Goal: Task Accomplishment & Management: Use online tool/utility

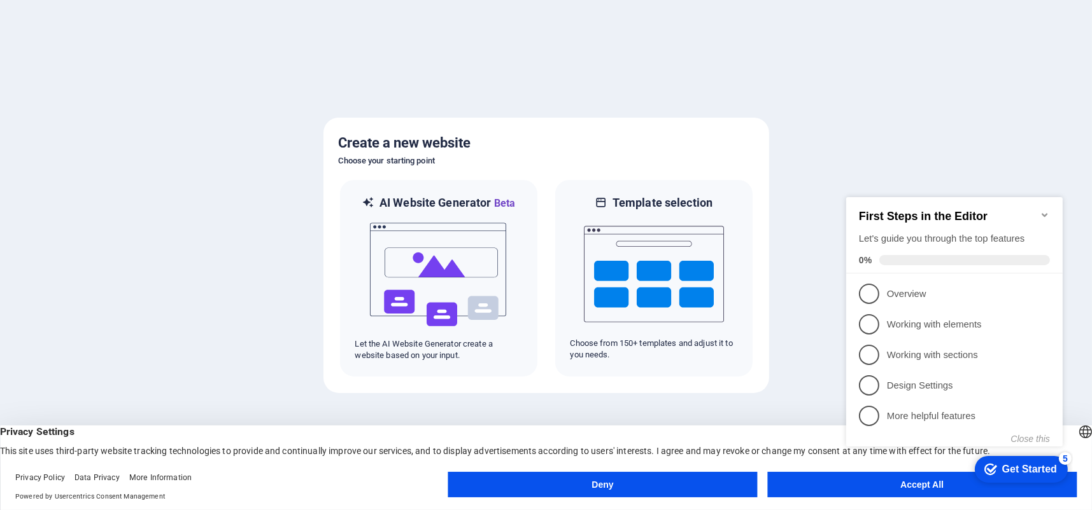
click at [876, 491] on button "Accept All" at bounding box center [921, 484] width 309 height 25
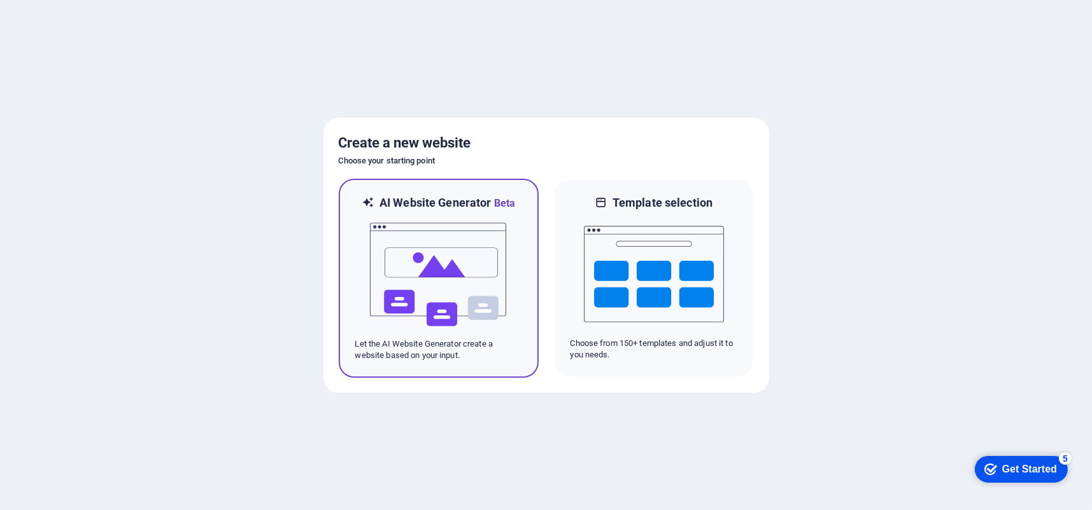
click at [449, 292] on img at bounding box center [439, 274] width 140 height 127
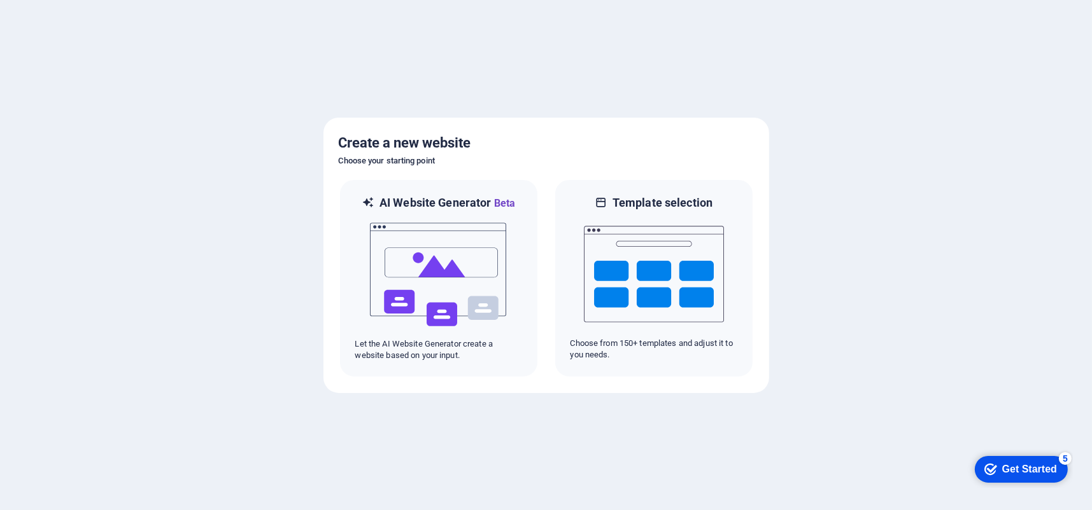
click at [1013, 470] on div "Get Started" at bounding box center [1028, 468] width 55 height 11
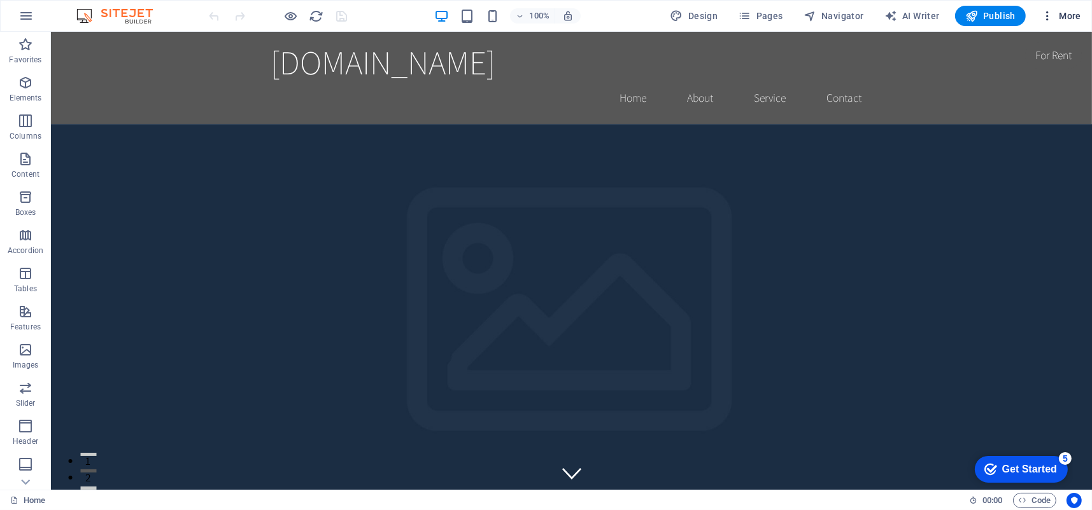
click at [1067, 15] on span "More" at bounding box center [1061, 16] width 40 height 13
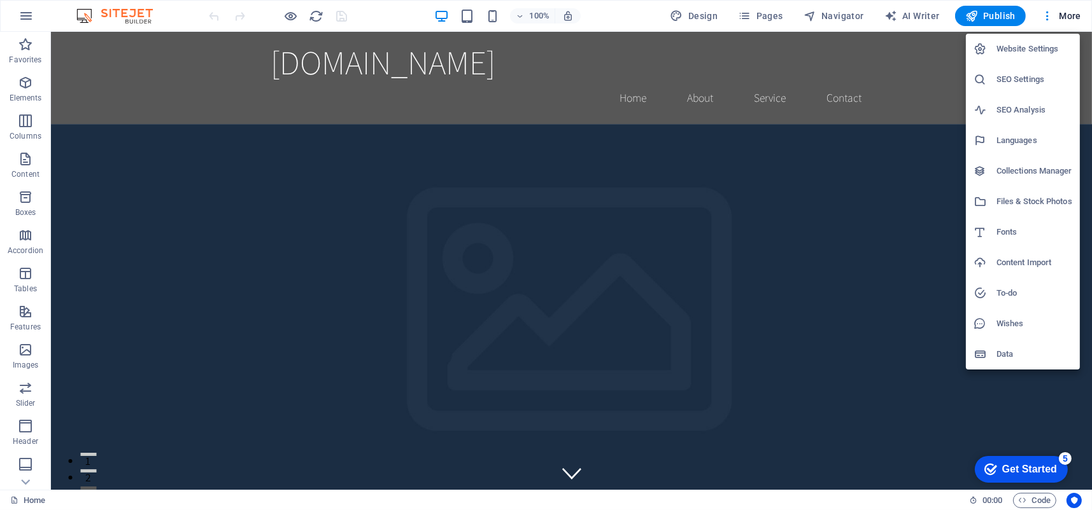
click at [1013, 212] on li "Files & Stock Photos" at bounding box center [1023, 202] width 114 height 31
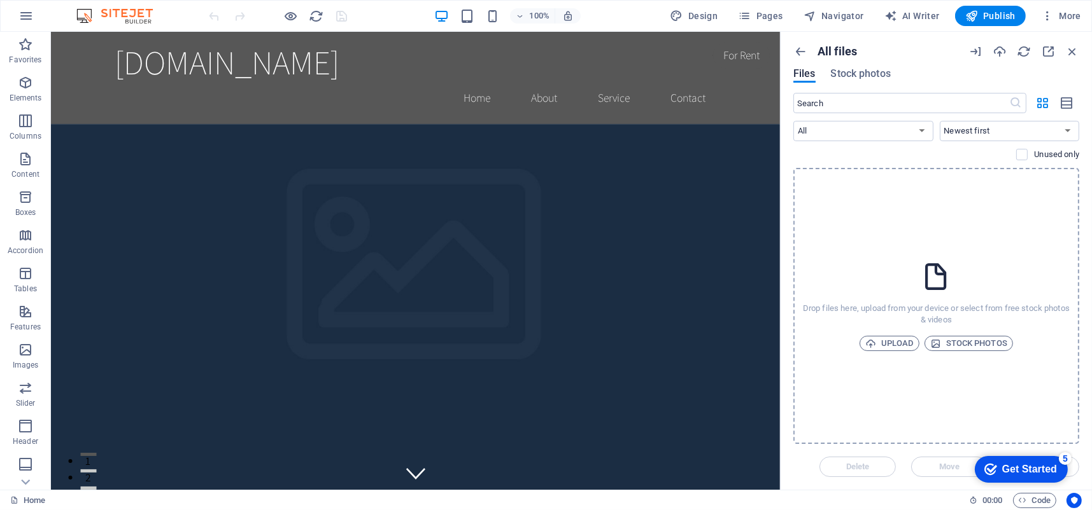
click at [904, 239] on div "Drop files here, upload from your device or select from free stock photos & vid…" at bounding box center [936, 306] width 286 height 276
drag, startPoint x: 949, startPoint y: 464, endPoint x: 936, endPoint y: 421, distance: 44.7
click at [936, 421] on div "All files Files Stock photos ​ All Images Documents Audio Video Vector Other Ne…" at bounding box center [935, 261] width 311 height 458
click at [890, 347] on span "Upload" at bounding box center [889, 343] width 48 height 15
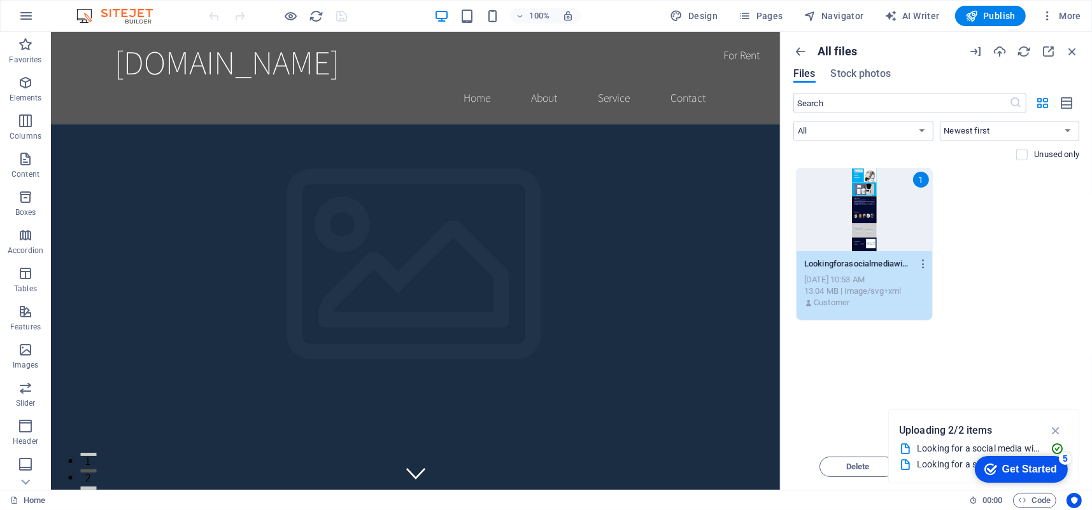
click at [844, 226] on div "1" at bounding box center [864, 210] width 136 height 83
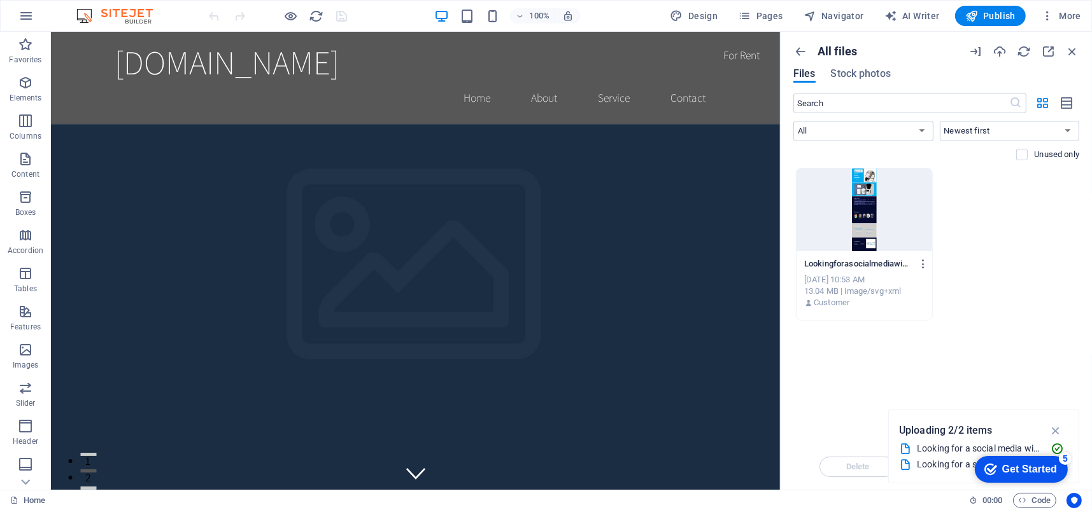
click at [844, 226] on div at bounding box center [864, 210] width 136 height 83
click at [840, 226] on div at bounding box center [864, 210] width 136 height 83
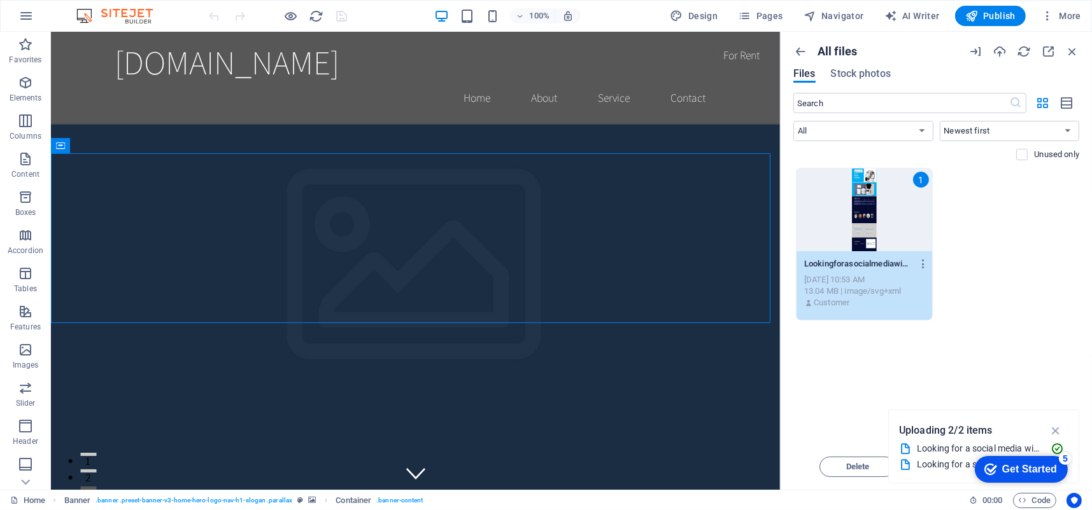
click at [1055, 428] on icon "button" at bounding box center [1055, 431] width 15 height 14
click at [933, 461] on button "Move" at bounding box center [949, 467] width 76 height 20
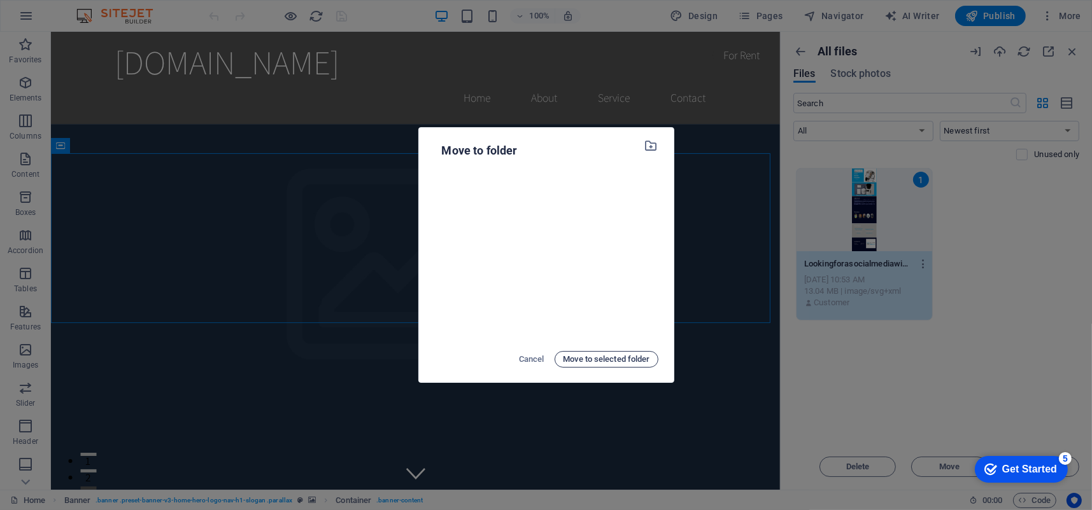
click at [591, 362] on span "Move to selected folder" at bounding box center [606, 359] width 87 height 15
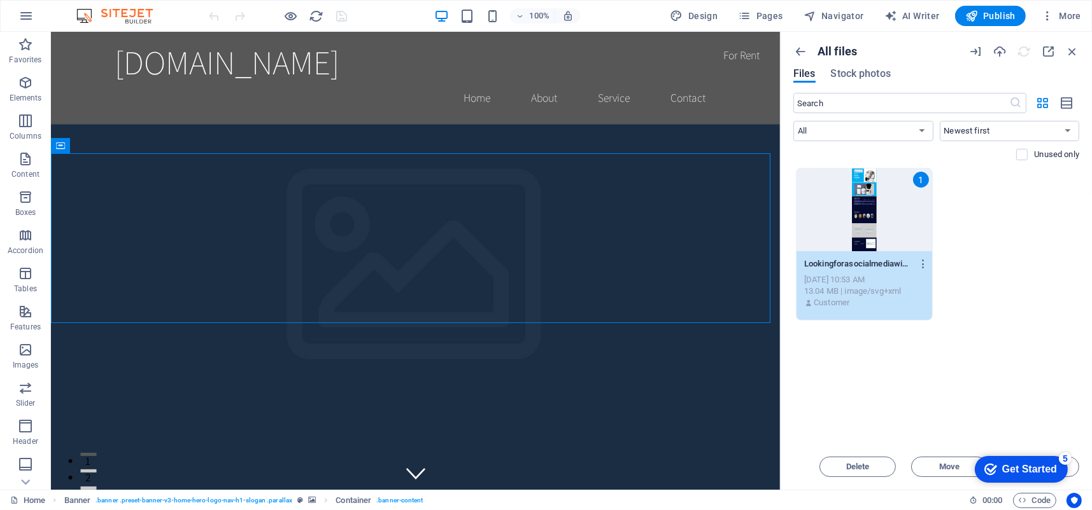
drag, startPoint x: 998, startPoint y: 467, endPoint x: 1015, endPoint y: 337, distance: 130.3
click html "checkmark Get Started 5 First Steps in the Editor Let's guide you through the t…"
click at [26, 160] on icon "button" at bounding box center [25, 158] width 15 height 15
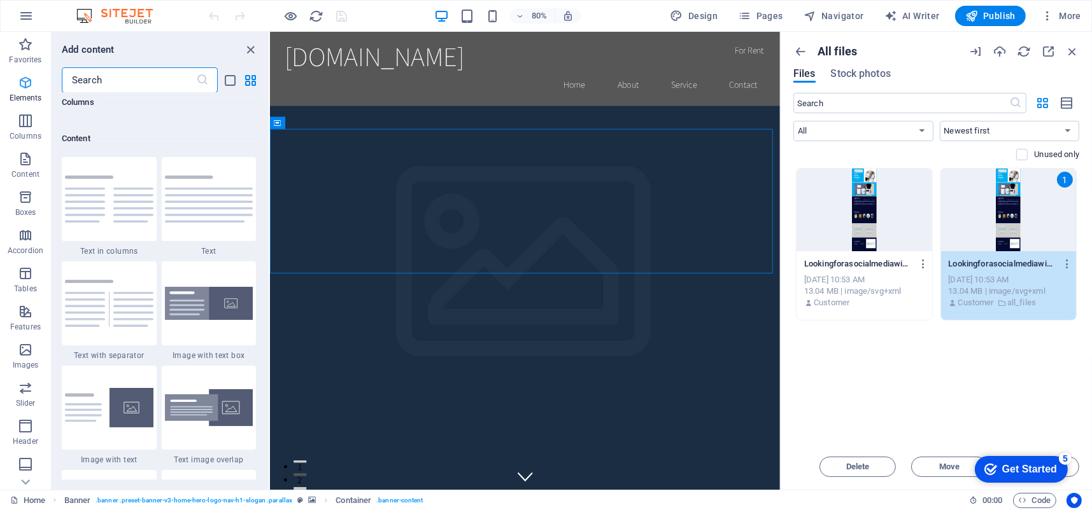
scroll to position [2227, 0]
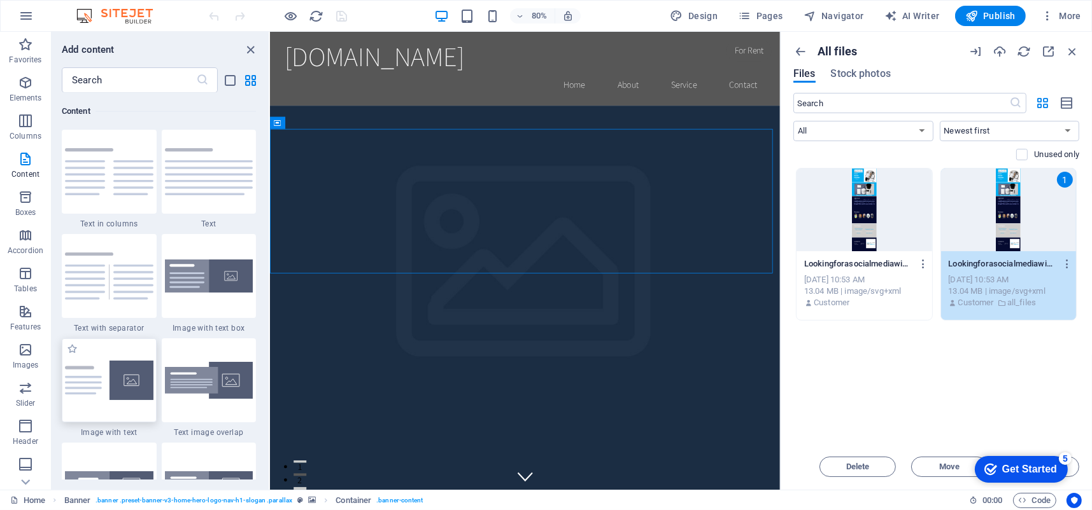
click at [109, 403] on div at bounding box center [109, 381] width 95 height 84
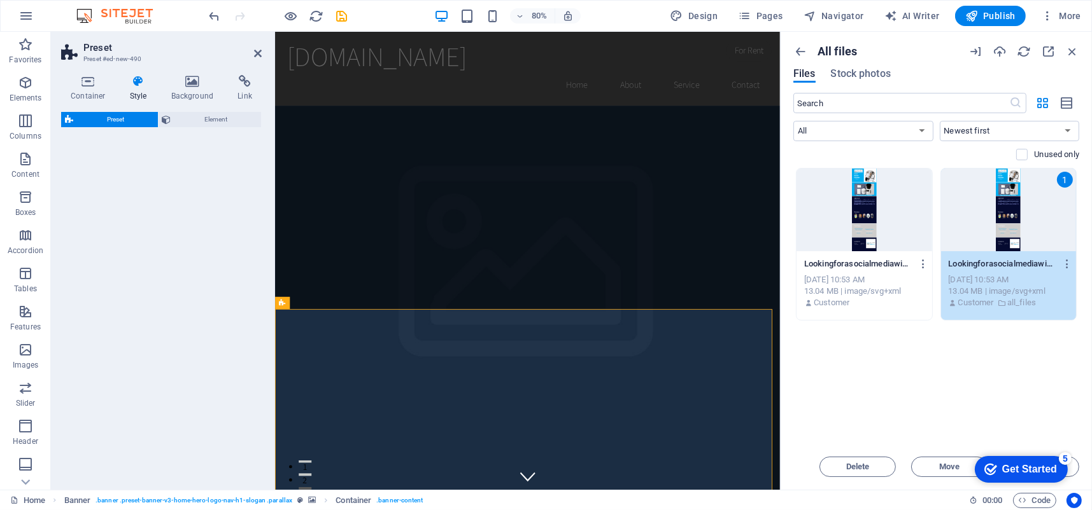
select select "rem"
select select "px"
select select "preset-text-with-image-v4-default"
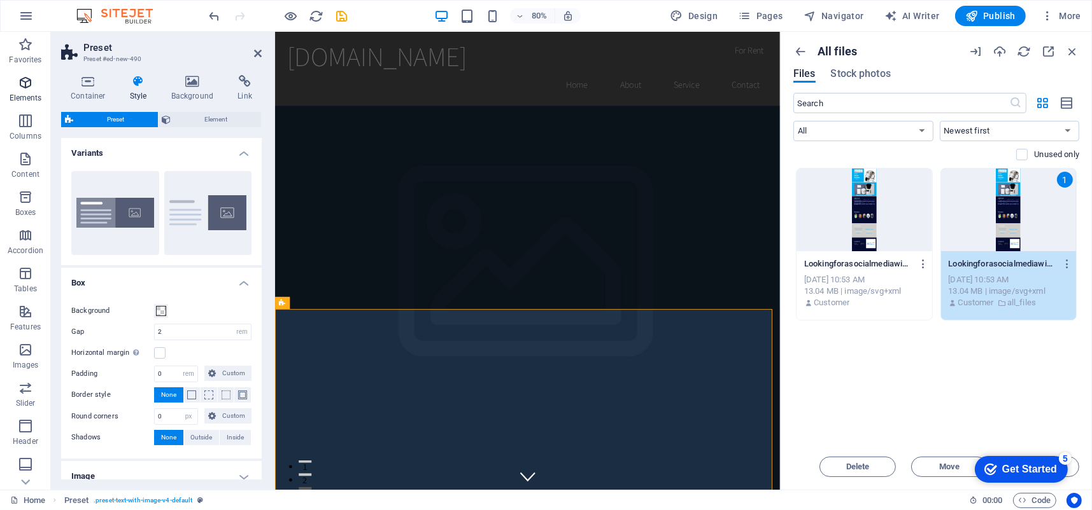
click at [26, 87] on icon "button" at bounding box center [25, 82] width 15 height 15
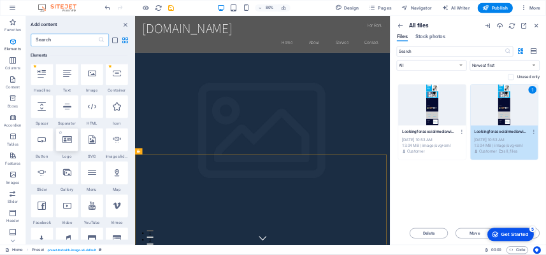
scroll to position [136, 0]
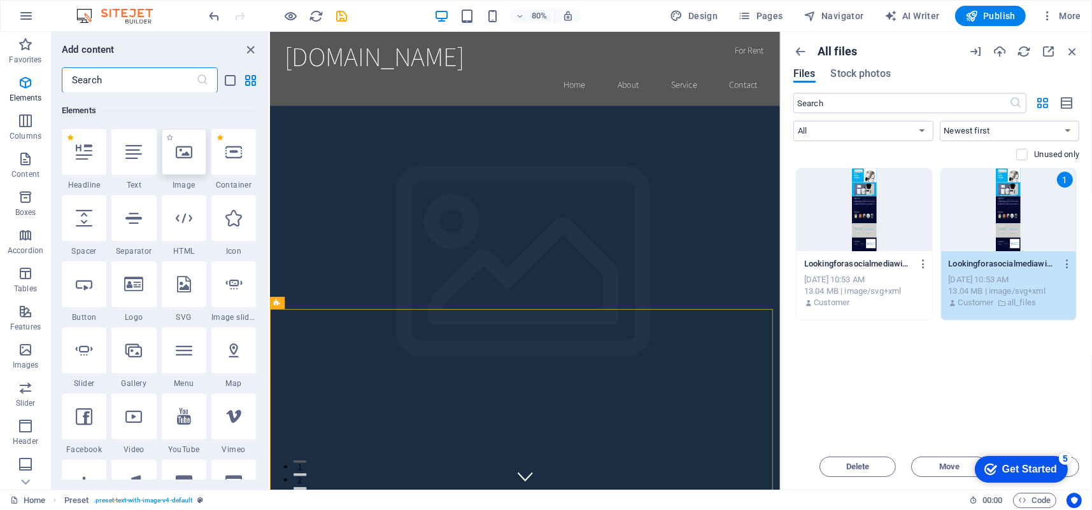
click at [180, 167] on div at bounding box center [184, 152] width 45 height 46
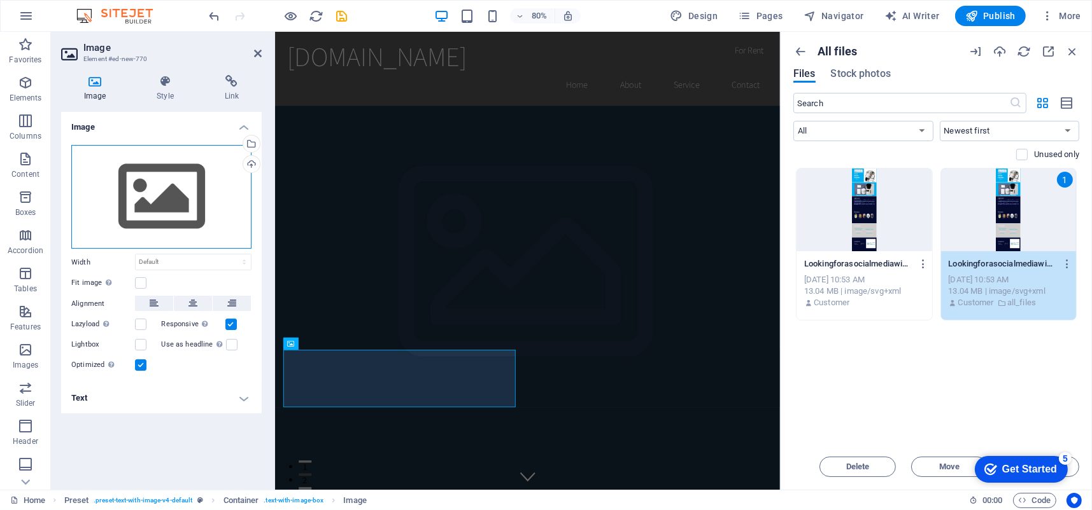
click at [165, 206] on div "Drag files here, click to choose files or select files from Files or our free s…" at bounding box center [161, 197] width 180 height 104
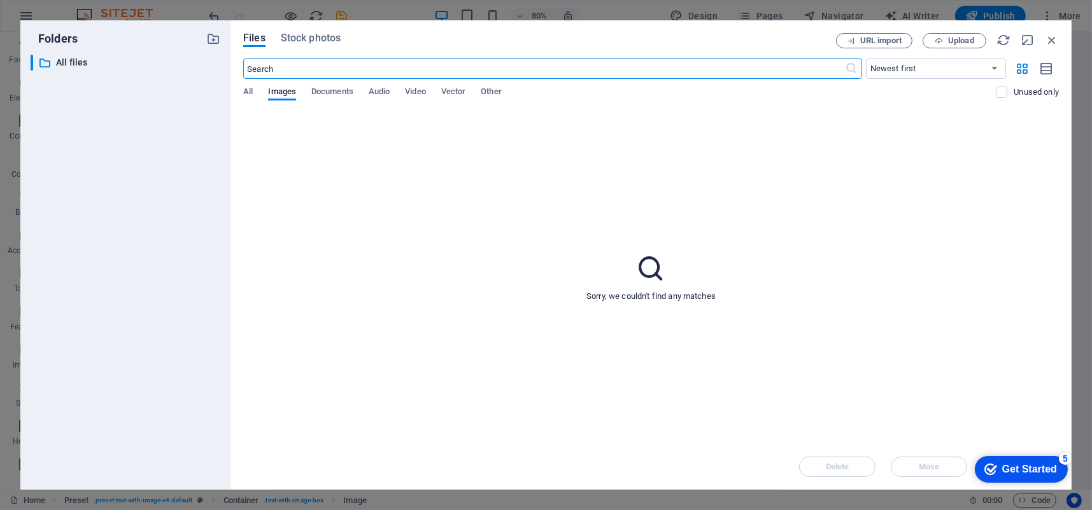
click at [252, 83] on div "​ Newest first Oldest first Name (A-Z) Name (Z-A) Size (0-9) Size (9-0) Resolut…" at bounding box center [650, 85] width 815 height 52
click at [946, 32] on div "Files Stock photos URL import Upload ​ Newest first Oldest first Name (A-Z) Nam…" at bounding box center [650, 255] width 841 height 470
click at [944, 43] on span "Upload" at bounding box center [954, 41] width 52 height 8
click at [255, 97] on div "All Images Documents Audio Video Vector Other" at bounding box center [619, 99] width 752 height 24
click at [248, 91] on span "All" at bounding box center [248, 93] width 10 height 18
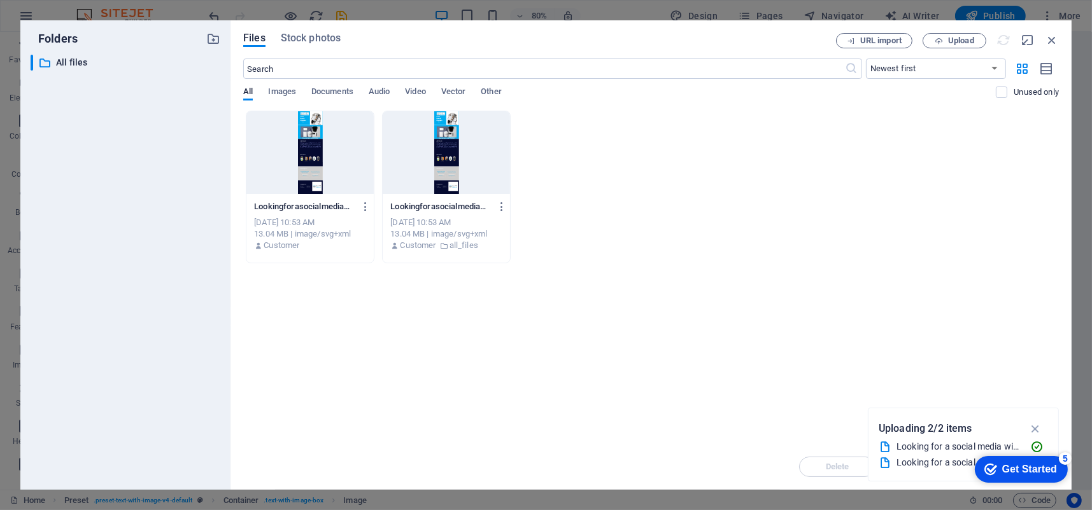
click at [314, 141] on div at bounding box center [309, 152] width 127 height 83
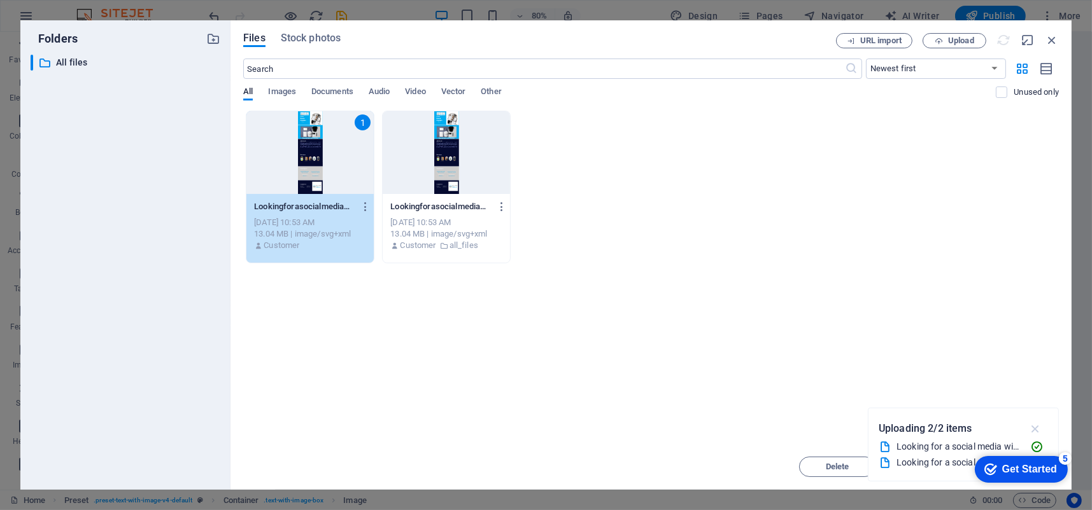
click at [1034, 432] on icon "button" at bounding box center [1035, 429] width 15 height 14
drag, startPoint x: 1059, startPoint y: 458, endPoint x: 1184, endPoint y: 717, distance: 287.5
click at [1060, 458] on div "5" at bounding box center [1064, 458] width 13 height 13
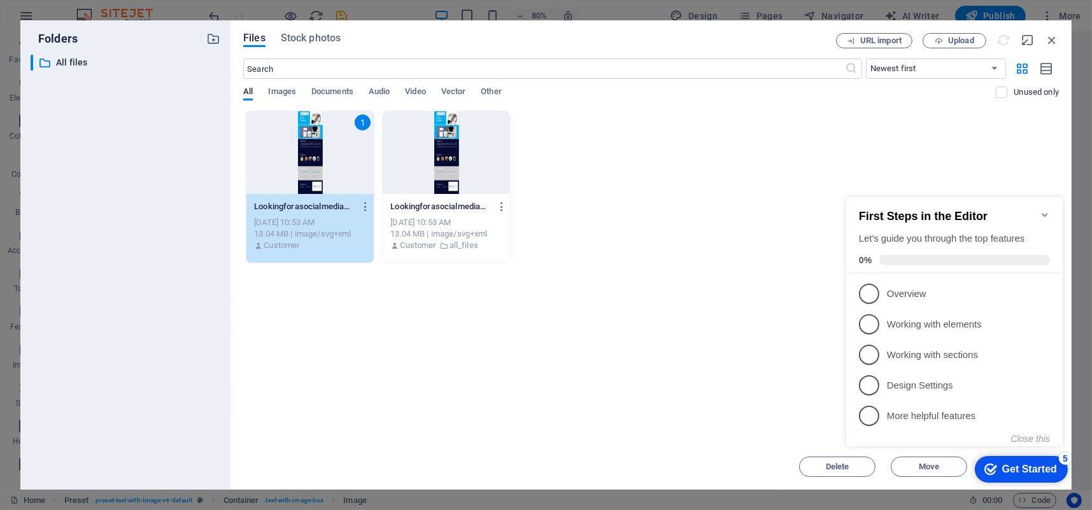
click at [736, 369] on div "Drop files here to upload them instantly 1 Lookingforasocialmediawizard-MF0UrlI…" at bounding box center [650, 278] width 815 height 334
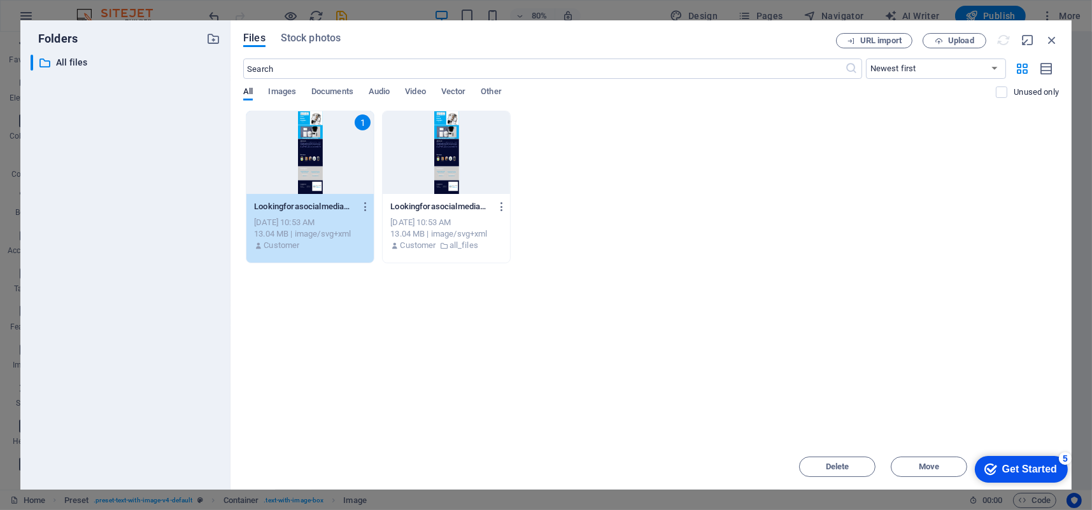
click div "checkmark Get Started 5 First Steps in the Editor Let's guide you through the t…"
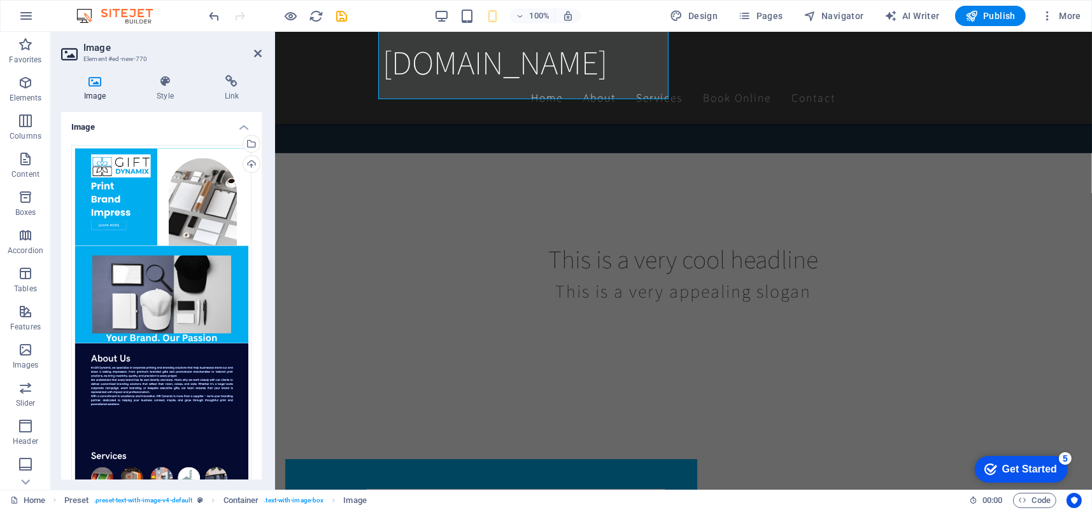
scroll to position [403, 0]
click at [193, 199] on div "Drag files here, click to choose files or select files from Files or our free s…" at bounding box center [161, 441] width 180 height 593
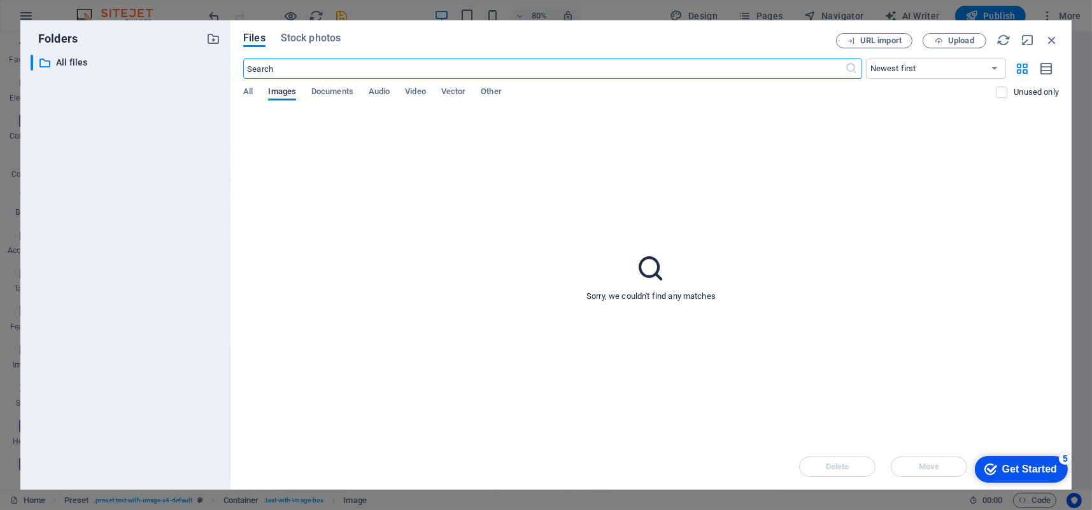
click at [262, 96] on div "All Images Documents Audio Video Vector Other" at bounding box center [619, 99] width 752 height 24
click at [252, 96] on span "All" at bounding box center [248, 93] width 10 height 18
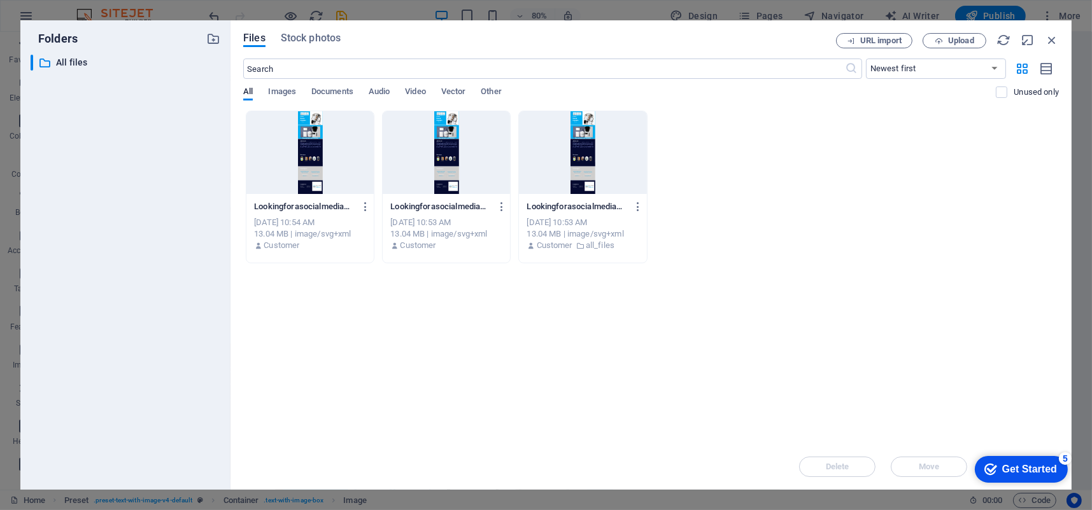
click at [426, 181] on div at bounding box center [446, 152] width 127 height 83
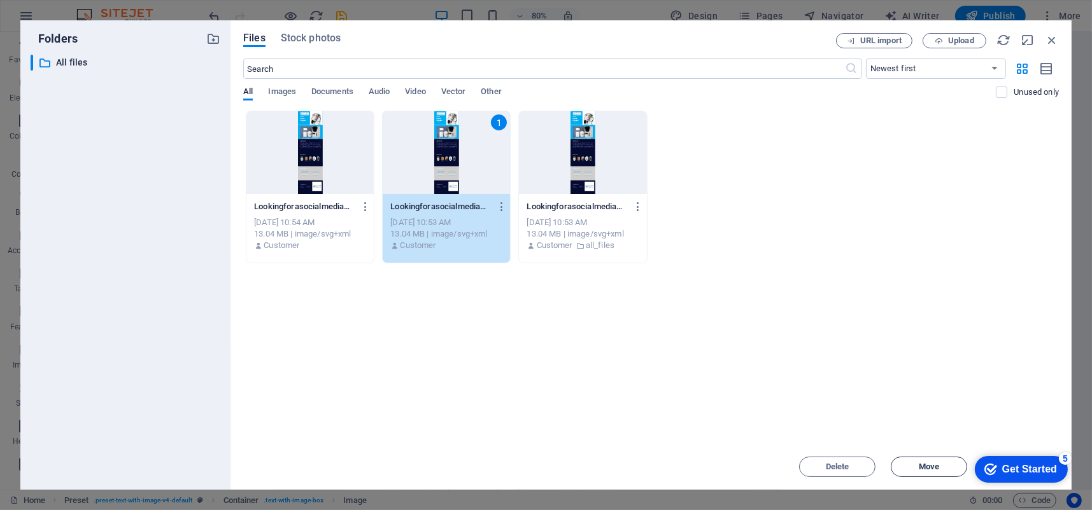
click at [931, 468] on span "Move" at bounding box center [929, 467] width 20 height 8
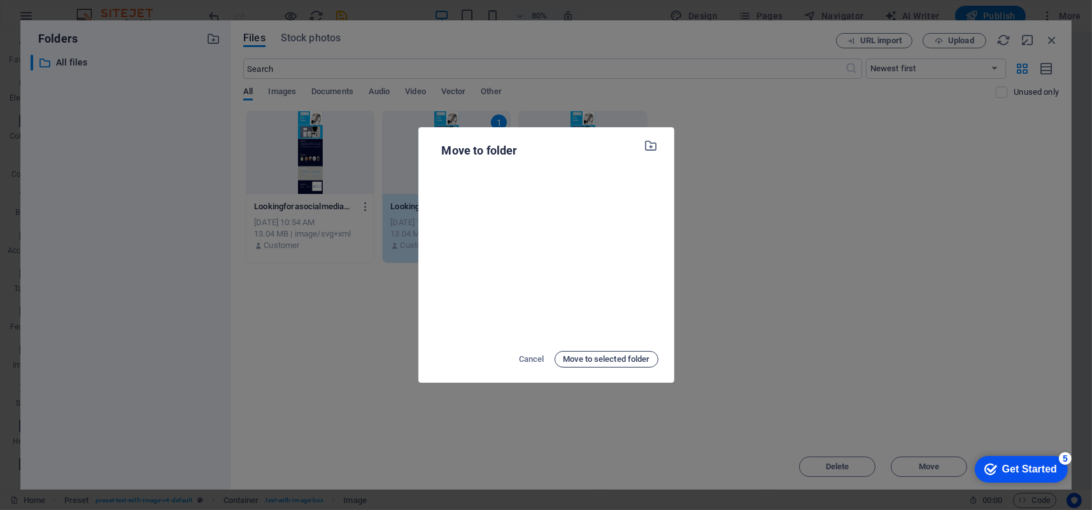
click at [630, 355] on span "Move to selected folder" at bounding box center [606, 359] width 87 height 15
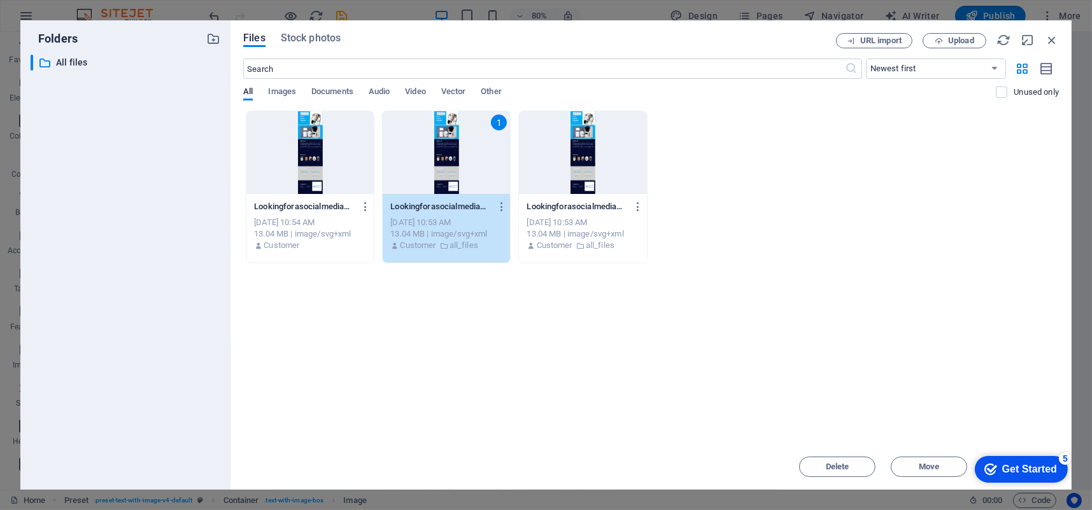
click at [493, 172] on div "1" at bounding box center [446, 152] width 127 height 83
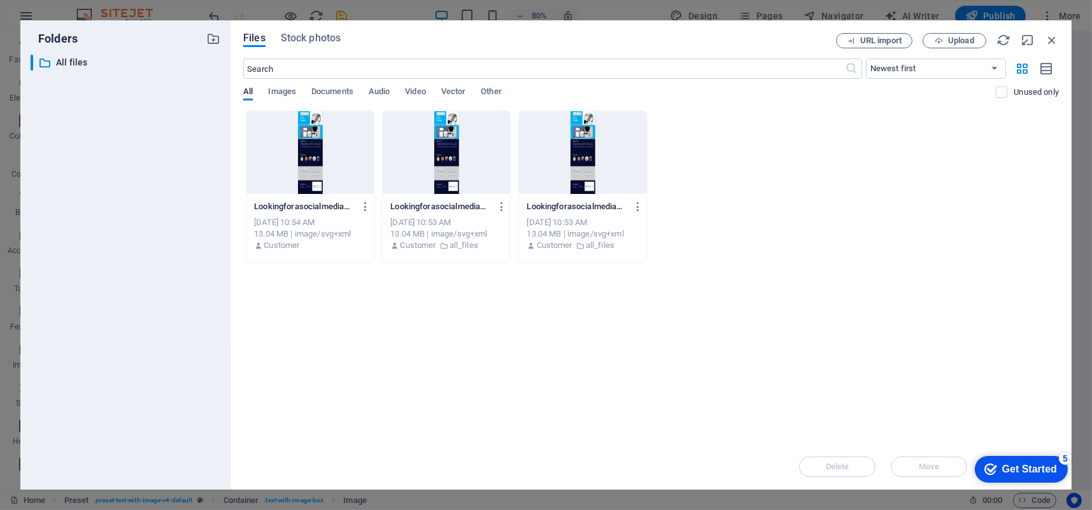
click at [459, 166] on div at bounding box center [446, 152] width 127 height 83
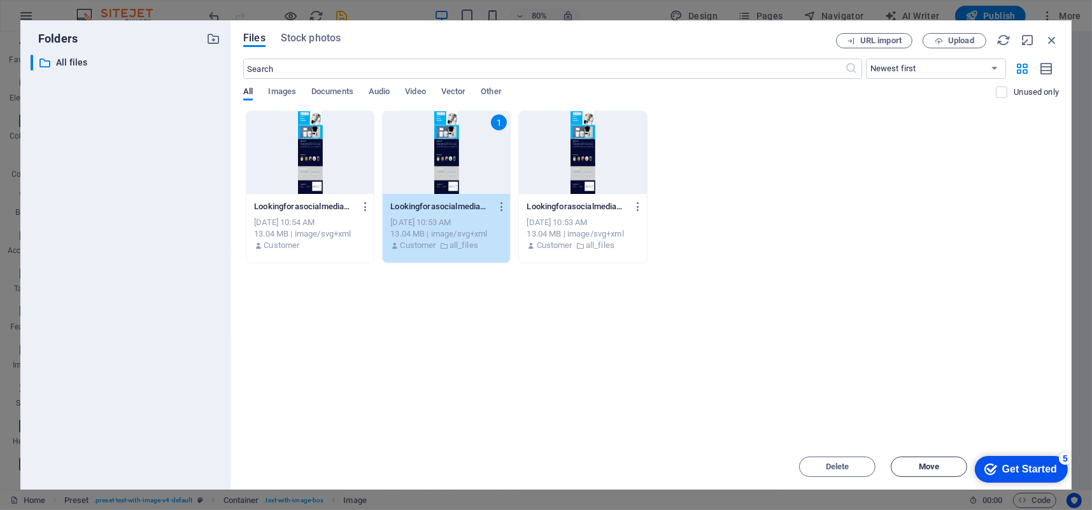
click at [923, 466] on span "Move" at bounding box center [929, 467] width 20 height 8
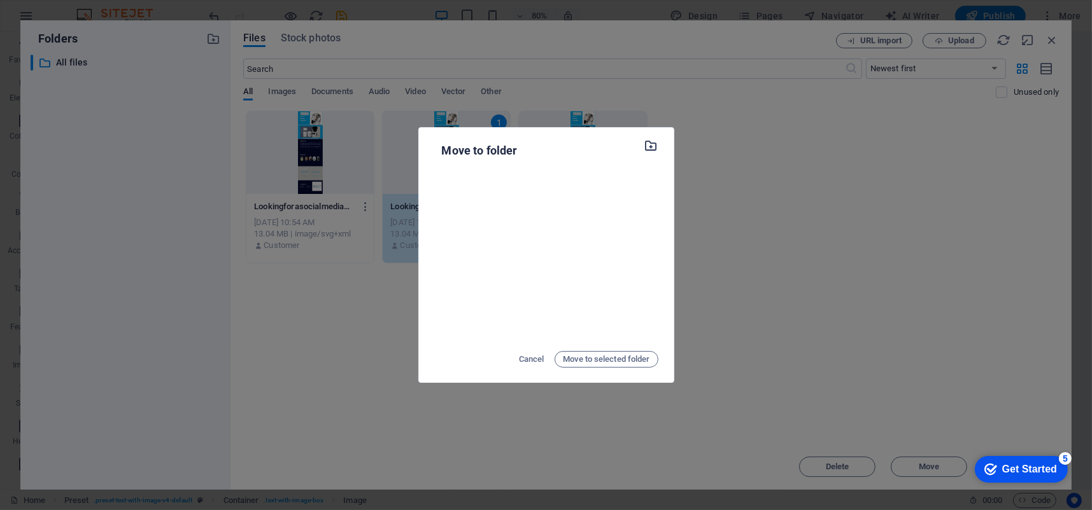
click at [655, 146] on icon "button" at bounding box center [651, 146] width 15 height 14
click at [394, 157] on div "Move to folder Cancel Move to selected folder" at bounding box center [546, 255] width 1092 height 510
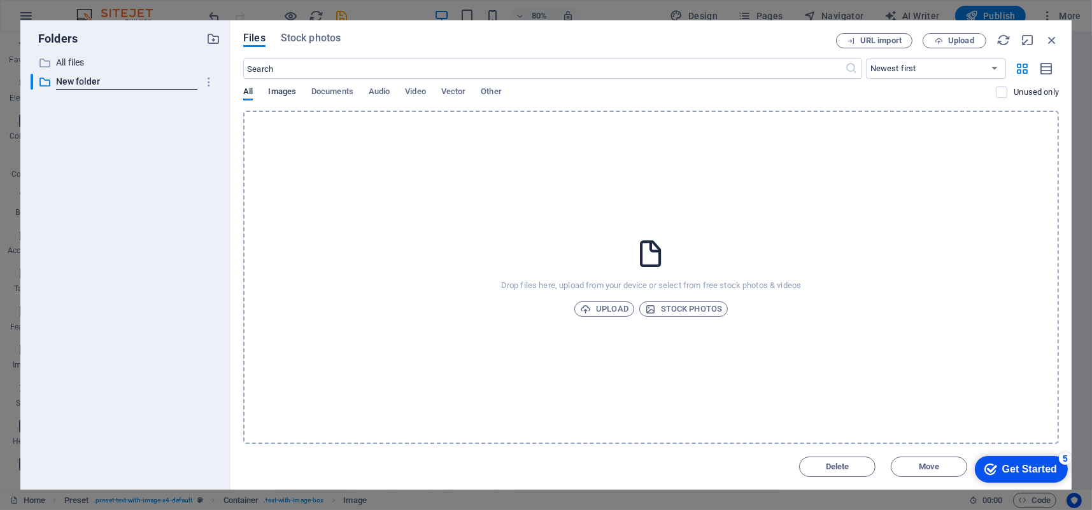
click at [274, 90] on span "Images" at bounding box center [282, 93] width 28 height 18
click at [530, 253] on div "Drop files here, upload from your device or select from free stock photos & vid…" at bounding box center [650, 278] width 815 height 334
click at [241, 88] on div "Files Stock photos URL import Upload ​ Newest first Oldest first Name (A-Z) Nam…" at bounding box center [650, 255] width 841 height 470
click at [250, 88] on span "All" at bounding box center [248, 93] width 10 height 18
click at [286, 94] on span "Images" at bounding box center [282, 93] width 28 height 18
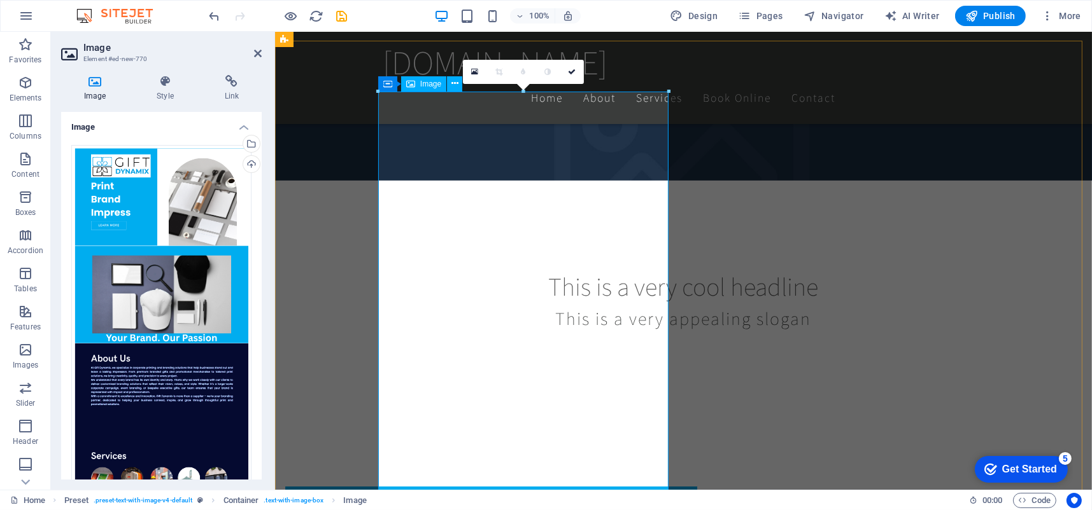
scroll to position [276, 0]
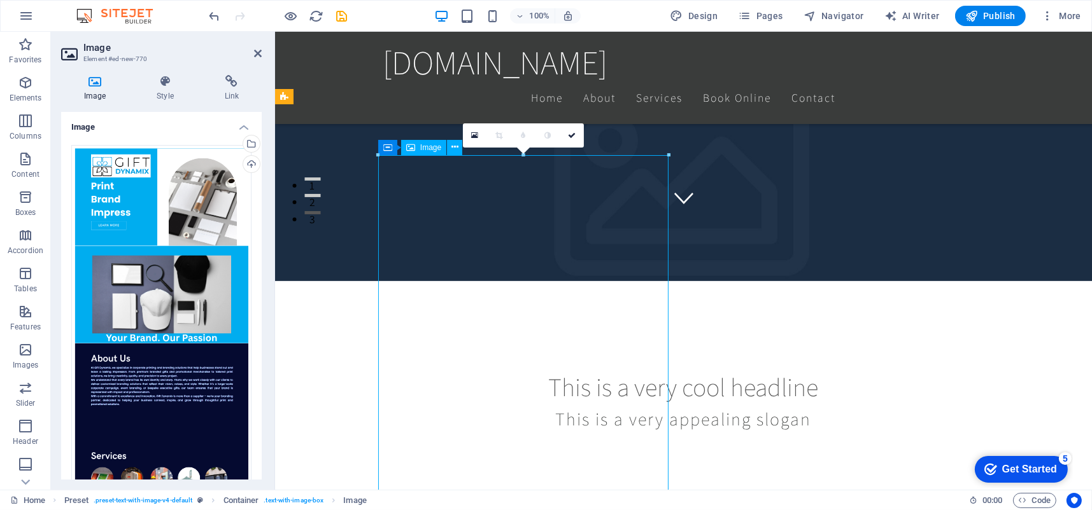
drag, startPoint x: 468, startPoint y: 241, endPoint x: 495, endPoint y: 329, distance: 91.8
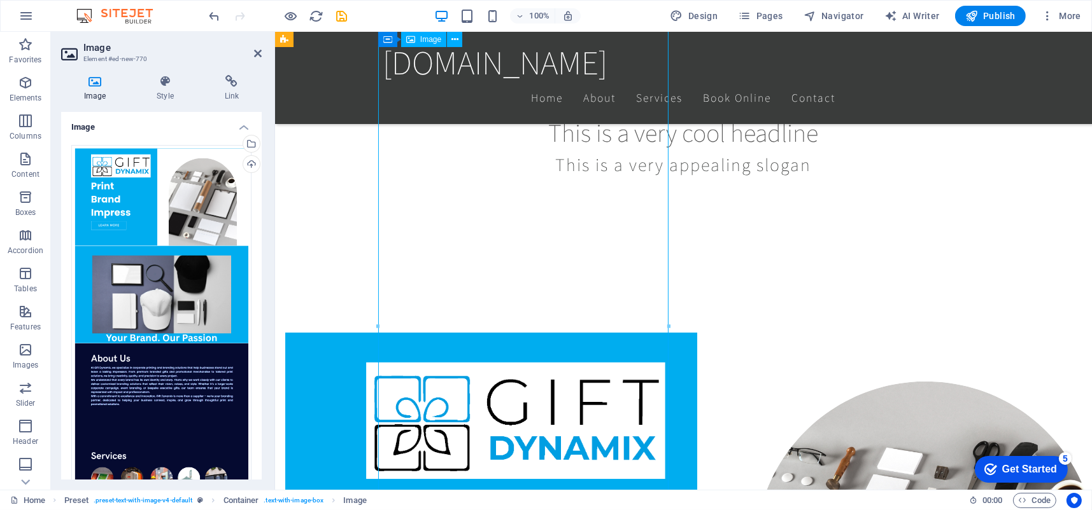
scroll to position [594, 0]
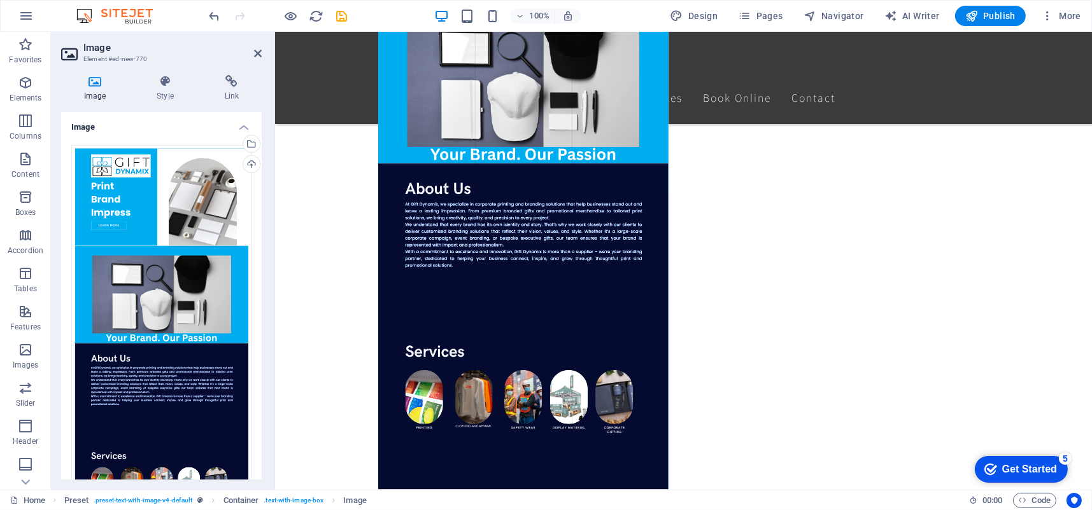
drag, startPoint x: 668, startPoint y: 326, endPoint x: 642, endPoint y: 301, distance: 35.6
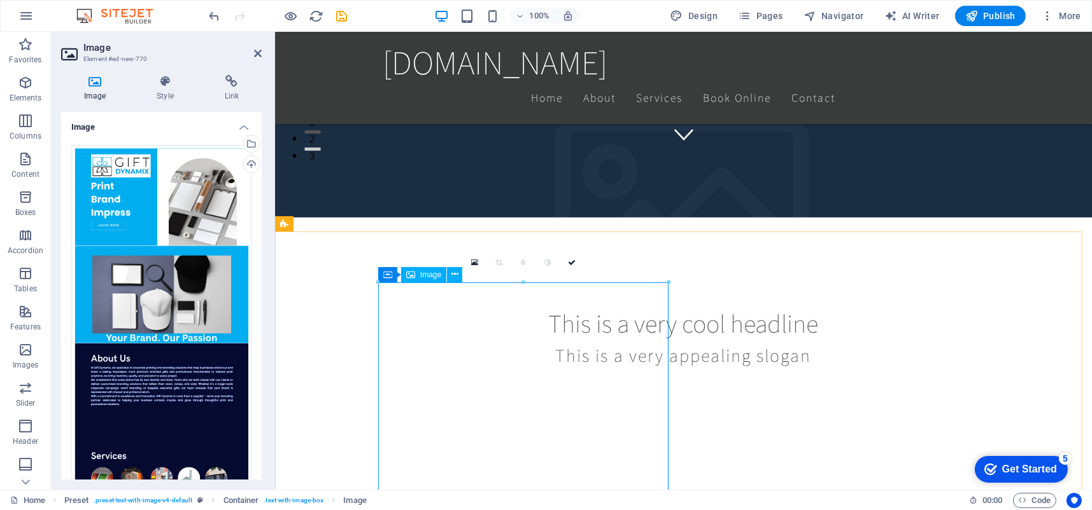
scroll to position [148, 0]
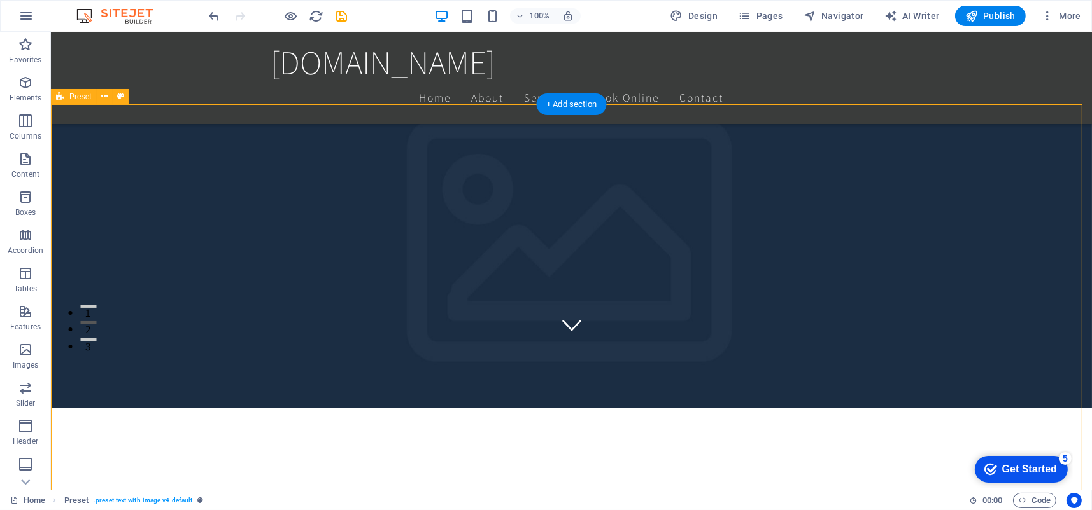
scroll to position [276, 0]
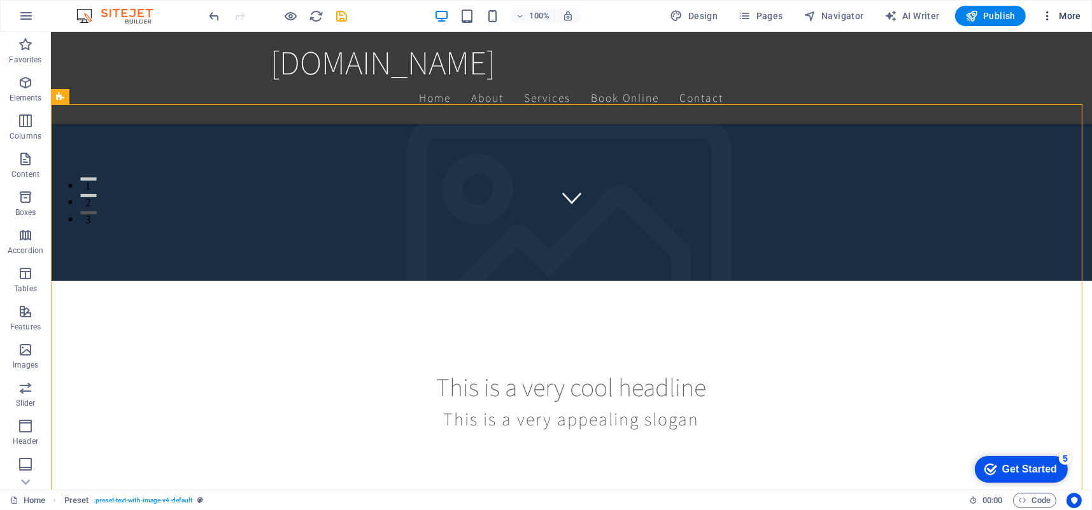
click at [1066, 13] on span "More" at bounding box center [1061, 16] width 40 height 13
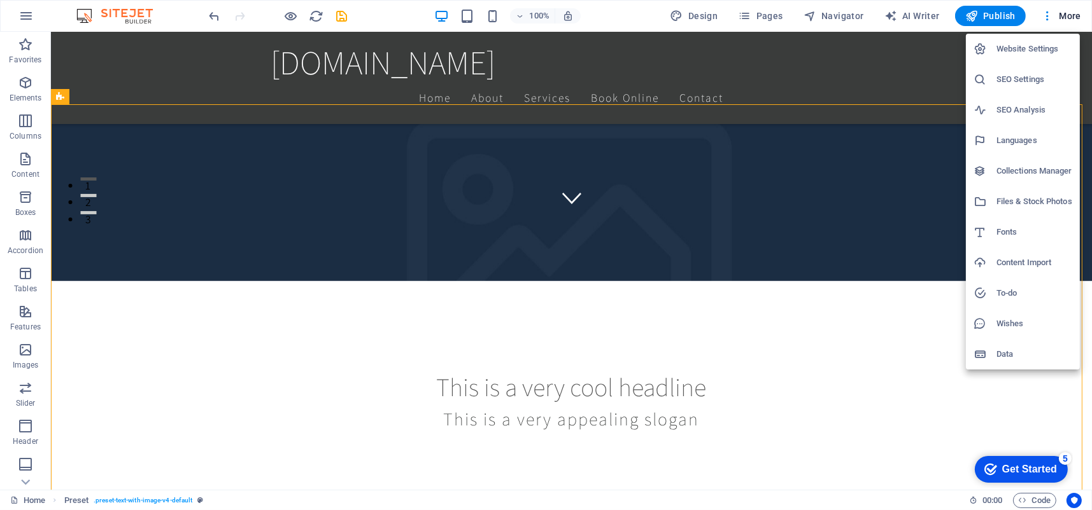
click at [291, 12] on div at bounding box center [546, 255] width 1092 height 510
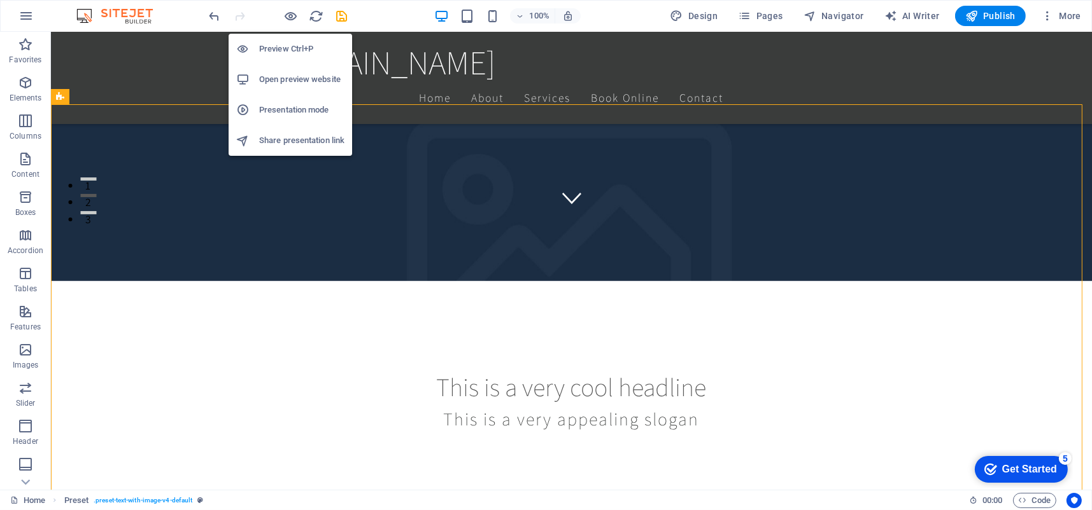
click at [287, 54] on h6 "Preview Ctrl+P" at bounding box center [301, 48] width 85 height 15
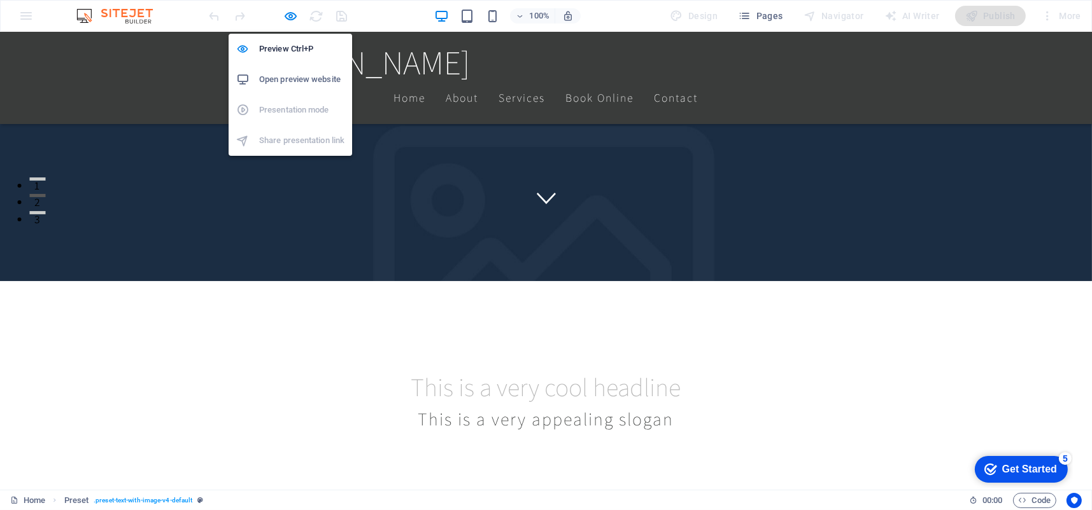
click at [286, 74] on h6 "Open preview website" at bounding box center [301, 79] width 85 height 15
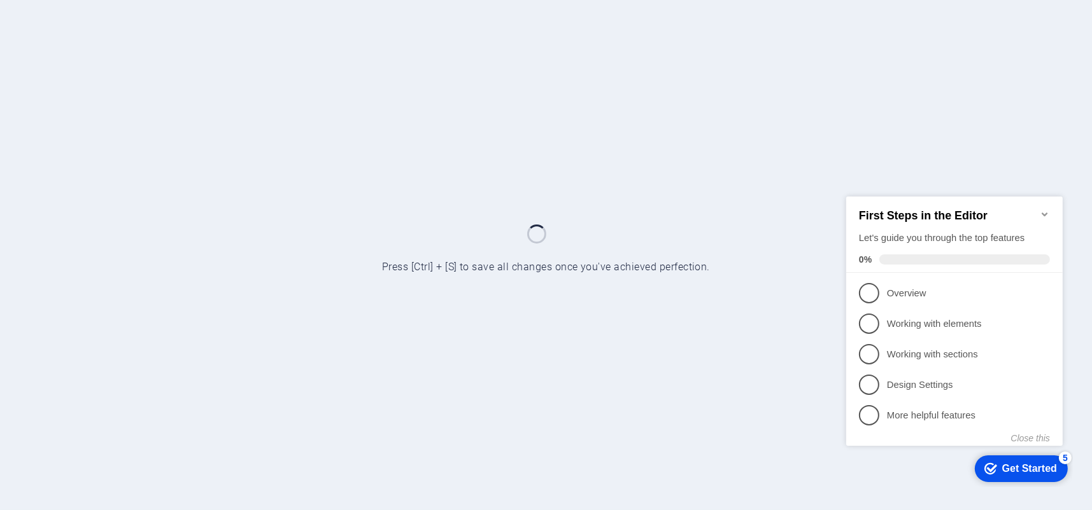
click at [1006, 468] on div "Get Started" at bounding box center [1028, 468] width 55 height 11
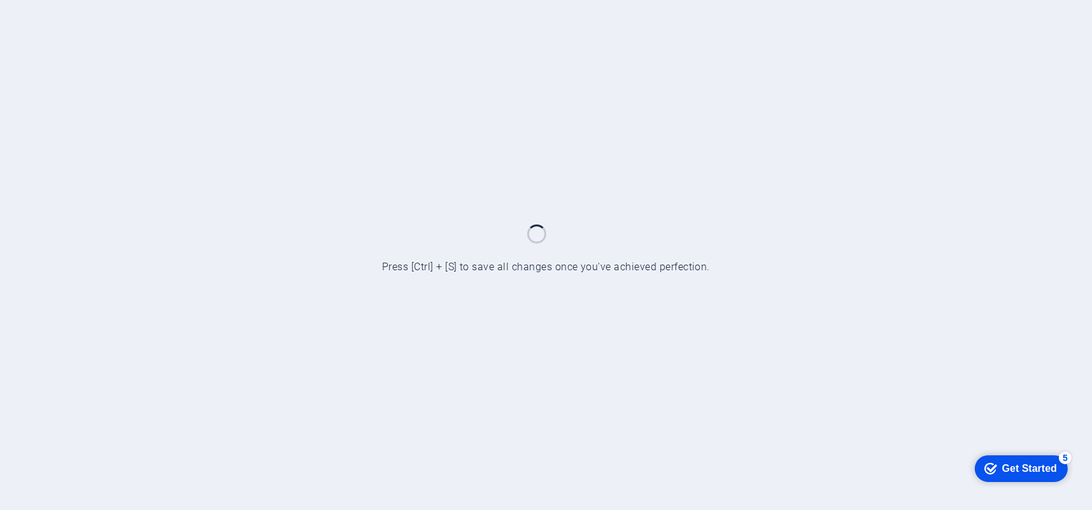
click at [1056, 474] on div "Get Started" at bounding box center [1028, 468] width 55 height 11
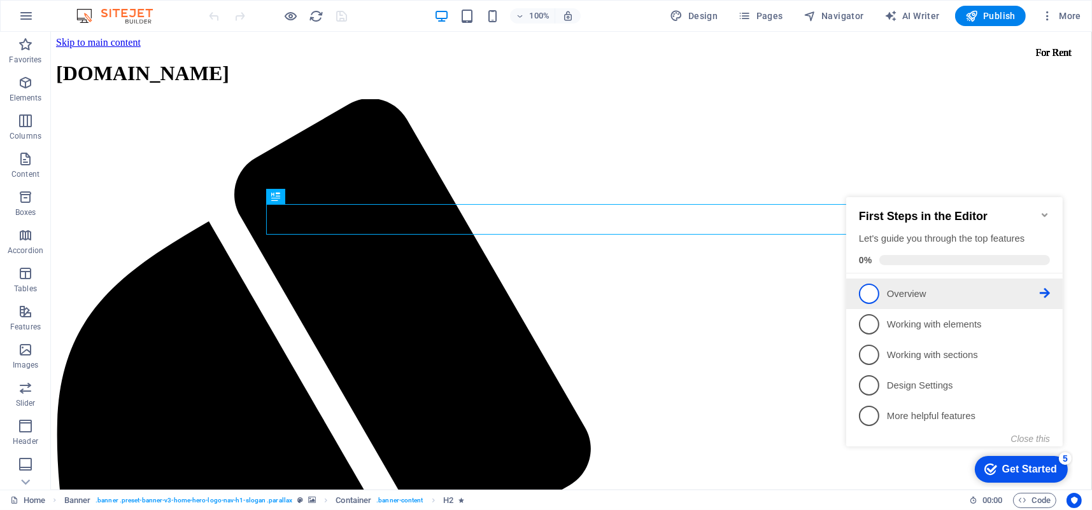
click at [902, 289] on p "Overview - incomplete" at bounding box center [962, 293] width 153 height 13
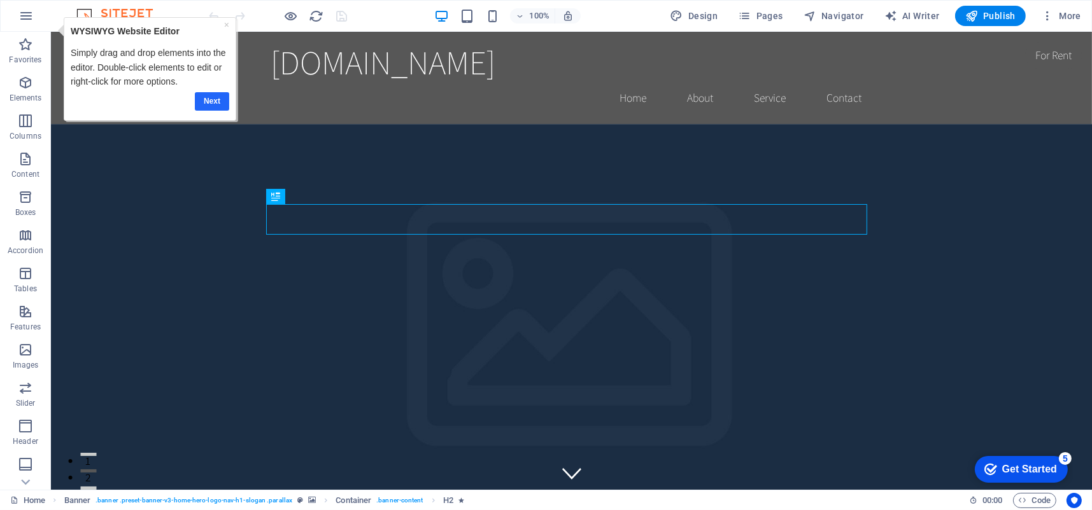
click at [206, 101] on link "Next" at bounding box center [211, 101] width 34 height 18
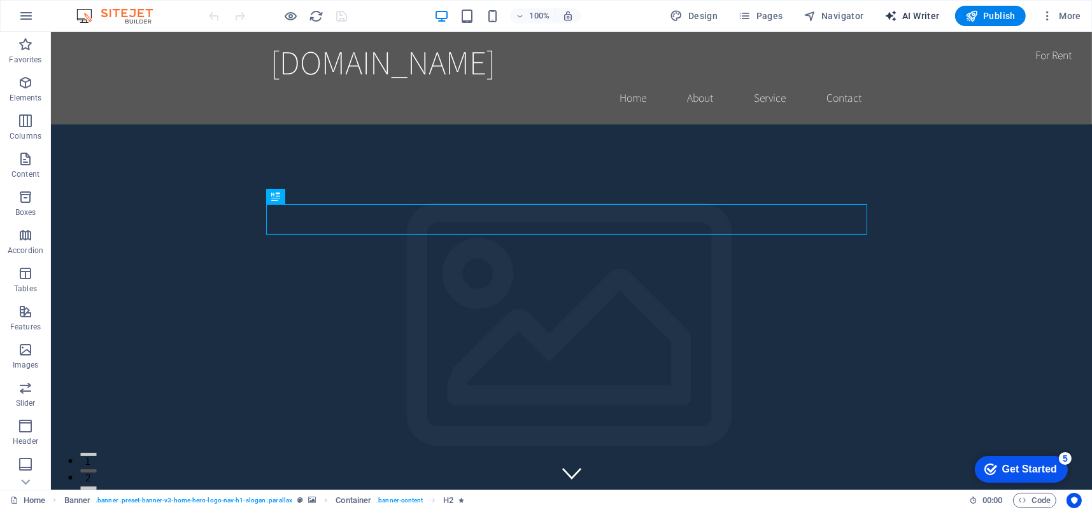
drag, startPoint x: 933, startPoint y: 15, endPoint x: 920, endPoint y: 24, distance: 15.5
click at [933, 15] on span "AI Writer" at bounding box center [911, 16] width 55 height 13
select select "English"
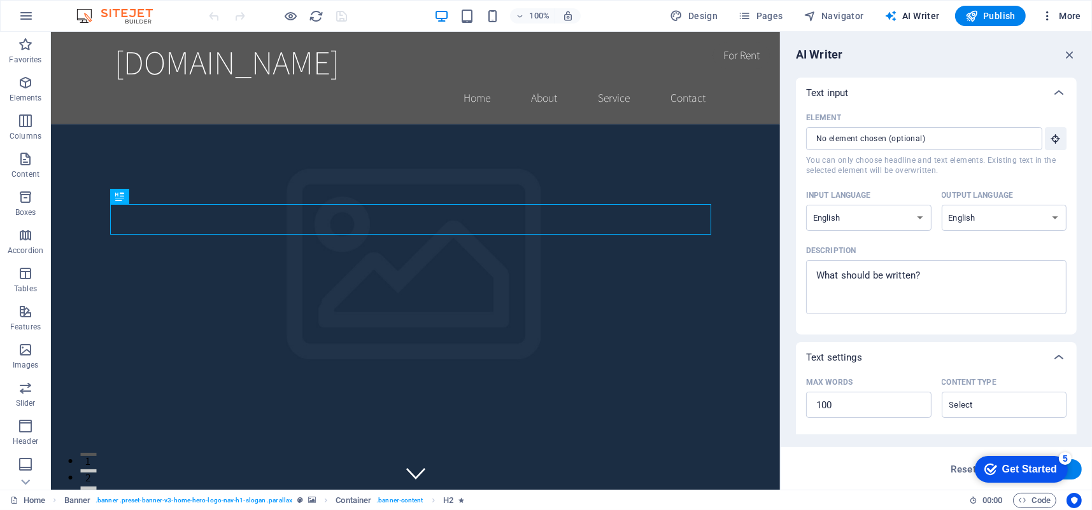
click at [1076, 17] on span "More" at bounding box center [1061, 16] width 40 height 13
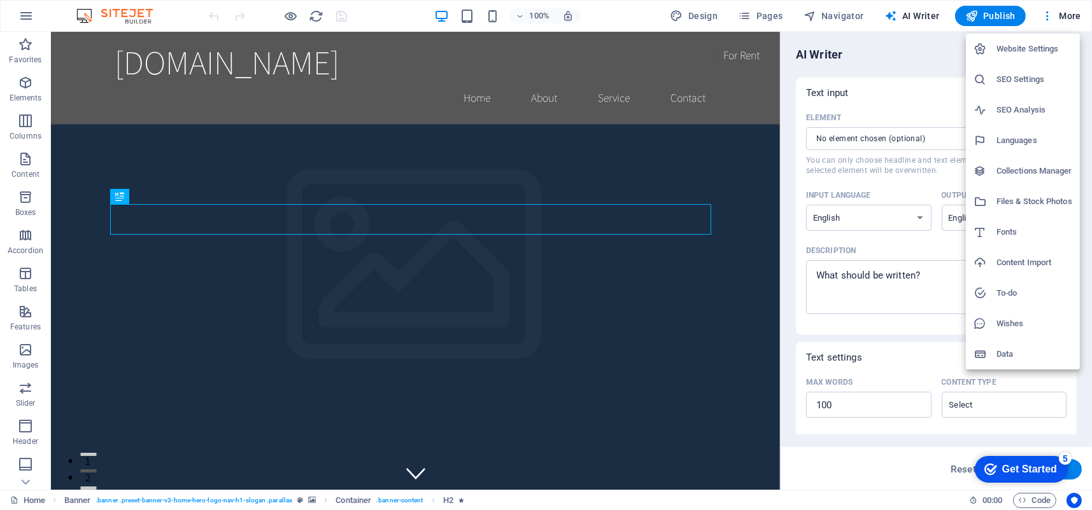
click at [1010, 262] on h6 "Content Import" at bounding box center [1034, 262] width 76 height 15
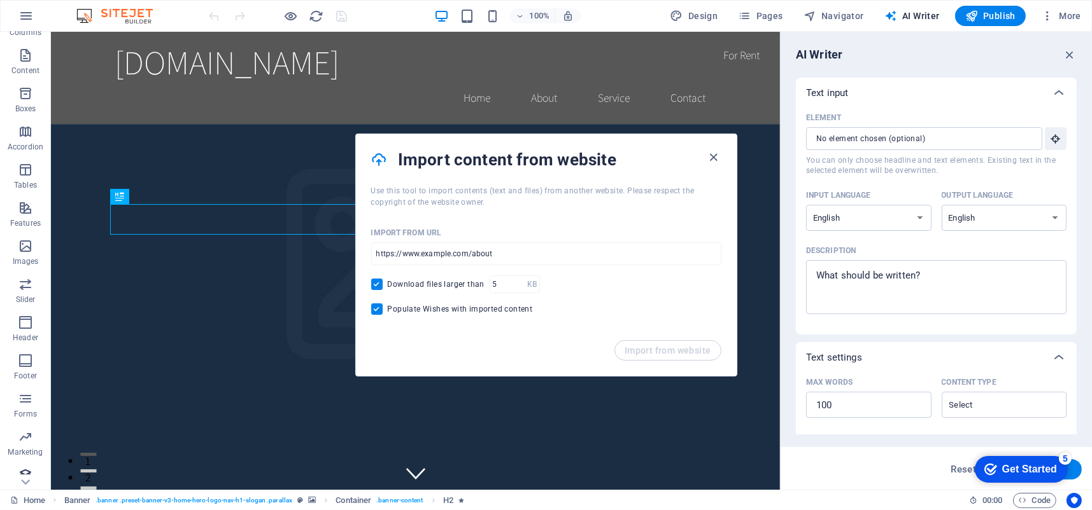
scroll to position [115, 0]
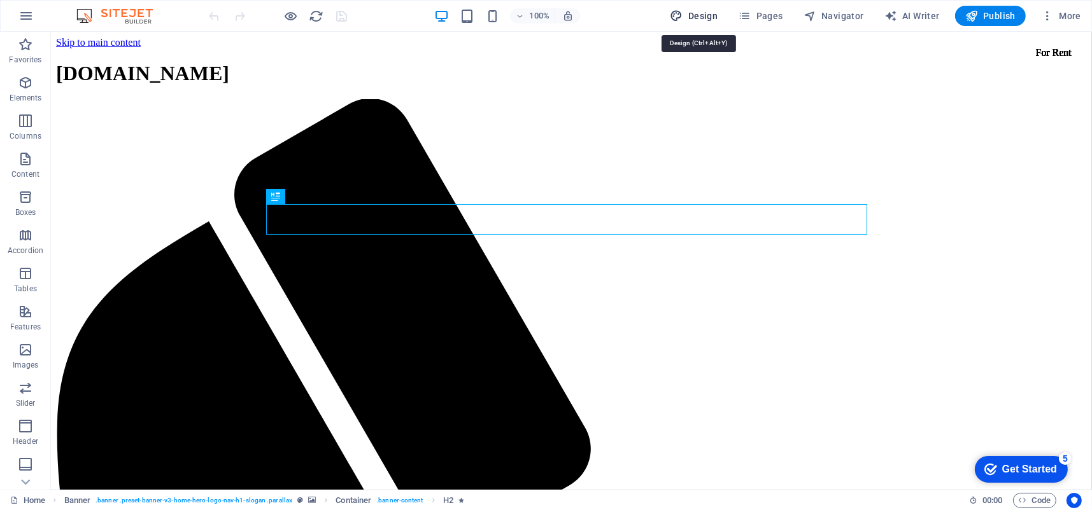
click at [689, 13] on span "Design" at bounding box center [694, 16] width 48 height 13
select select "rem"
select select "200"
select select "px"
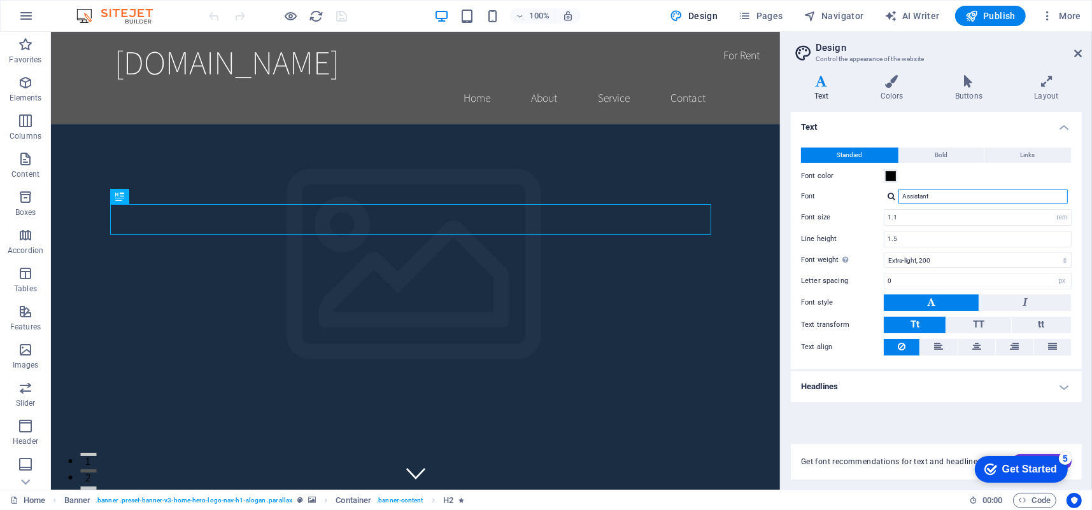
click at [941, 199] on input "Assistant" at bounding box center [982, 196] width 169 height 15
type input "Poppins"
click at [934, 218] on div "Manage fonts →" at bounding box center [985, 213] width 168 height 13
select select "popularity"
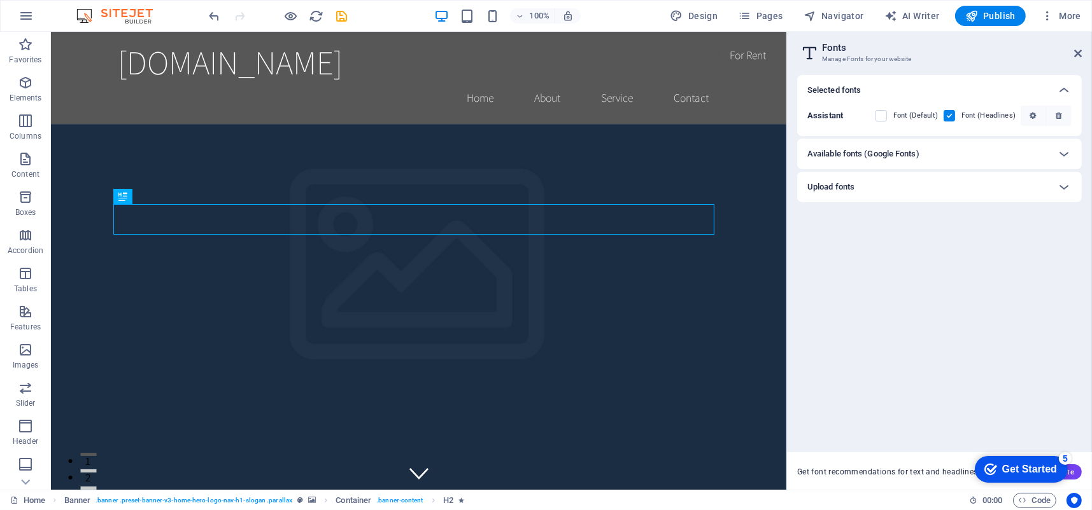
click at [875, 158] on h6 "Available fonts (Google Fonts)" at bounding box center [863, 153] width 112 height 15
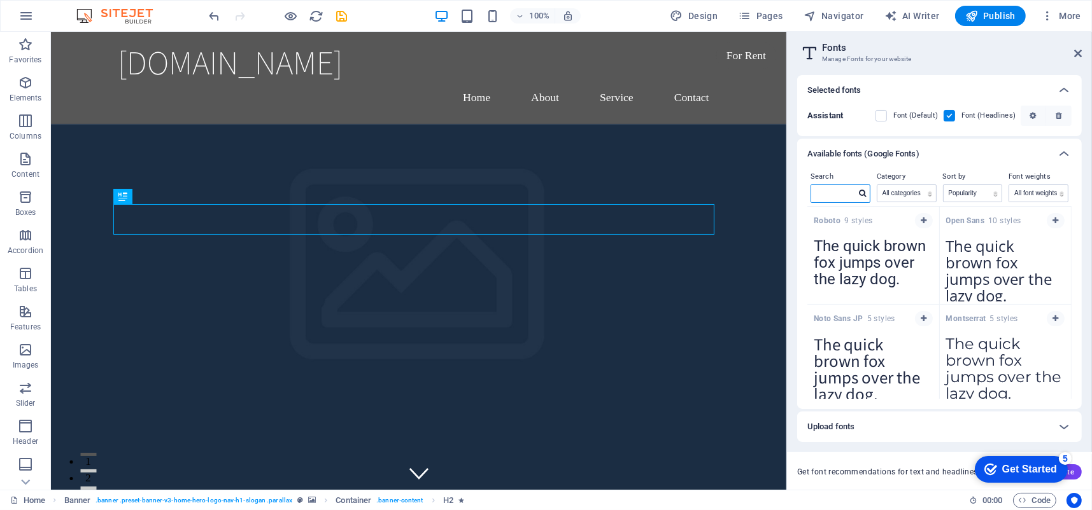
click at [849, 187] on input "text" at bounding box center [833, 193] width 45 height 17
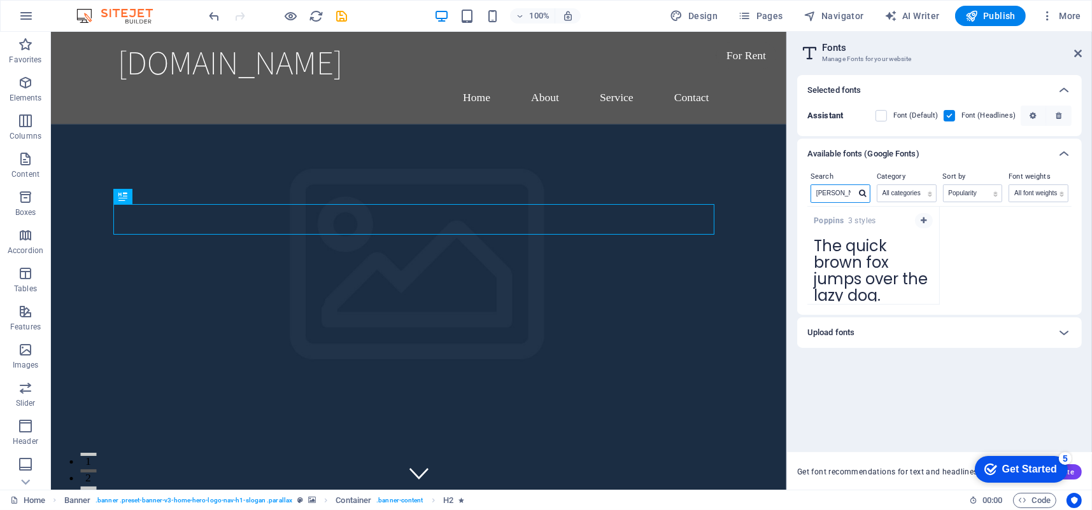
type input "popp"
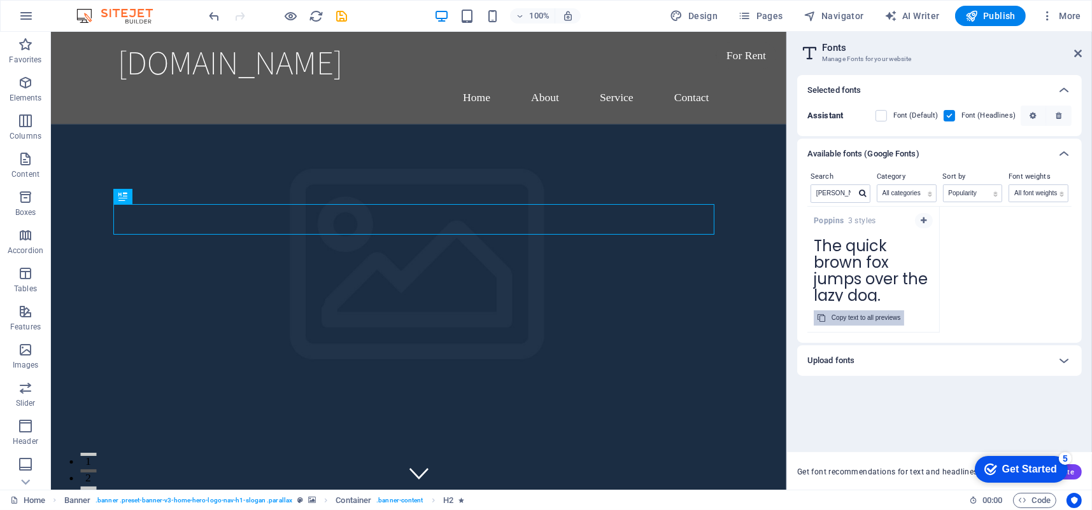
click at [857, 323] on div "Copy text to all previews" at bounding box center [865, 318] width 69 height 15
click at [920, 217] on span "button" at bounding box center [924, 221] width 8 height 8
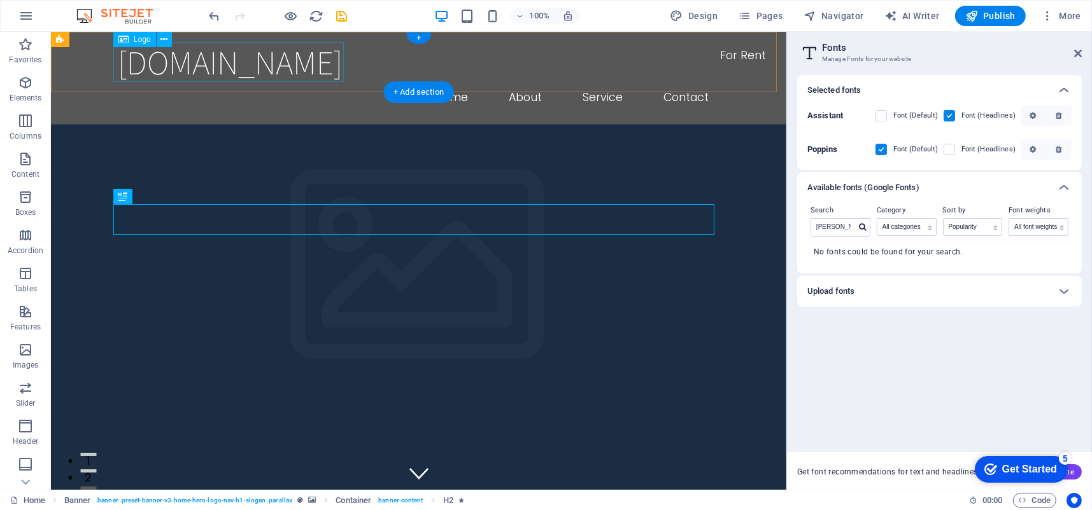
click at [253, 58] on div "[DOMAIN_NAME]" at bounding box center [418, 62] width 601 height 40
click at [136, 38] on span "Logo" at bounding box center [142, 40] width 17 height 8
click at [136, 43] on span "Logo" at bounding box center [142, 40] width 17 height 8
click at [161, 45] on icon at bounding box center [163, 39] width 7 height 13
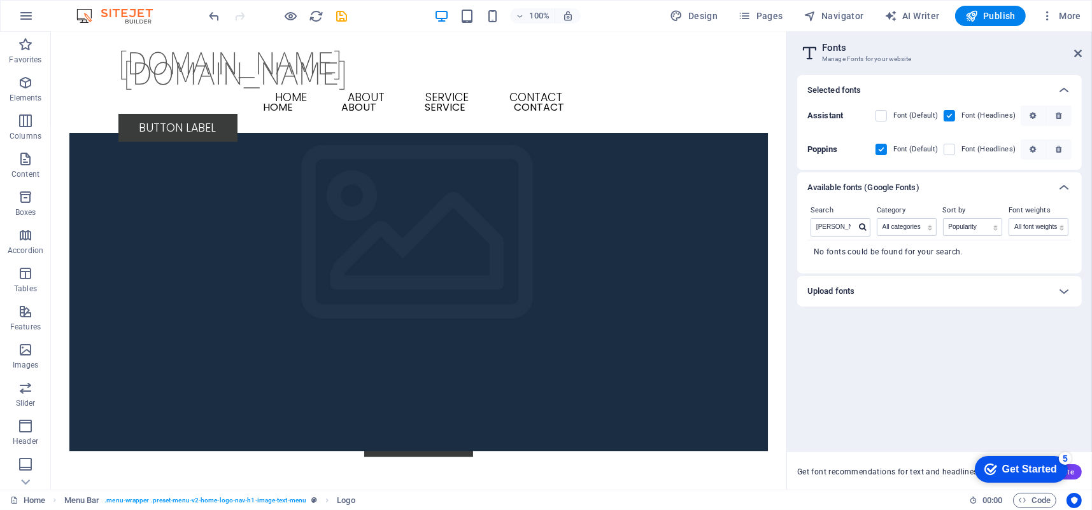
scroll to position [2523, 0]
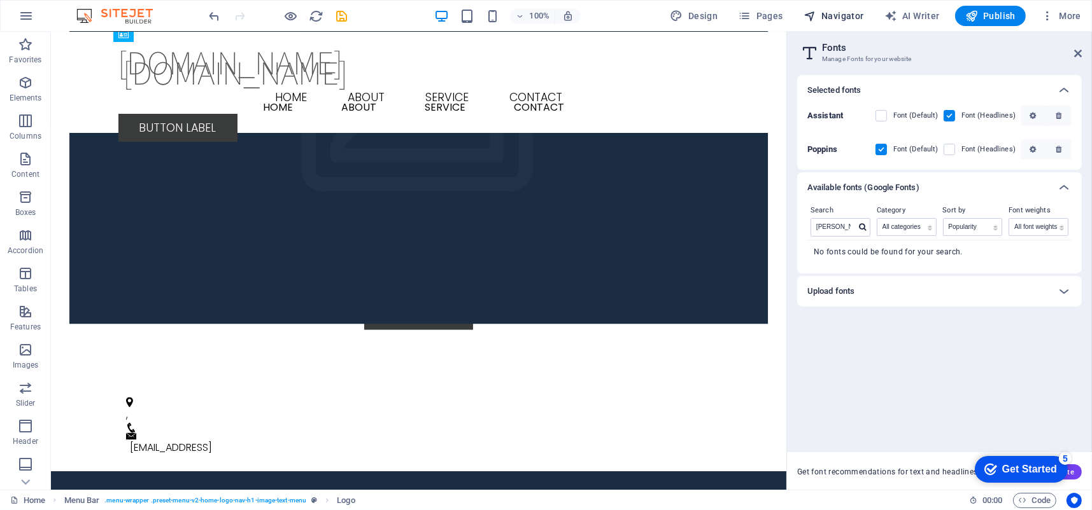
click at [826, 22] on button "Navigator" at bounding box center [833, 16] width 71 height 20
click at [829, 18] on span "Navigator" at bounding box center [833, 16] width 60 height 13
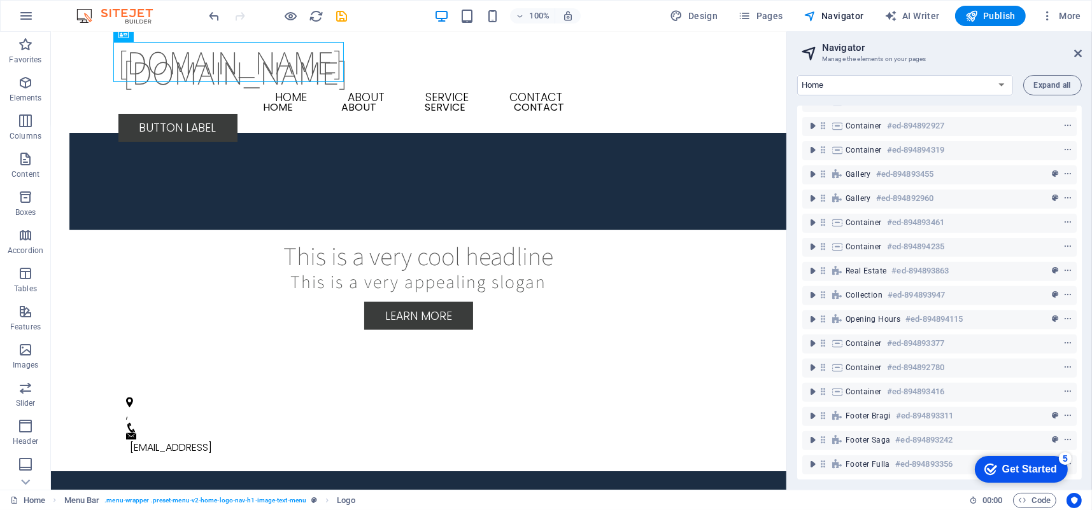
scroll to position [631, 0]
click at [34, 20] on button "button" at bounding box center [26, 16] width 31 height 31
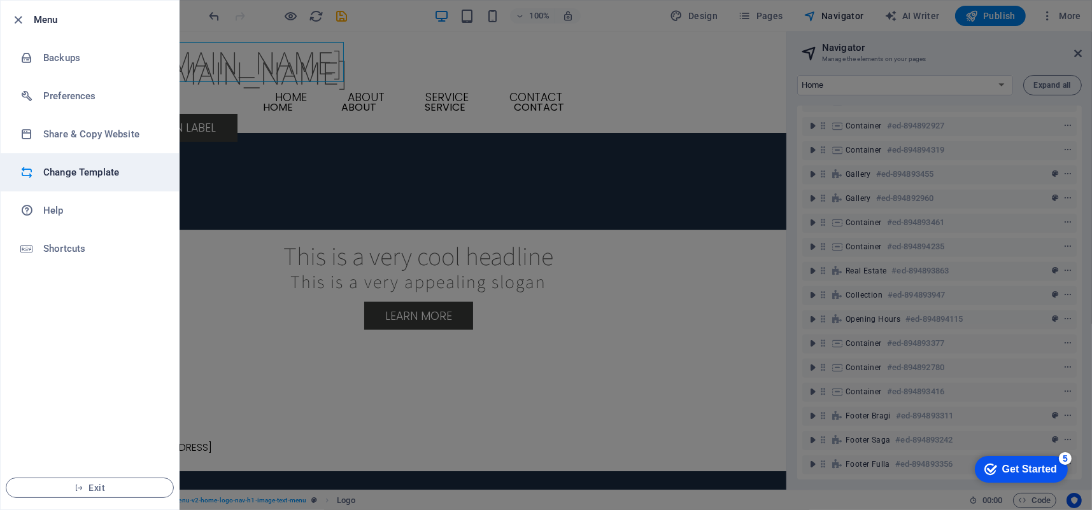
click at [64, 178] on h6 "Change Template" at bounding box center [102, 172] width 118 height 15
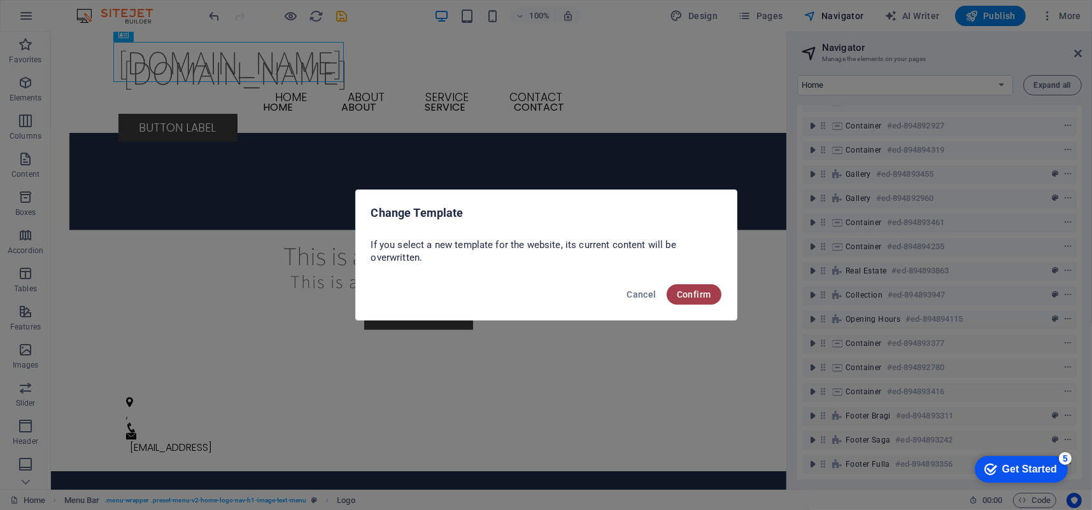
click at [693, 294] on span "Confirm" at bounding box center [694, 295] width 34 height 10
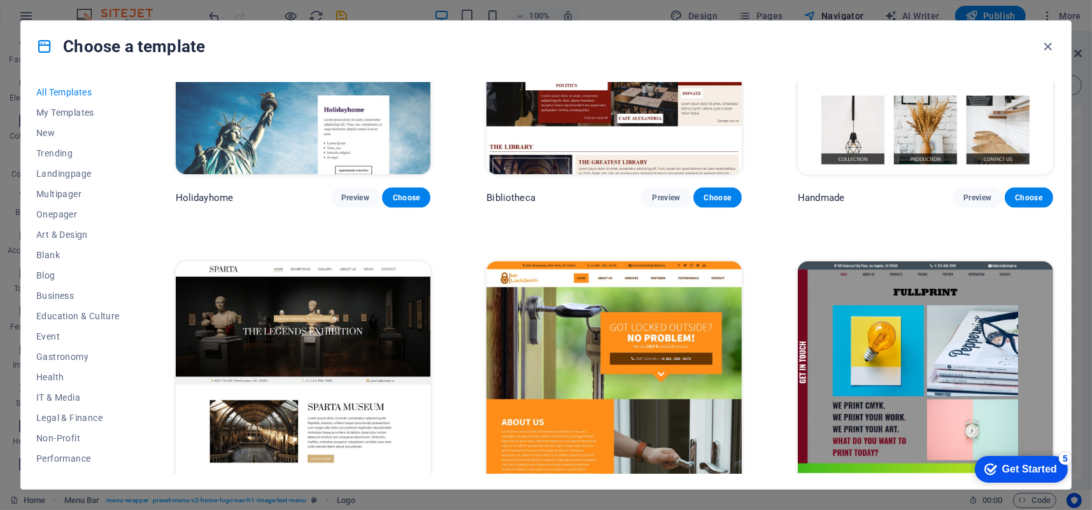
scroll to position [8529, 0]
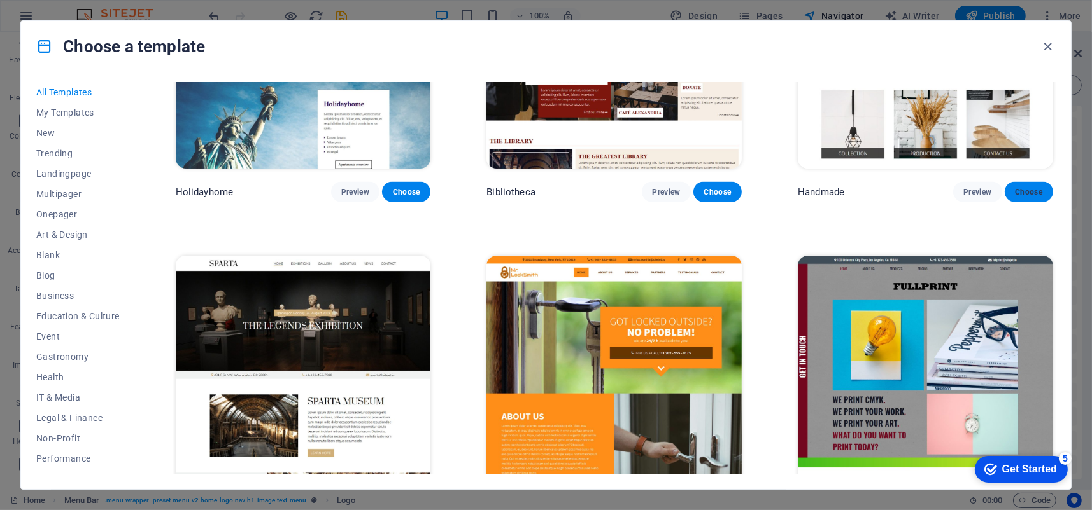
click at [1024, 187] on span "Choose" at bounding box center [1029, 192] width 28 height 10
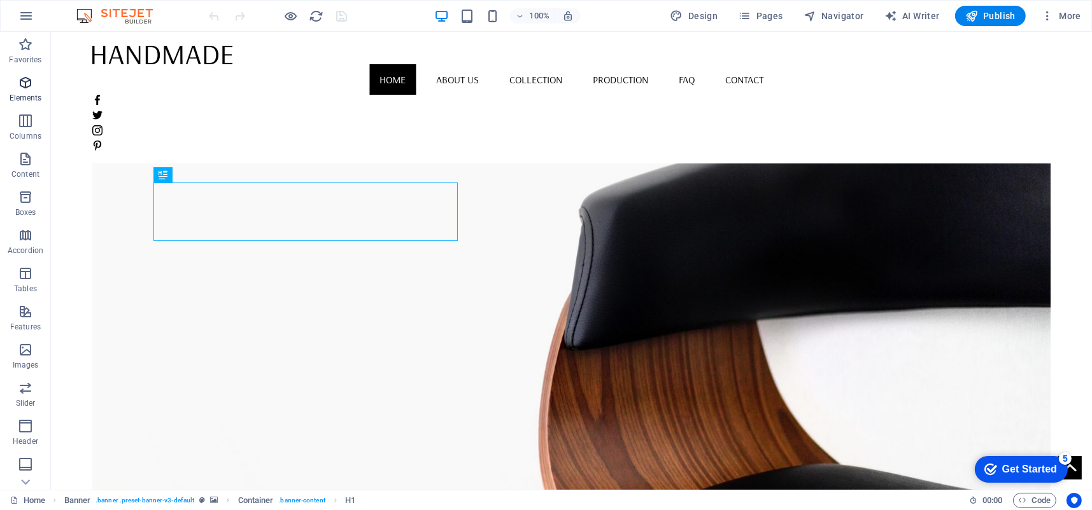
click at [29, 92] on span "Elements" at bounding box center [25, 90] width 51 height 31
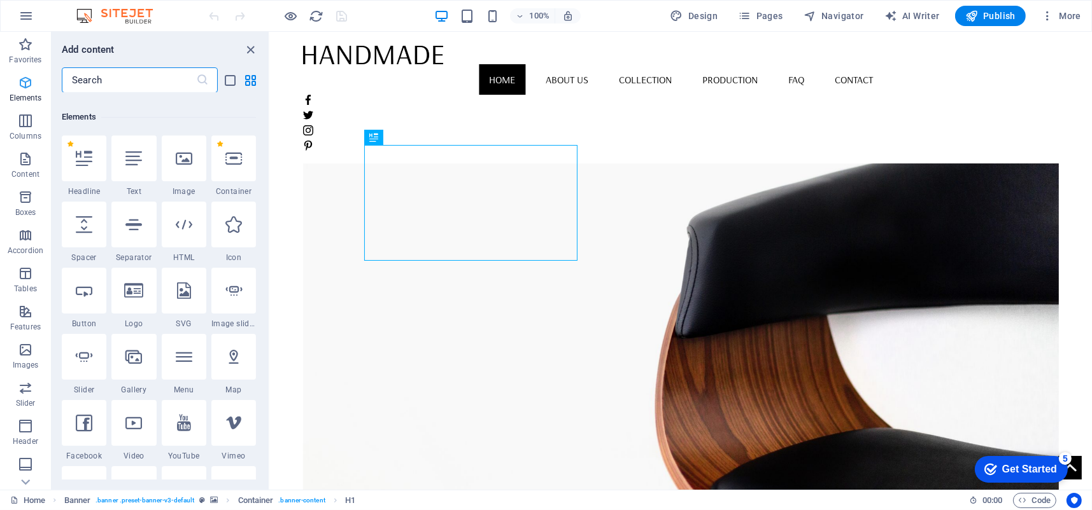
scroll to position [136, 0]
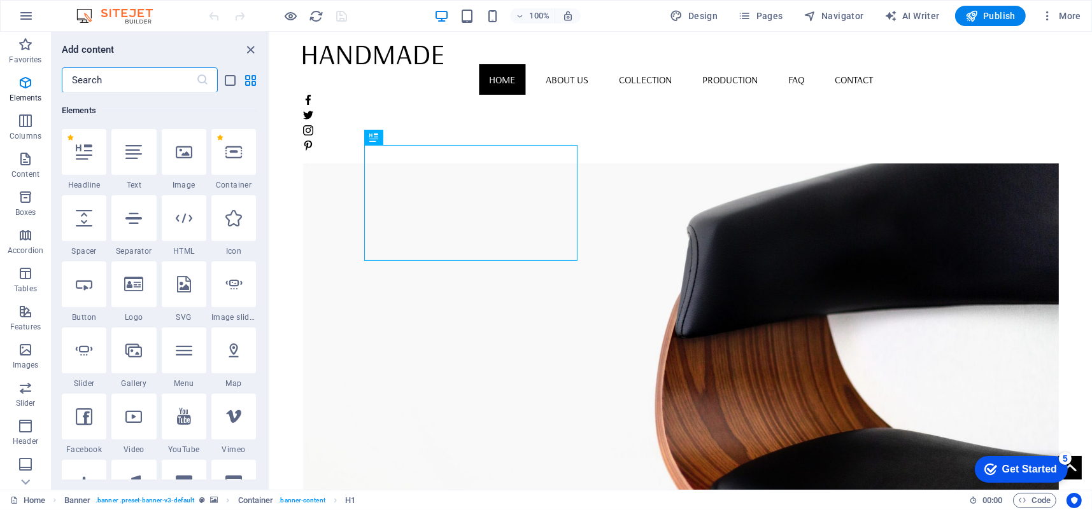
click at [147, 291] on div at bounding box center [133, 285] width 45 height 46
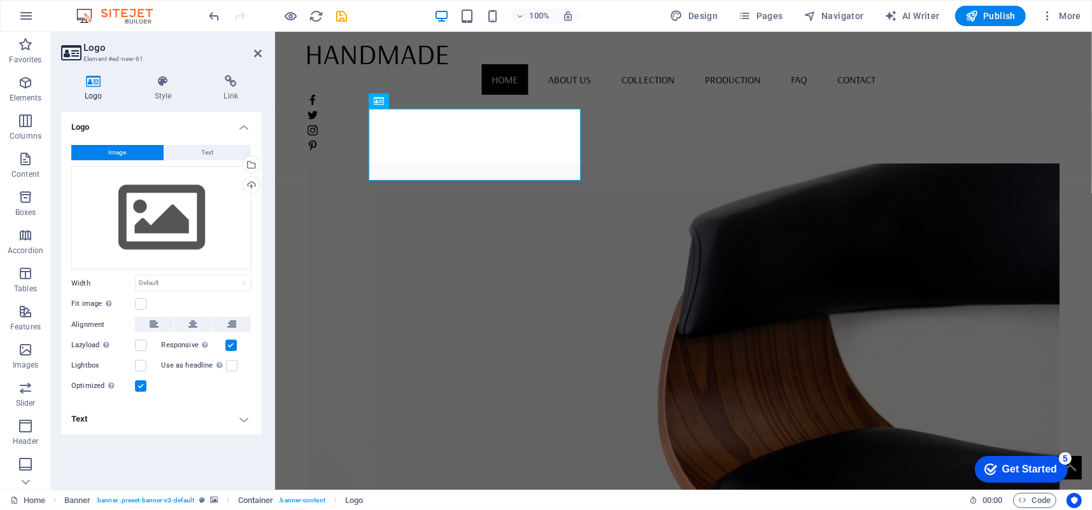
click at [136, 156] on button "Image" at bounding box center [117, 152] width 92 height 15
click at [187, 229] on div "Drag files here, click to choose files or select files from Files or our free s…" at bounding box center [161, 218] width 180 height 104
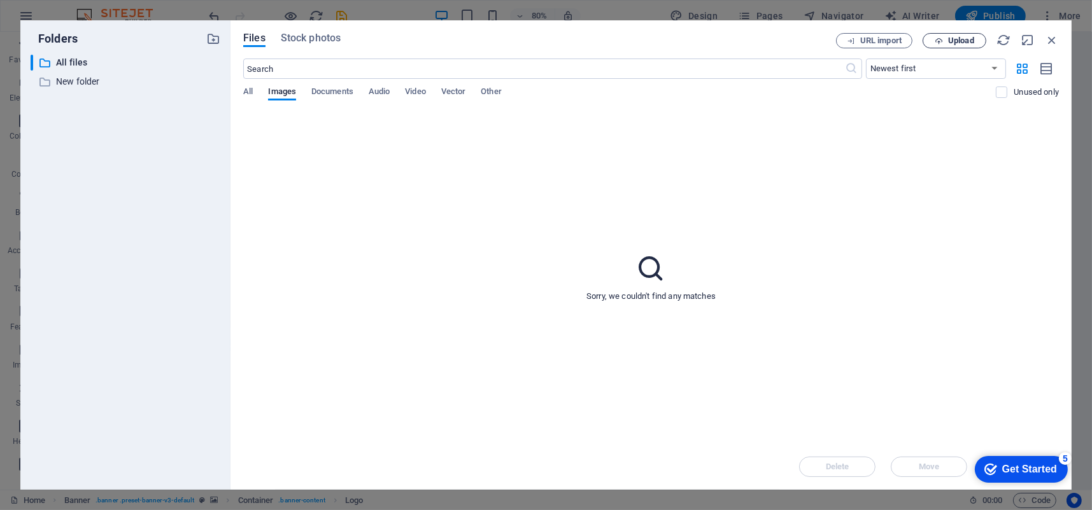
click at [946, 40] on span "Upload" at bounding box center [954, 41] width 52 height 8
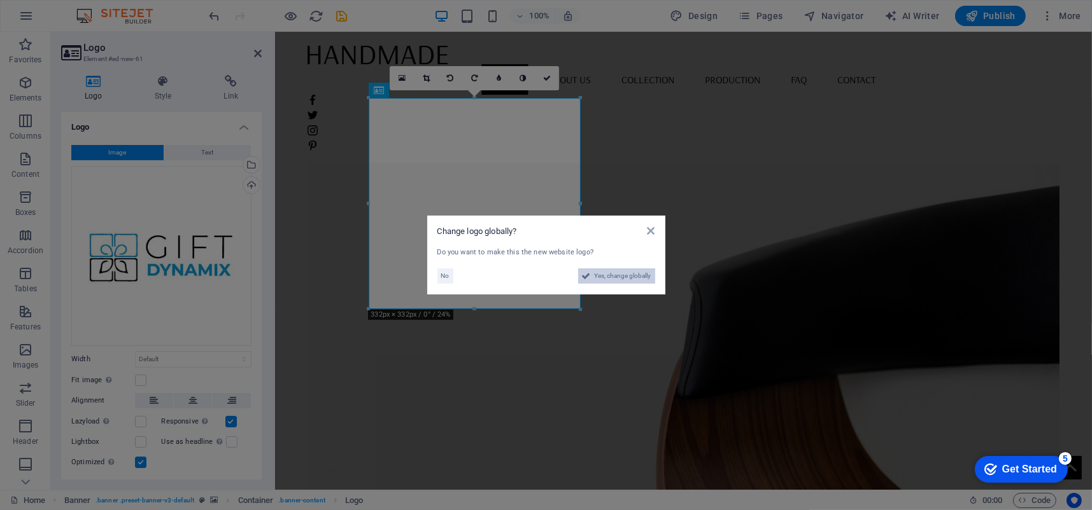
click at [611, 281] on span "Yes, change globally" at bounding box center [623, 276] width 57 height 15
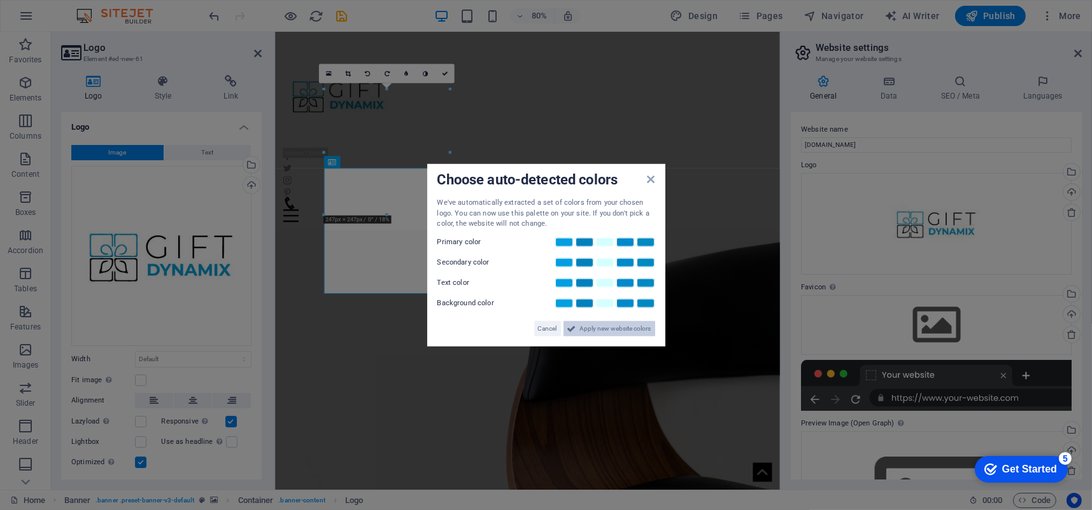
click at [592, 329] on span "Apply new website colors" at bounding box center [615, 328] width 71 height 15
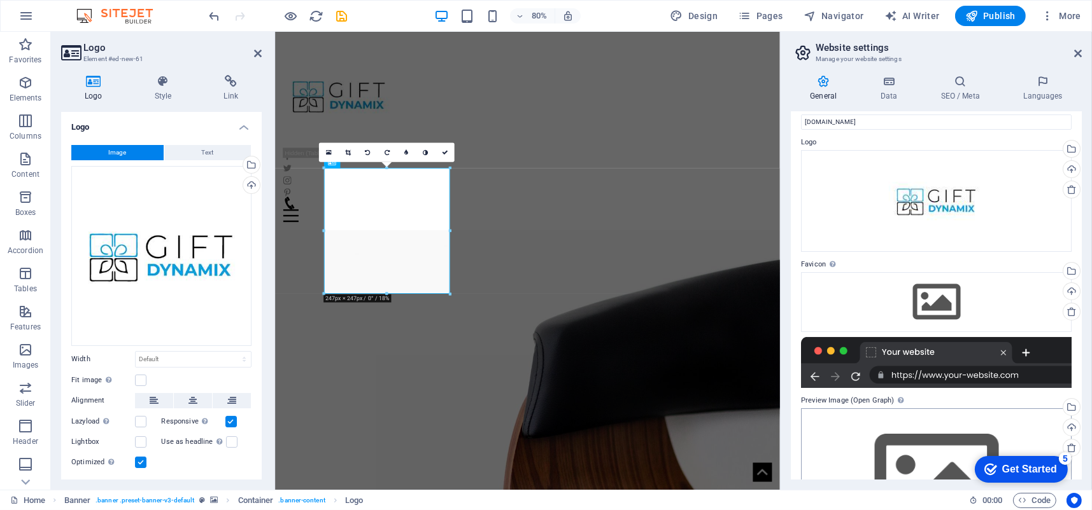
scroll to position [0, 0]
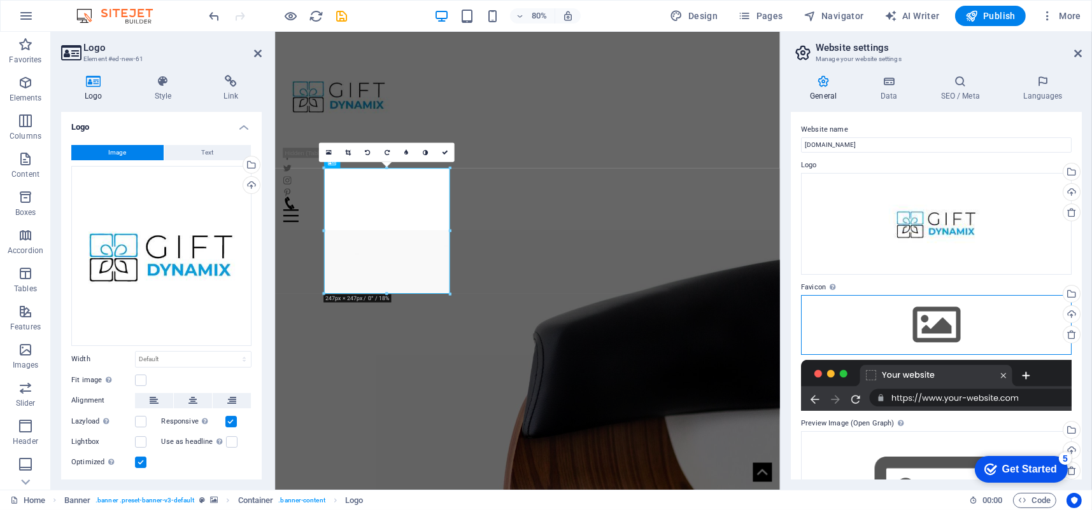
click at [917, 333] on div "Drag files here, click to choose files or select files from Files or our free s…" at bounding box center [936, 325] width 271 height 60
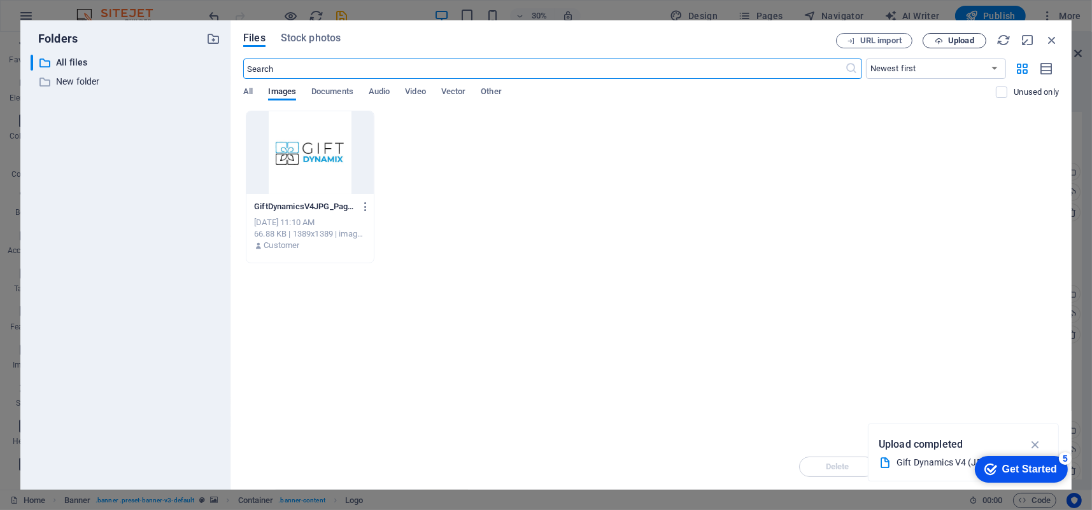
click at [967, 39] on span "Upload" at bounding box center [961, 41] width 26 height 8
click at [333, 161] on div at bounding box center [309, 152] width 127 height 83
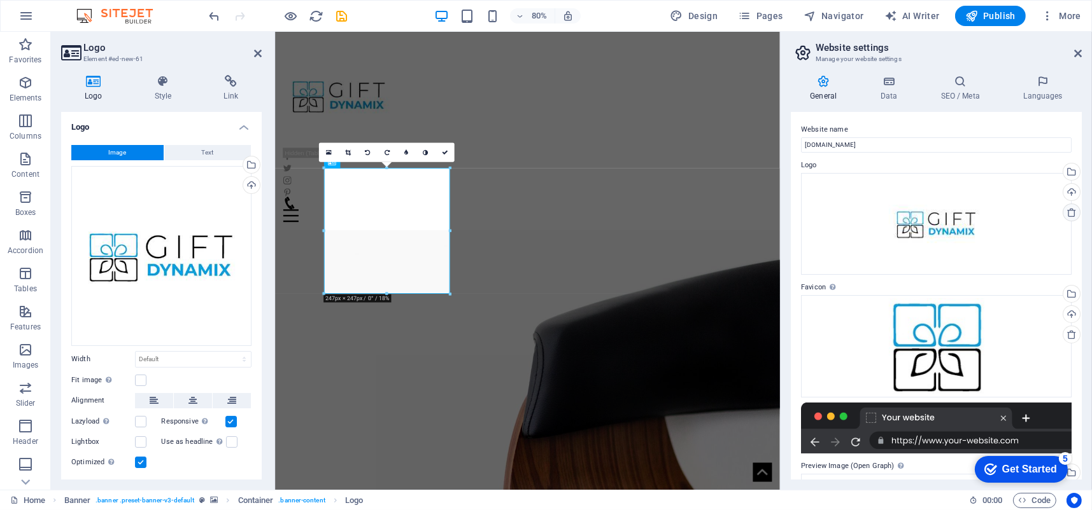
click at [1071, 213] on icon at bounding box center [1071, 213] width 10 height 10
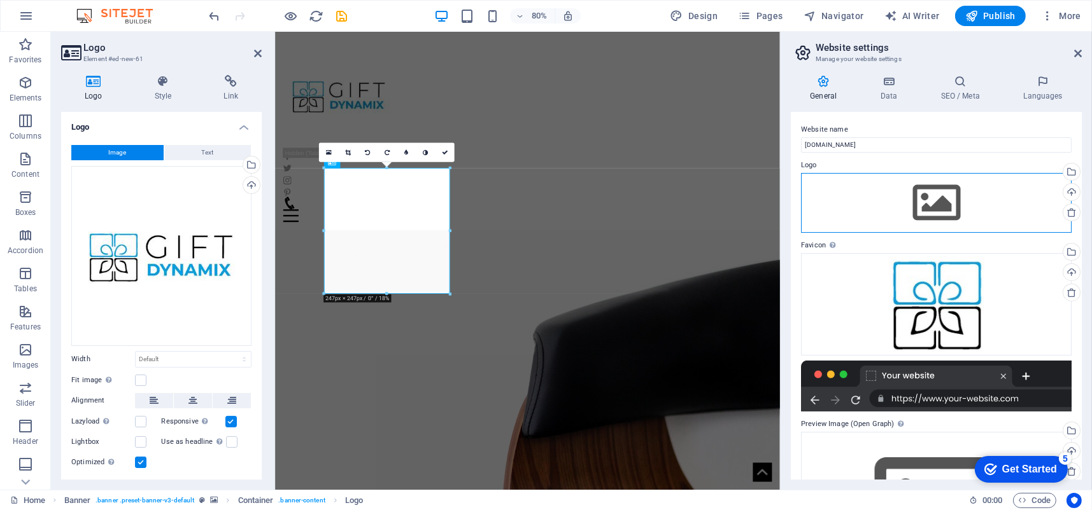
click at [923, 195] on div "Drag files here, click to choose files or select files from Files or our free s…" at bounding box center [936, 203] width 271 height 60
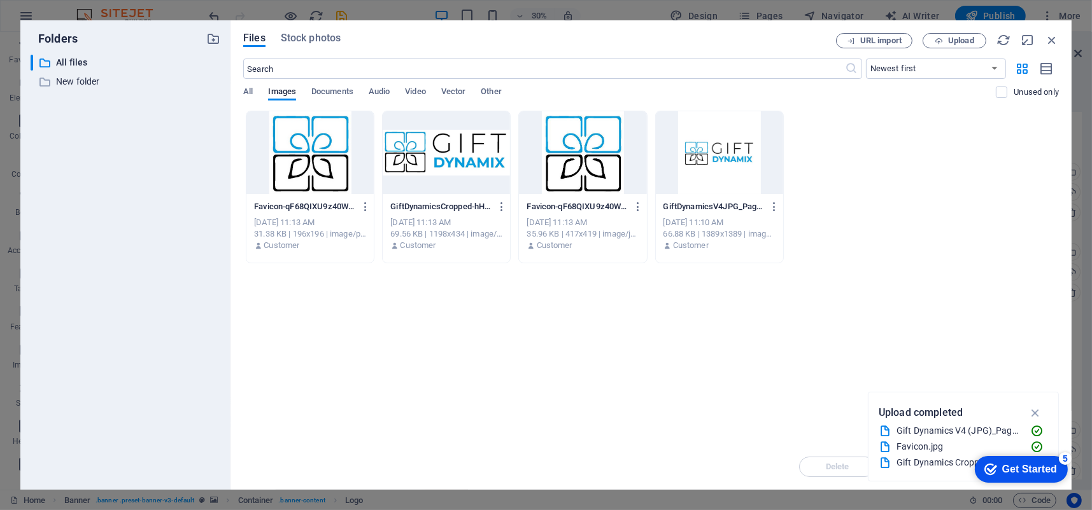
click at [438, 152] on div at bounding box center [446, 152] width 127 height 83
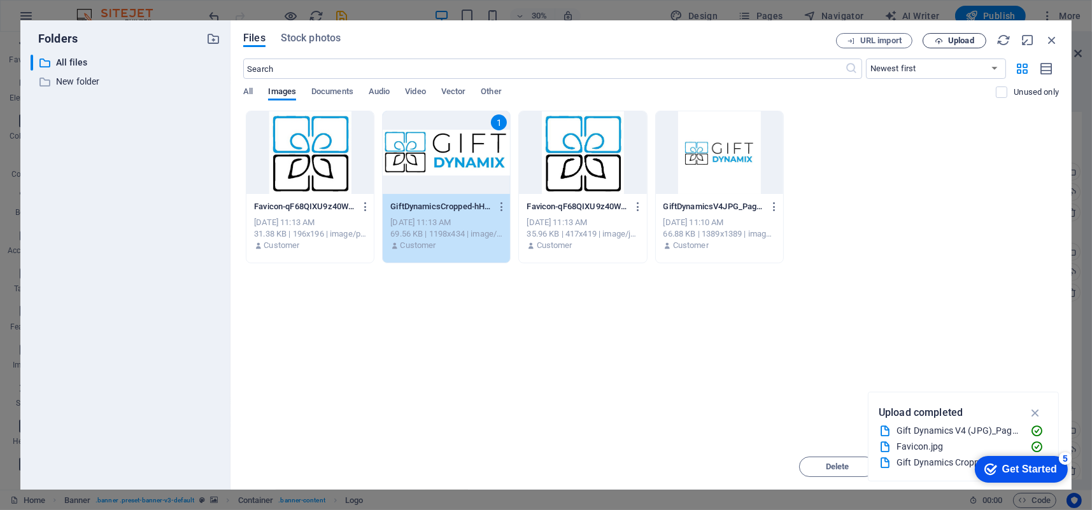
click at [957, 37] on span "Upload" at bounding box center [961, 41] width 26 height 8
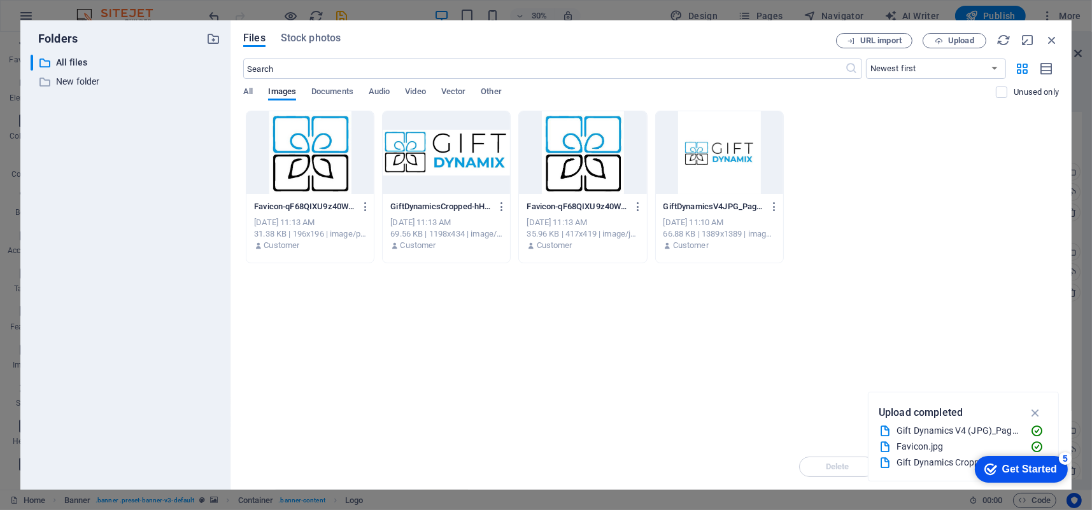
click at [454, 150] on div at bounding box center [446, 152] width 127 height 83
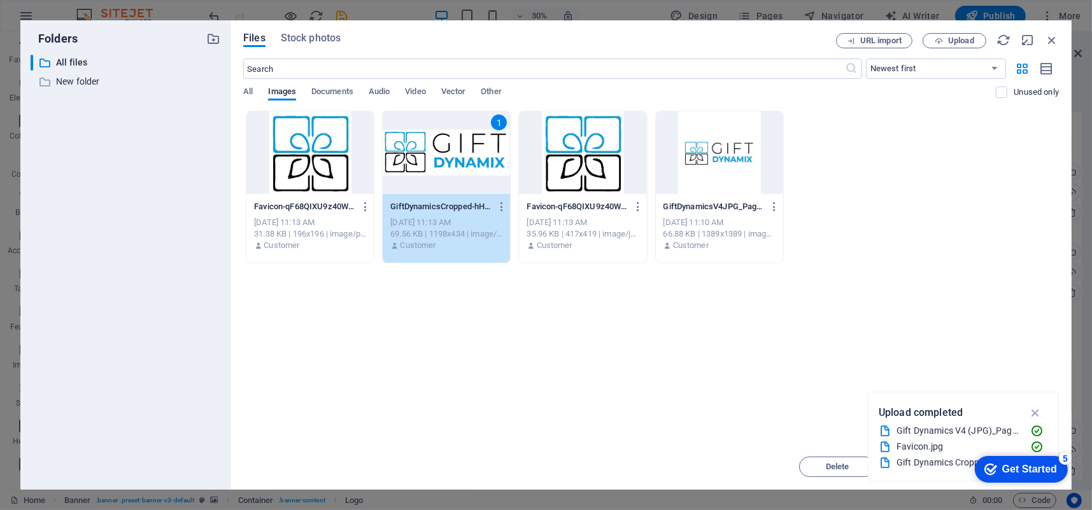
click at [454, 150] on div "1" at bounding box center [446, 152] width 127 height 83
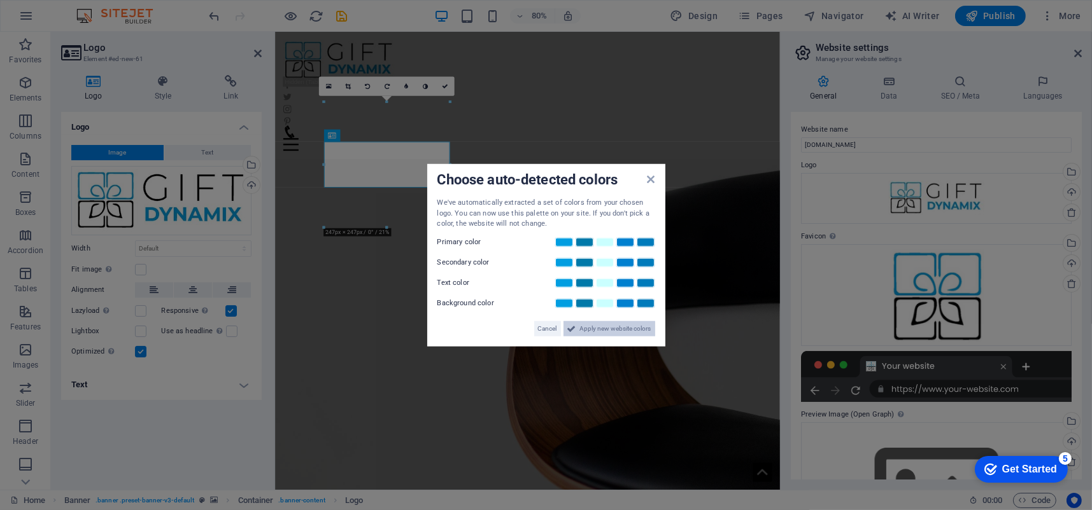
click at [615, 329] on span "Apply new website colors" at bounding box center [615, 328] width 71 height 15
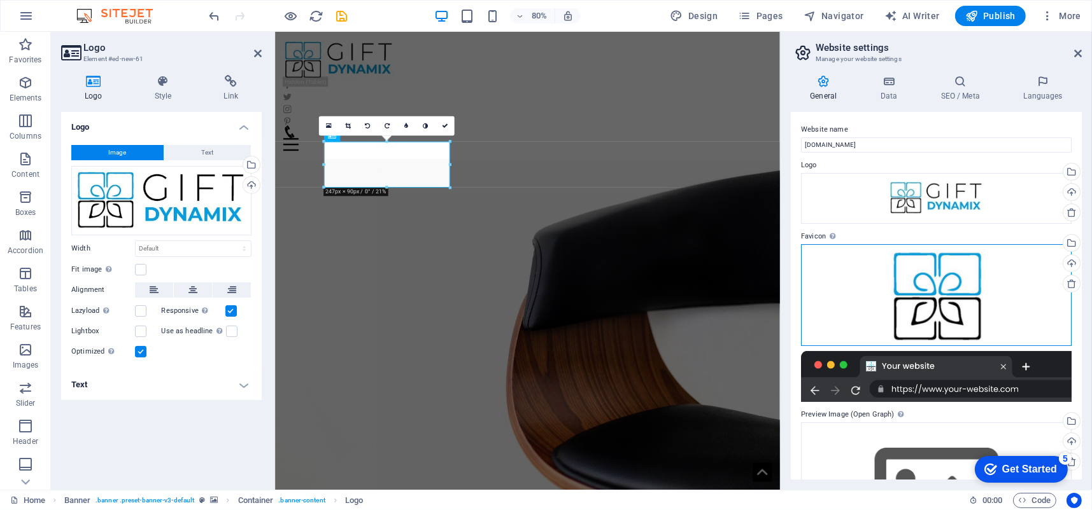
click at [941, 314] on div "Drag files here, click to choose files or select files from Files or our free s…" at bounding box center [936, 295] width 271 height 102
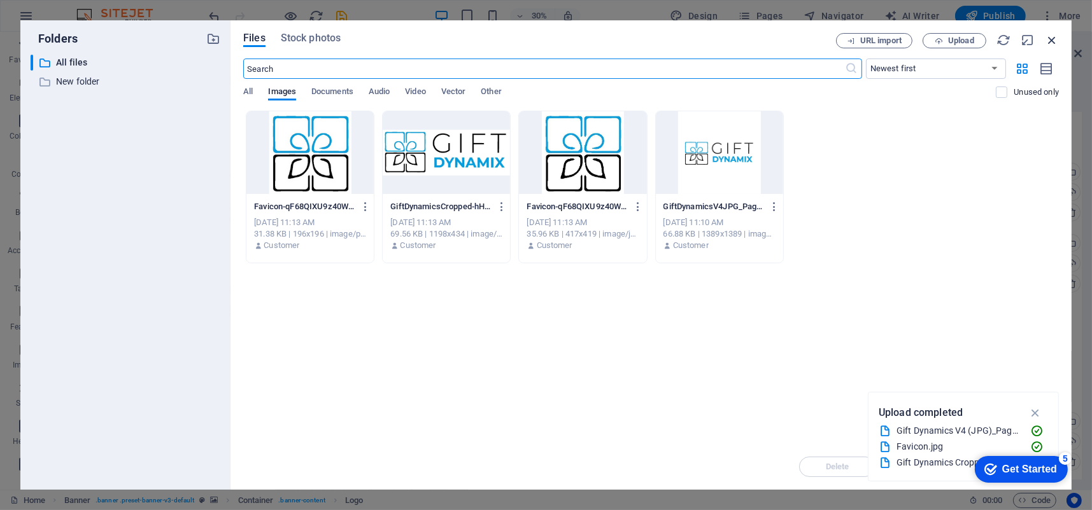
click at [1049, 39] on icon "button" at bounding box center [1052, 40] width 14 height 14
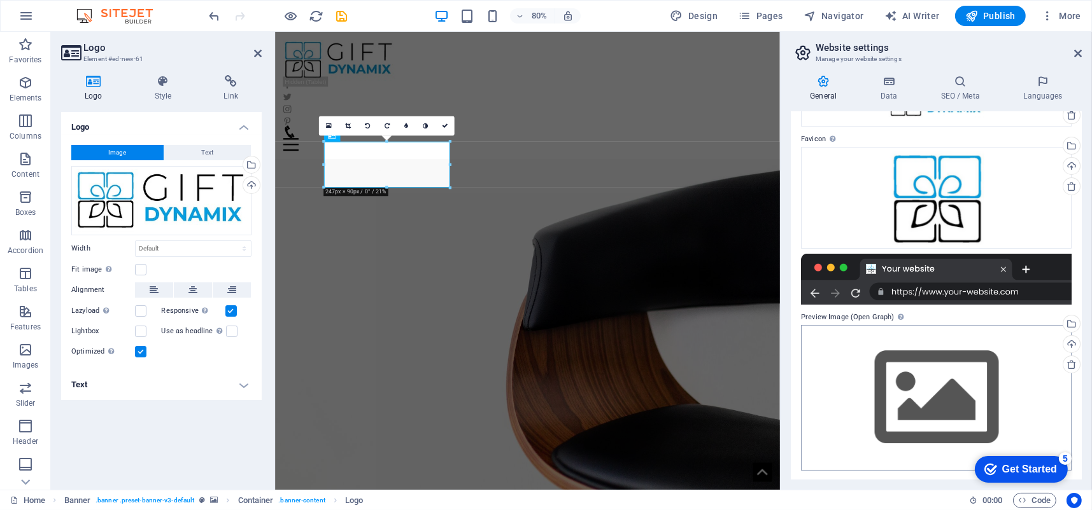
scroll to position [98, 0]
click at [1078, 50] on icon at bounding box center [1078, 53] width 8 height 10
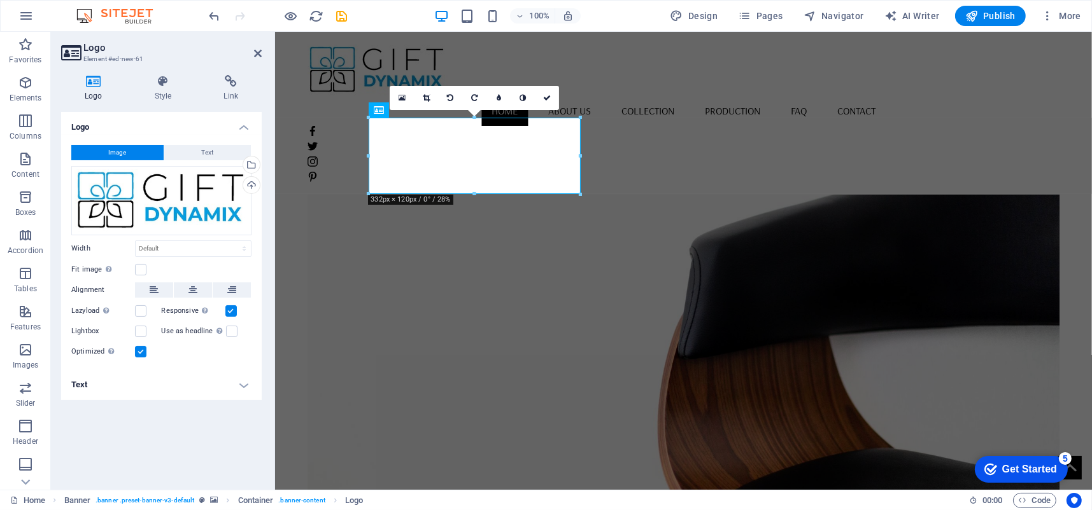
click at [708, 234] on figure at bounding box center [682, 315] width 751 height 415
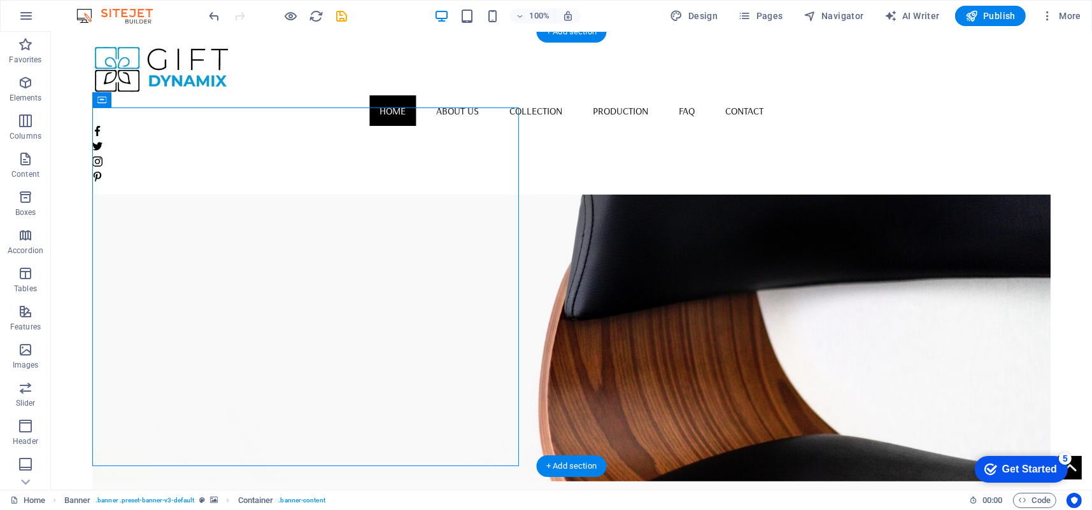
scroll to position [64, 0]
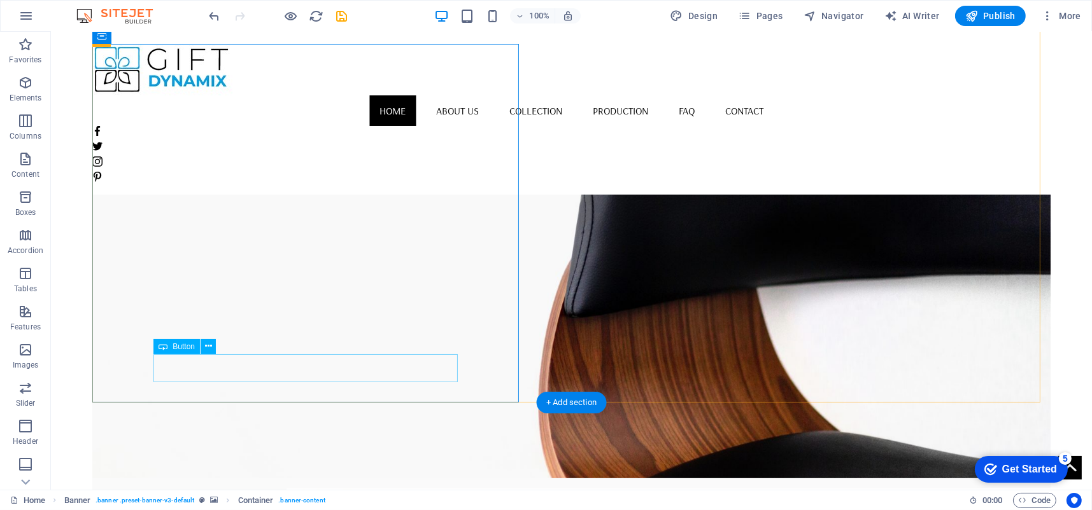
click at [203, 349] on button at bounding box center [208, 346] width 15 height 15
click at [207, 346] on icon at bounding box center [208, 346] width 7 height 13
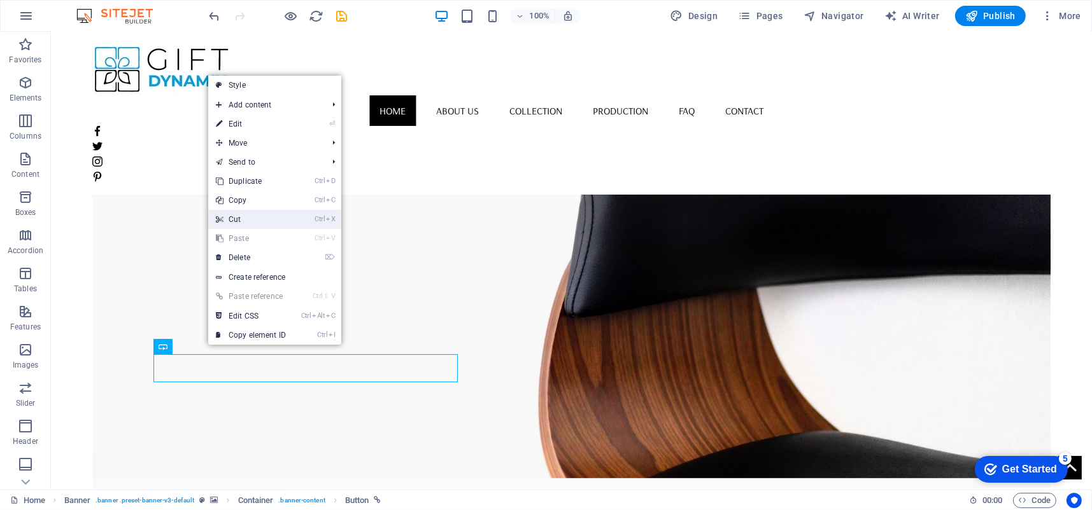
click at [245, 227] on link "Ctrl X Cut" at bounding box center [250, 219] width 85 height 19
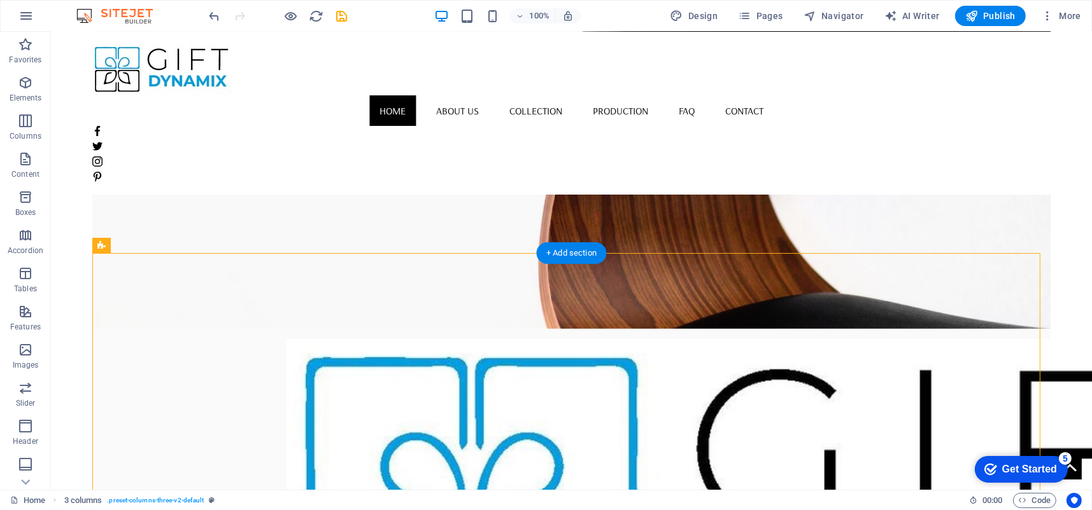
scroll to position [318, 0]
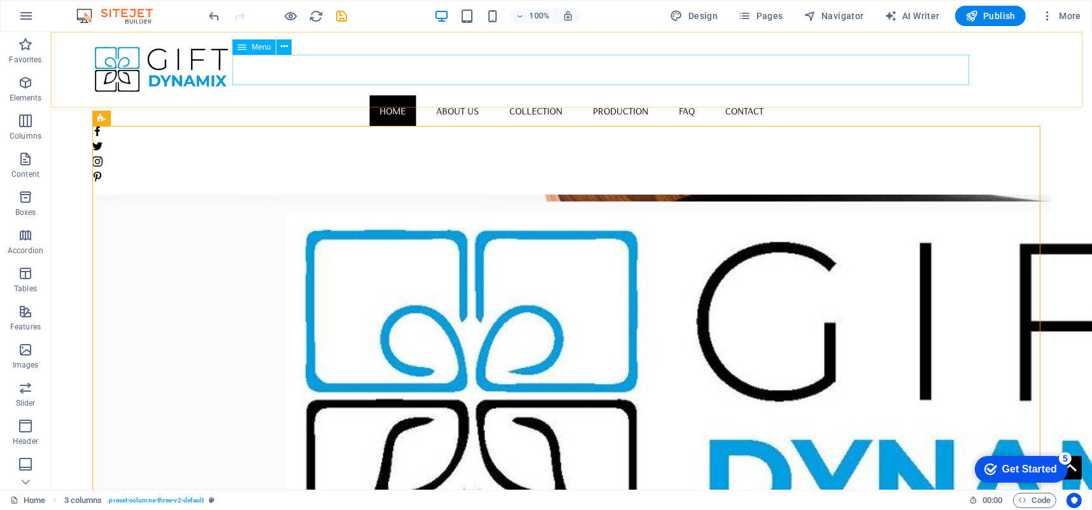
click at [565, 95] on nav "Home About us Collection Production FAQ Contact" at bounding box center [570, 110] width 957 height 31
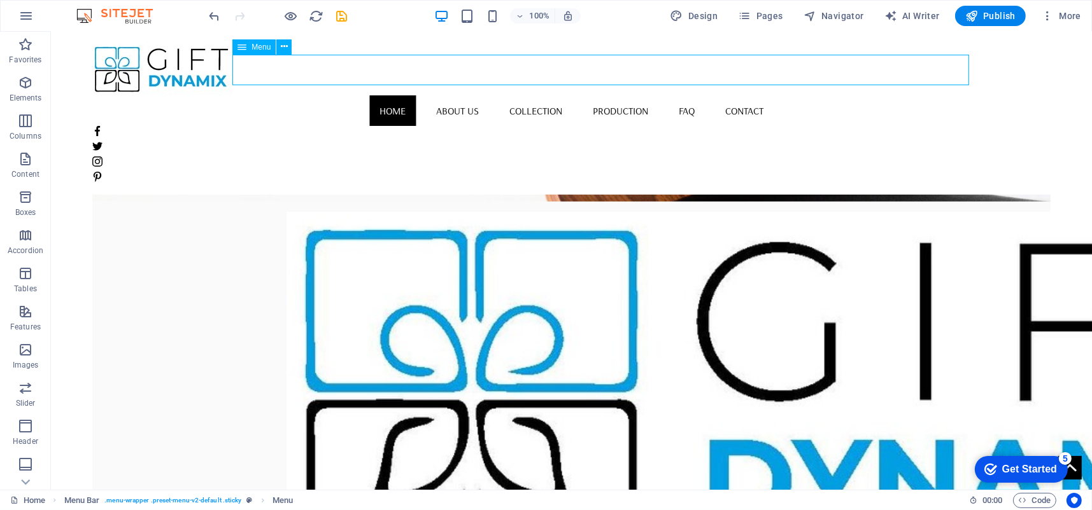
click at [565, 95] on nav "Home About us Collection Production FAQ Contact" at bounding box center [570, 110] width 957 height 31
select select
select select "1"
select select
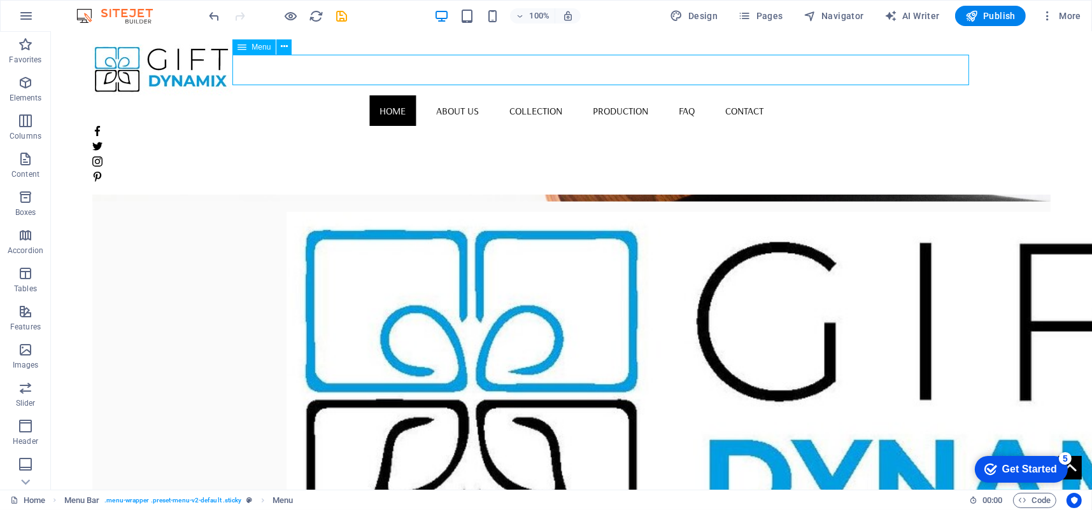
select select "2"
select select
select select "3"
select select
select select "4"
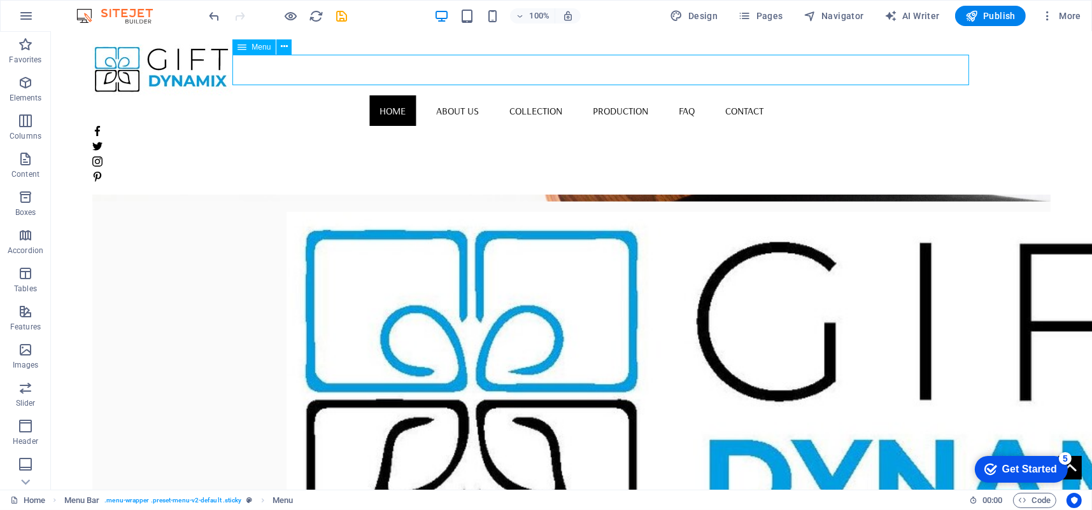
select select
select select "5"
select select
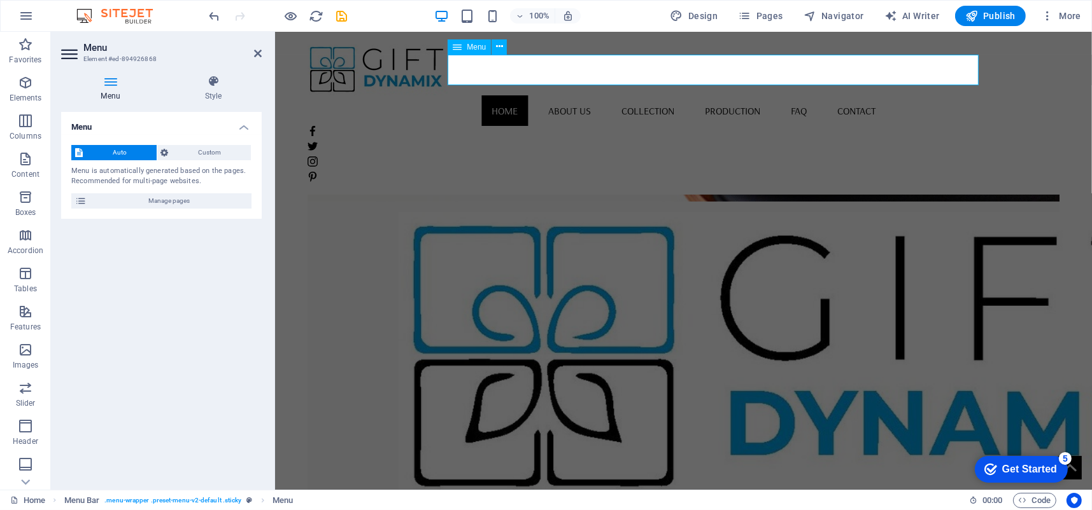
click at [606, 95] on nav "Home About us Collection Production FAQ Contact" at bounding box center [682, 110] width 751 height 31
click at [197, 152] on span "Custom" at bounding box center [209, 152] width 75 height 15
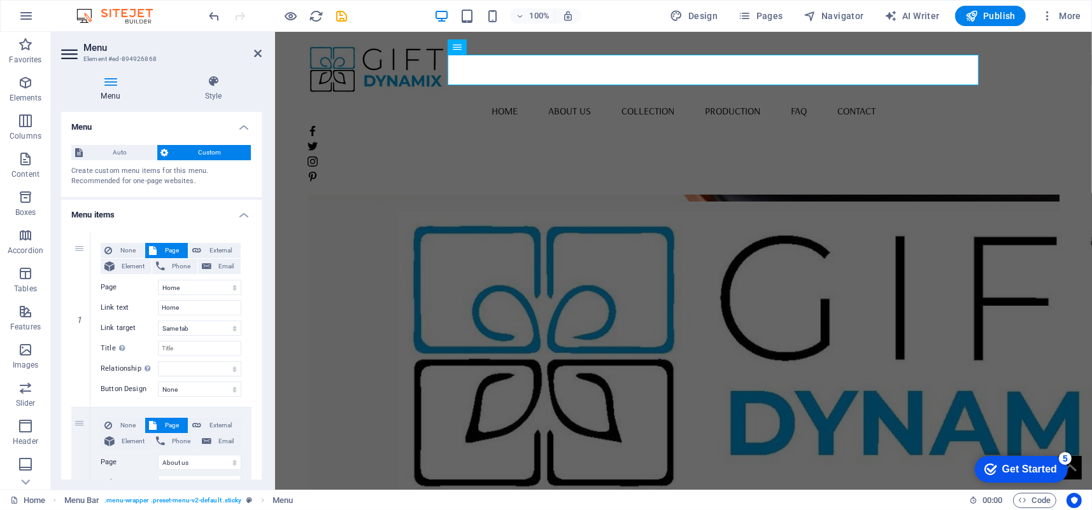
click at [108, 75] on icon at bounding box center [110, 81] width 99 height 13
click at [115, 82] on icon at bounding box center [110, 81] width 99 height 13
click at [644, 503] on div "Home Menu Bar . menu-wrapper .preset-menu-v2-default .sticky Menu" at bounding box center [484, 500] width 948 height 15
click at [1062, 104] on div "Home About us Collection Production FAQ Contact" at bounding box center [682, 113] width 817 height 163
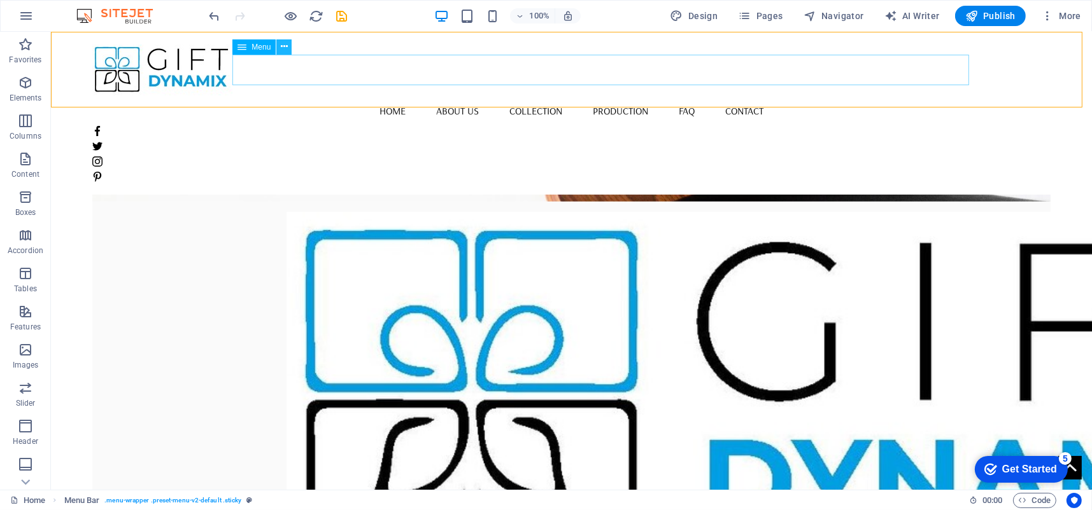
click at [283, 41] on icon at bounding box center [284, 46] width 7 height 13
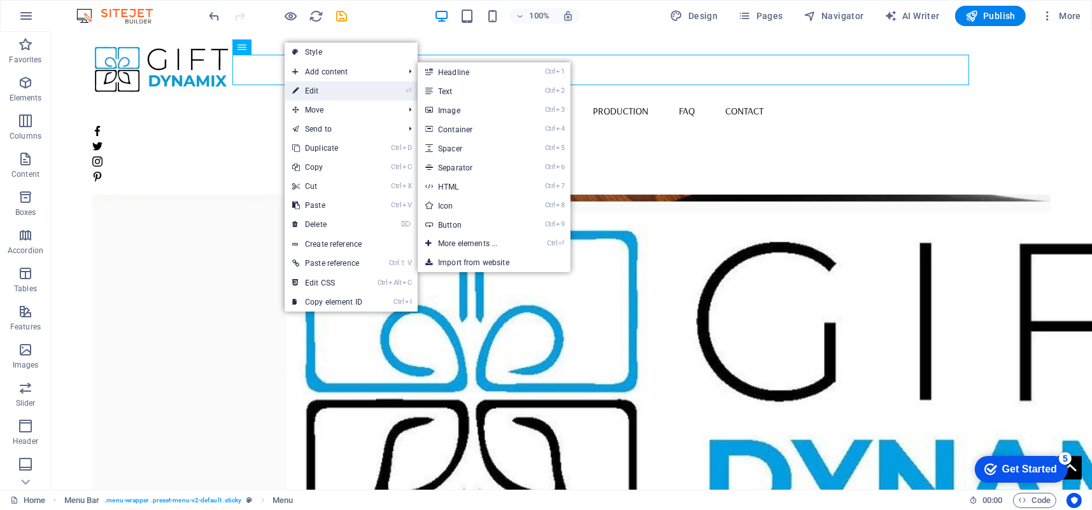
drag, startPoint x: 334, startPoint y: 85, endPoint x: 59, endPoint y: 54, distance: 276.7
click at [334, 86] on link "⏎ Edit" at bounding box center [327, 90] width 85 height 19
select select
select select "1"
select select
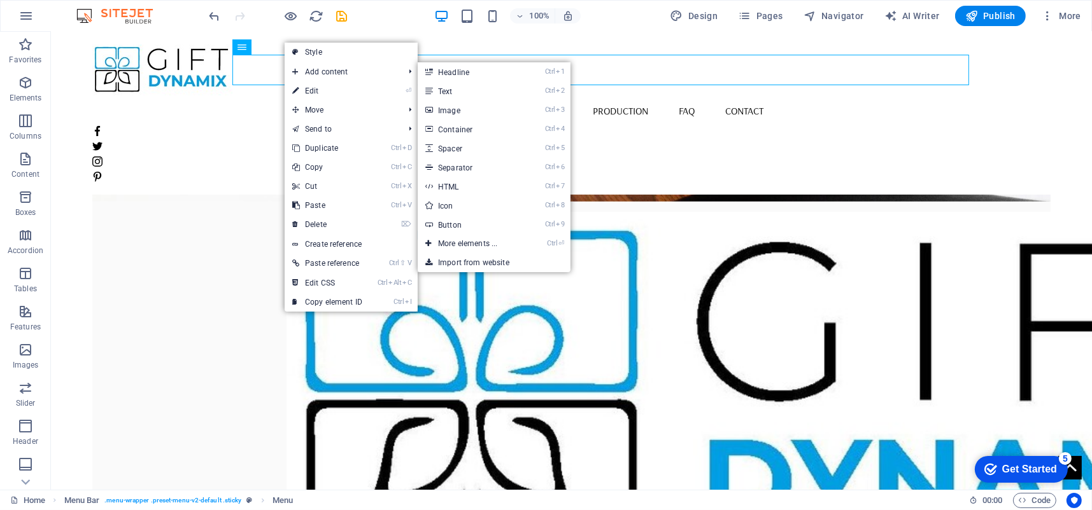
select select "2"
select select
select select "3"
select select
select select "4"
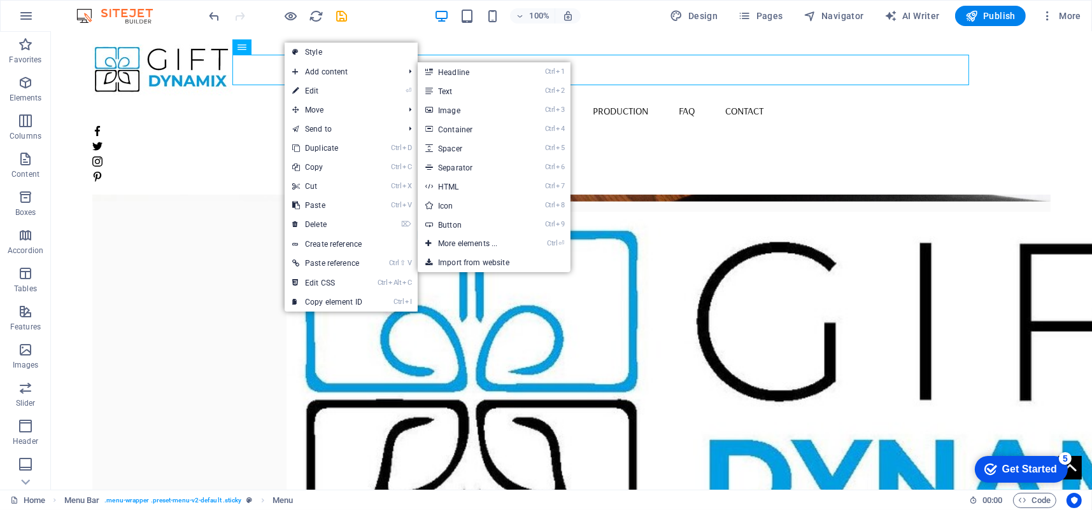
select select
select select "5"
select select
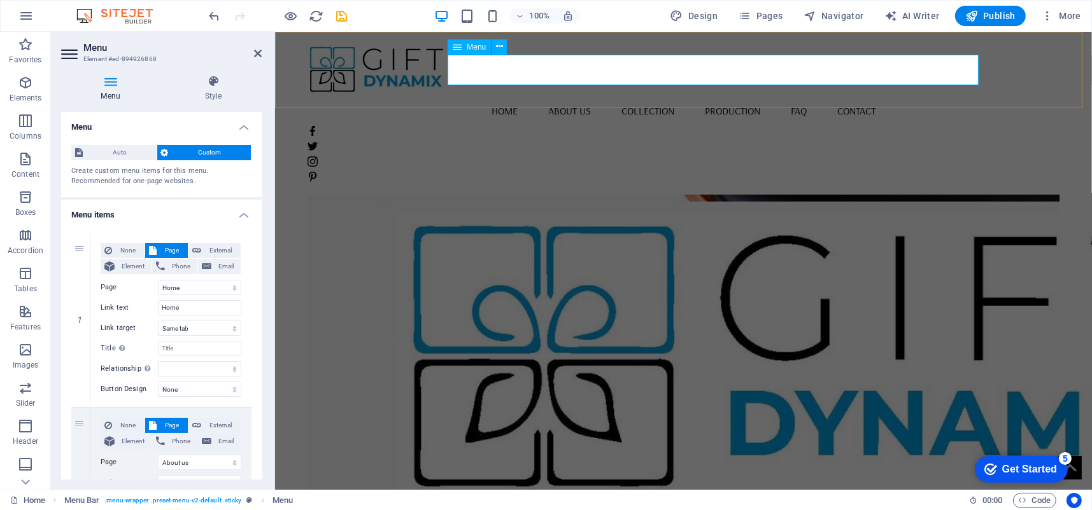
click at [604, 95] on nav "Home About us Collection Production FAQ Contact" at bounding box center [682, 110] width 751 height 31
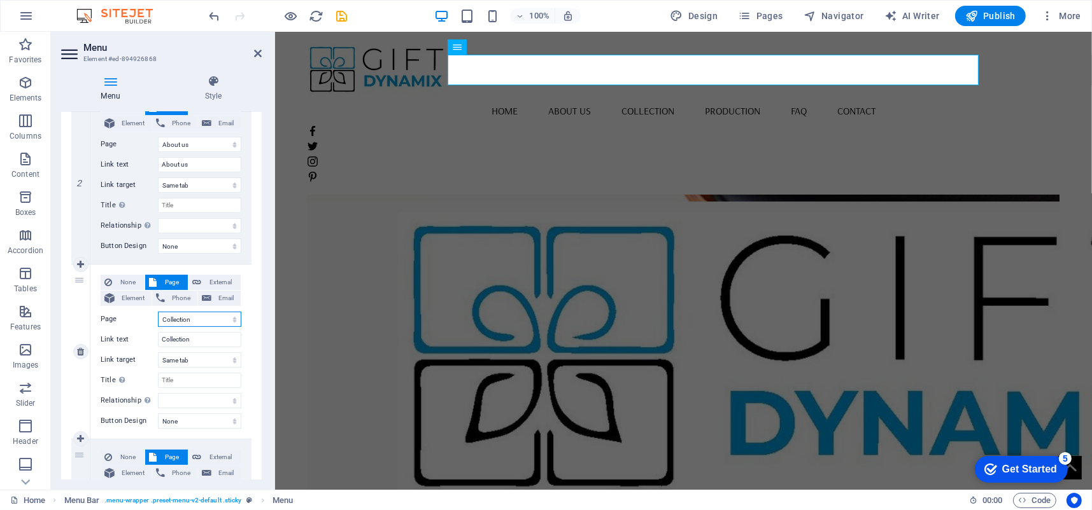
click at [204, 321] on select "Home About us Collection Production FAQ Contact Legal Notice Privacy" at bounding box center [199, 319] width 83 height 15
click at [188, 320] on select "Home About us Collection Production FAQ Contact Legal Notice Privacy" at bounding box center [199, 319] width 83 height 15
click at [188, 336] on input "Collection" at bounding box center [199, 339] width 83 height 15
type input "Services"
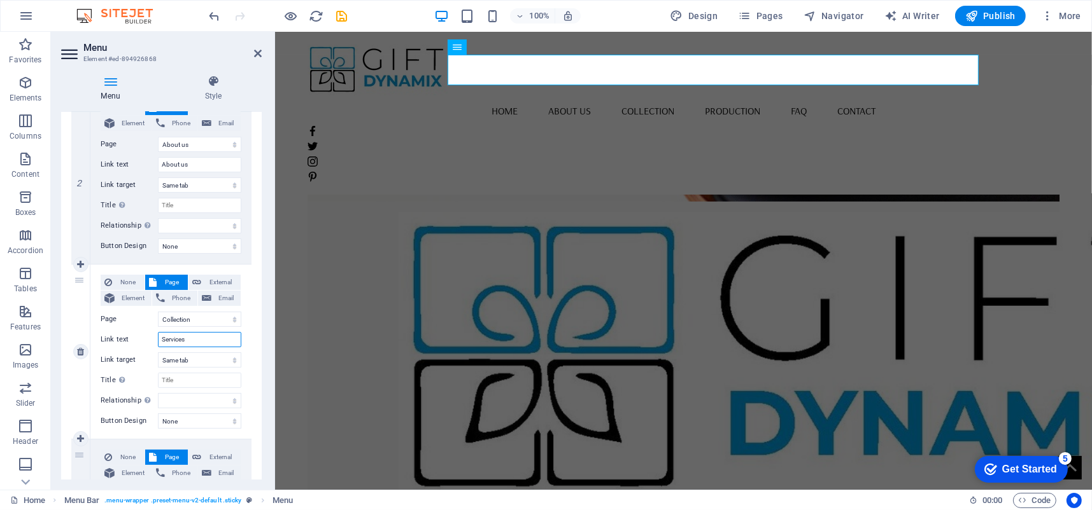
select select
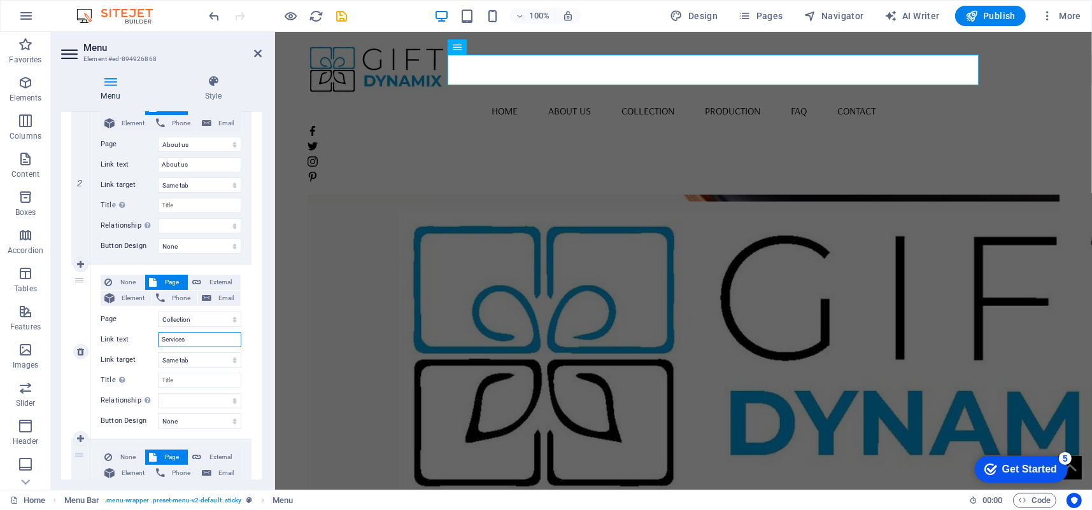
select select
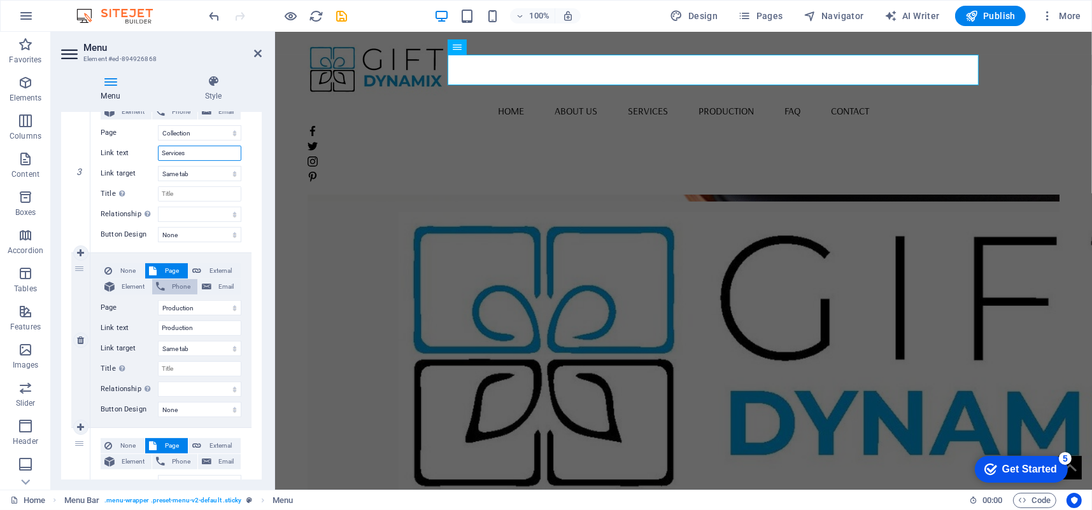
scroll to position [509, 0]
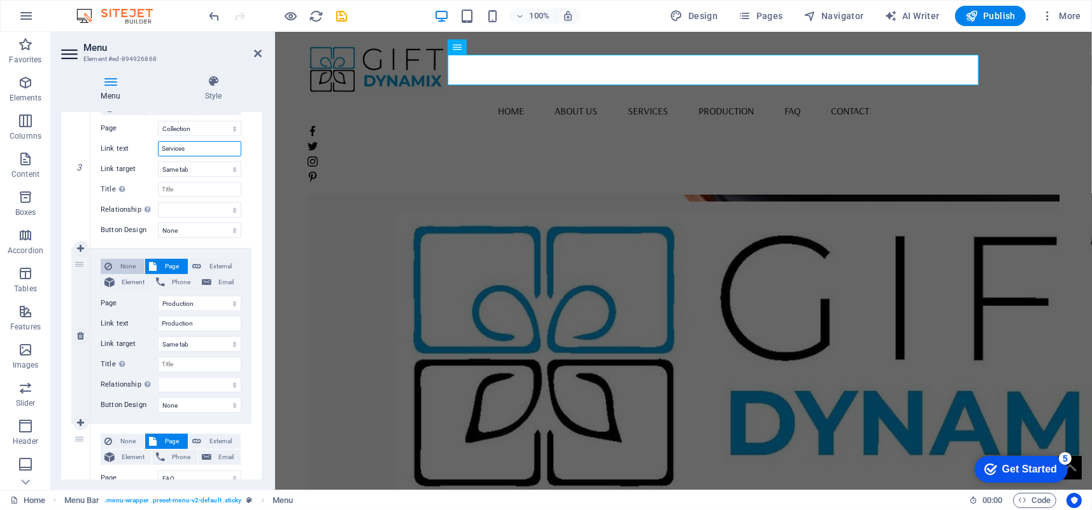
type input "Services"
click at [118, 265] on span "None" at bounding box center [128, 266] width 25 height 15
select select
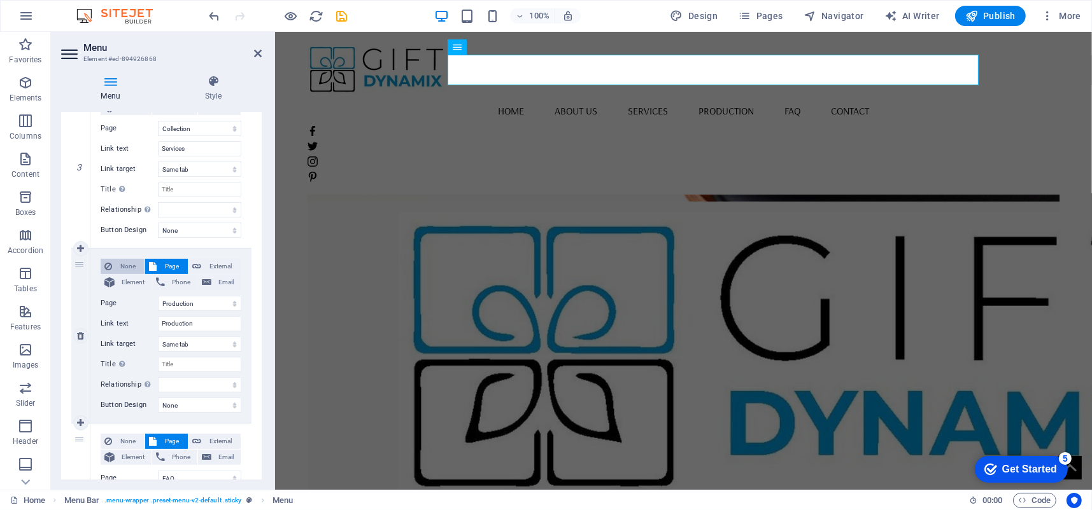
select select
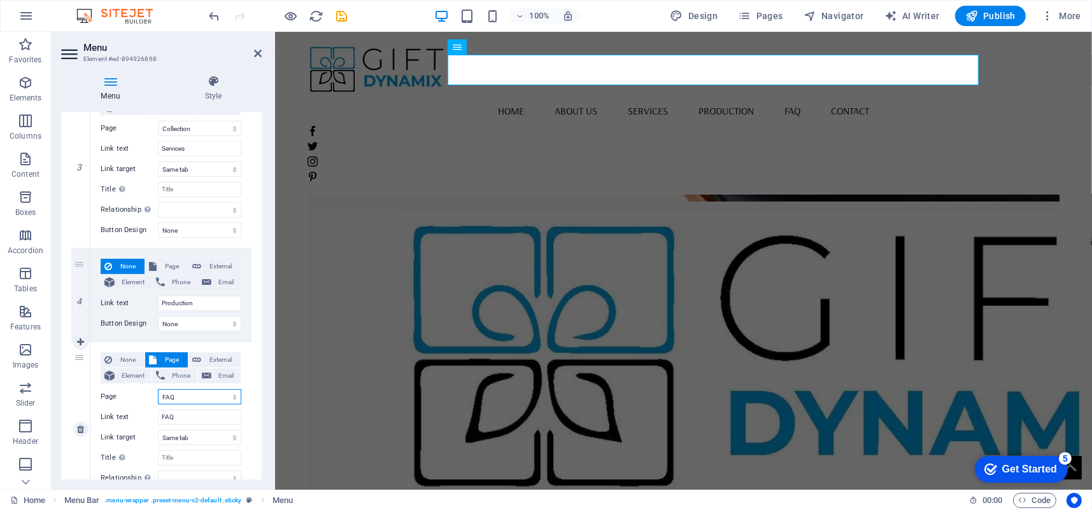
click at [174, 398] on select "Home About us Collection Production FAQ Contact Legal Notice Privacy" at bounding box center [199, 397] width 83 height 15
click at [170, 398] on select "Home About us Collection Production FAQ Contact Legal Notice Privacy" at bounding box center [199, 397] width 83 height 15
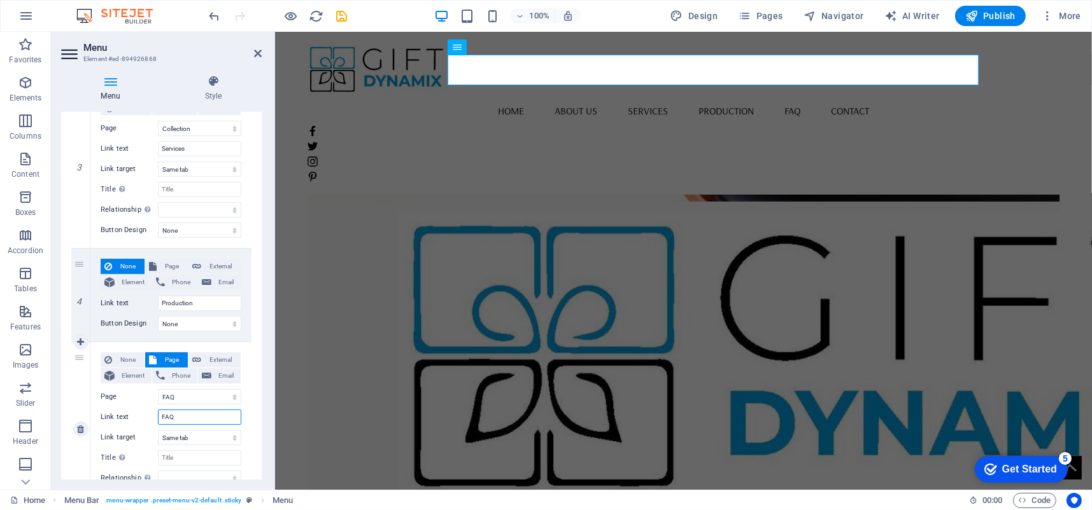
click at [178, 421] on input "FAQ" at bounding box center [199, 417] width 83 height 15
type input "Catalo"
select select
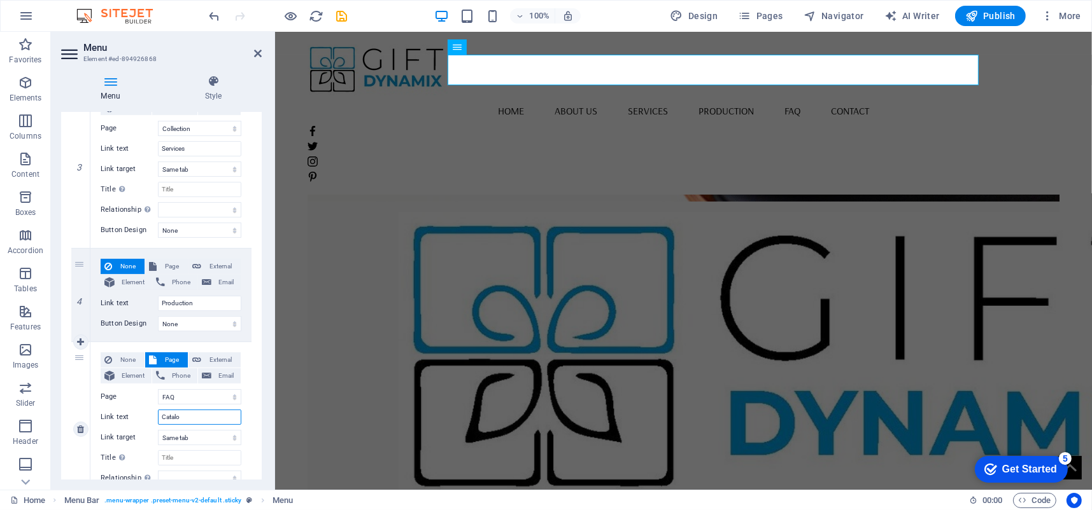
select select
type input "Cataloques"
select select
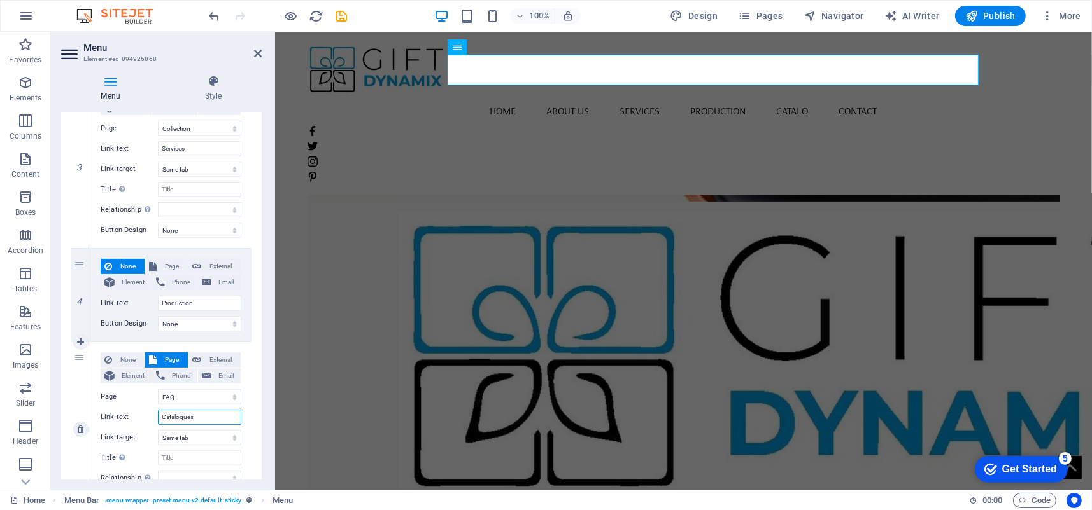
select select
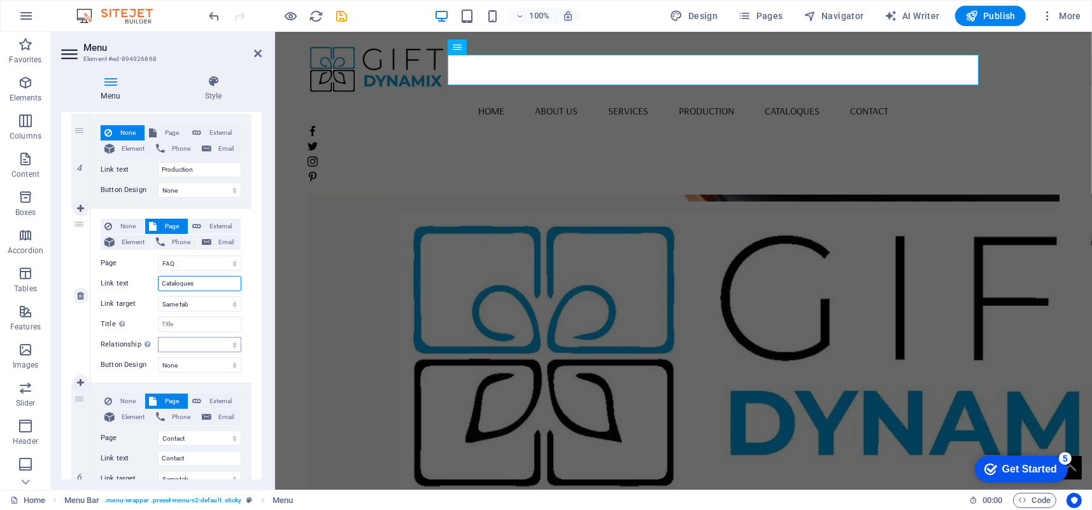
scroll to position [700, 0]
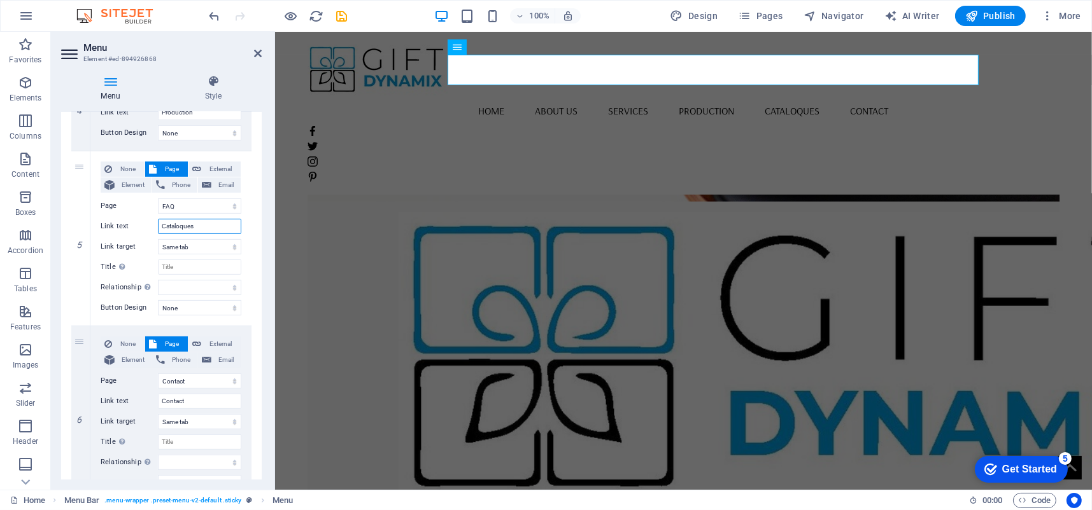
type input "Cataloques"
click at [257, 46] on h2 "Menu" at bounding box center [172, 47] width 178 height 11
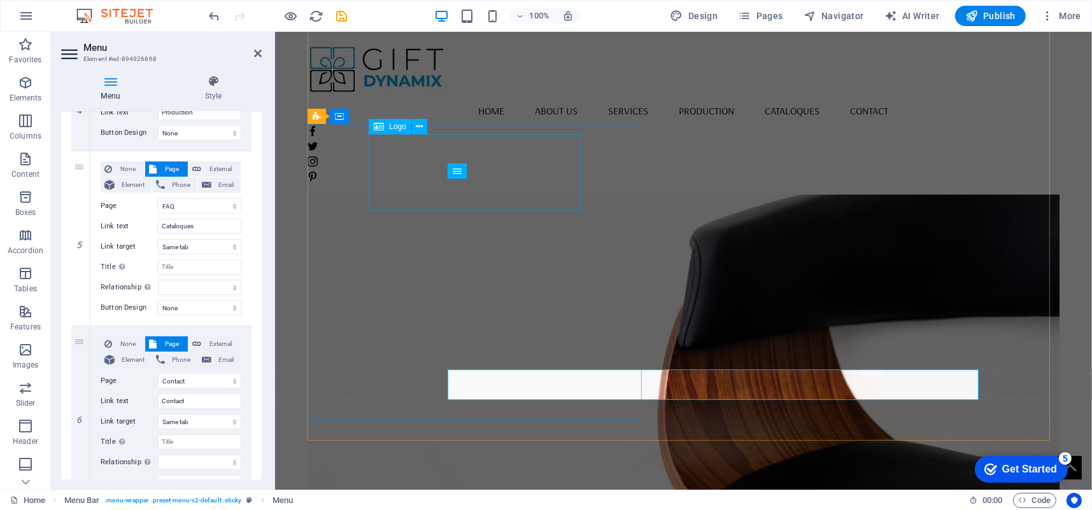
scroll to position [0, 0]
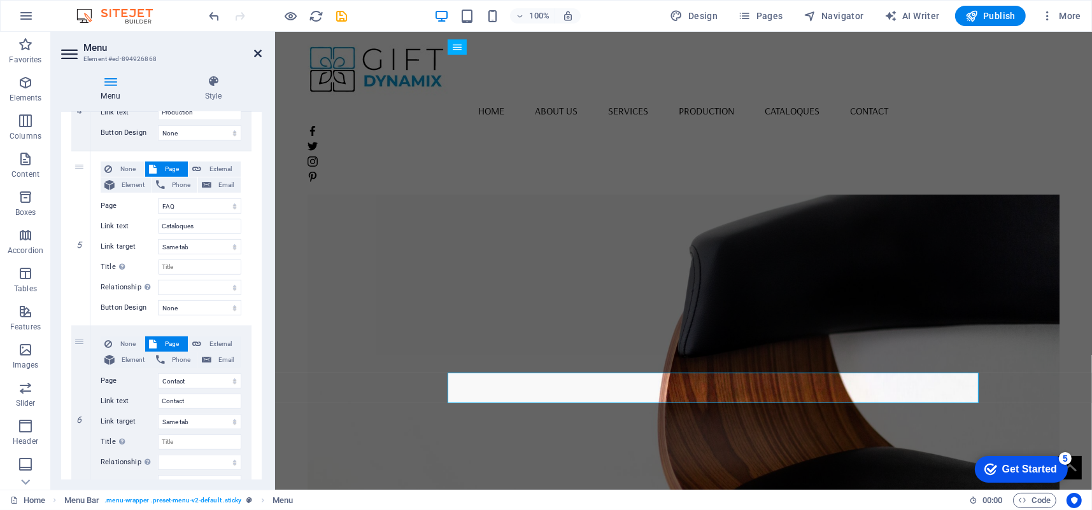
click at [259, 50] on icon at bounding box center [258, 53] width 8 height 10
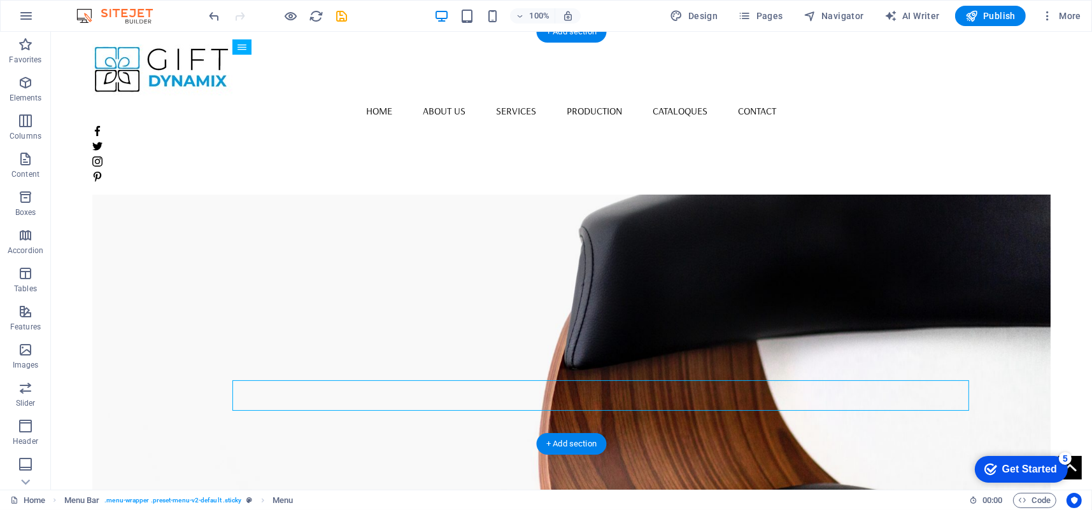
click at [784, 263] on figure at bounding box center [570, 314] width 957 height 412
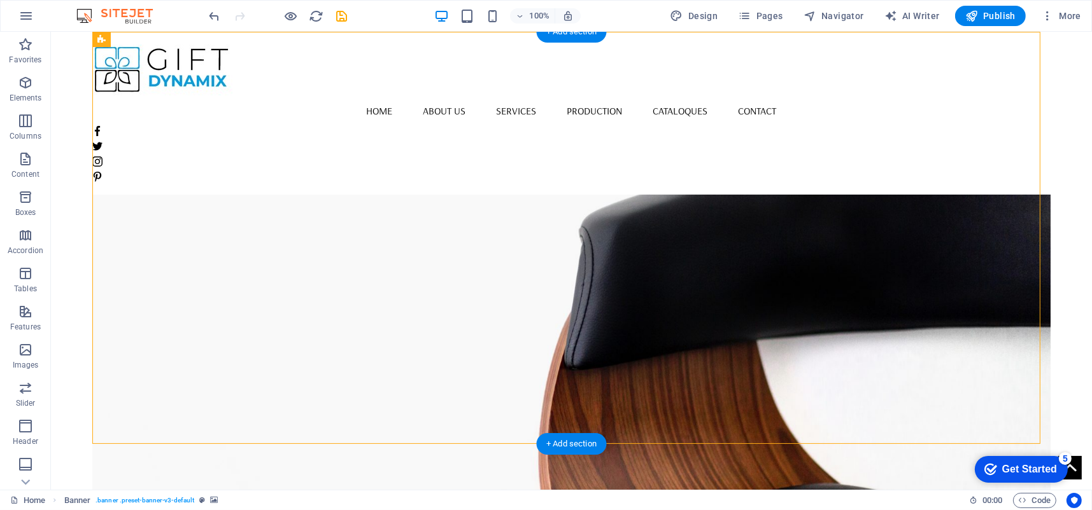
click at [784, 263] on figure at bounding box center [570, 314] width 957 height 412
click at [766, 266] on figure at bounding box center [570, 314] width 957 height 412
select select "vh"
select select "banner"
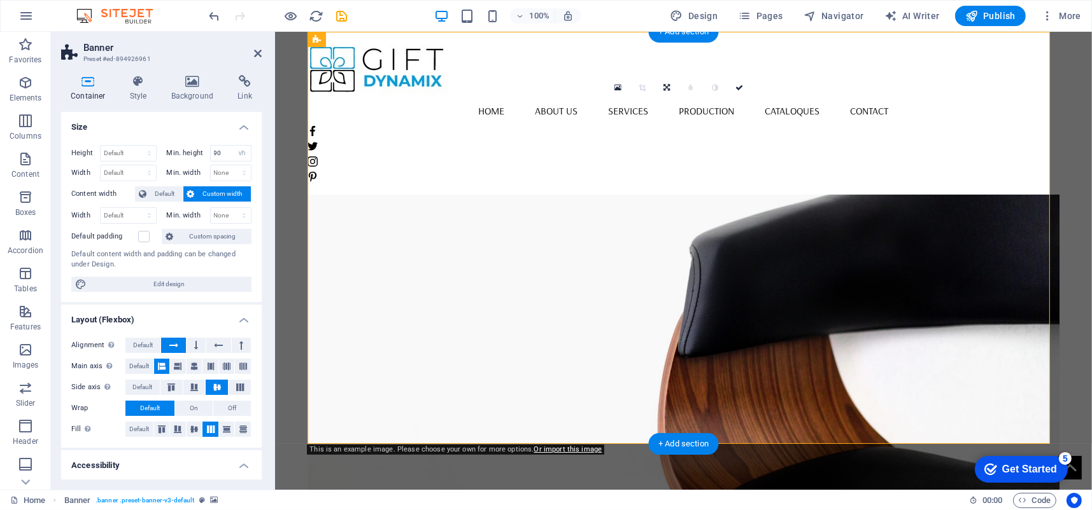
click at [725, 328] on figure at bounding box center [682, 314] width 751 height 412
click at [190, 84] on icon at bounding box center [193, 81] width 62 height 13
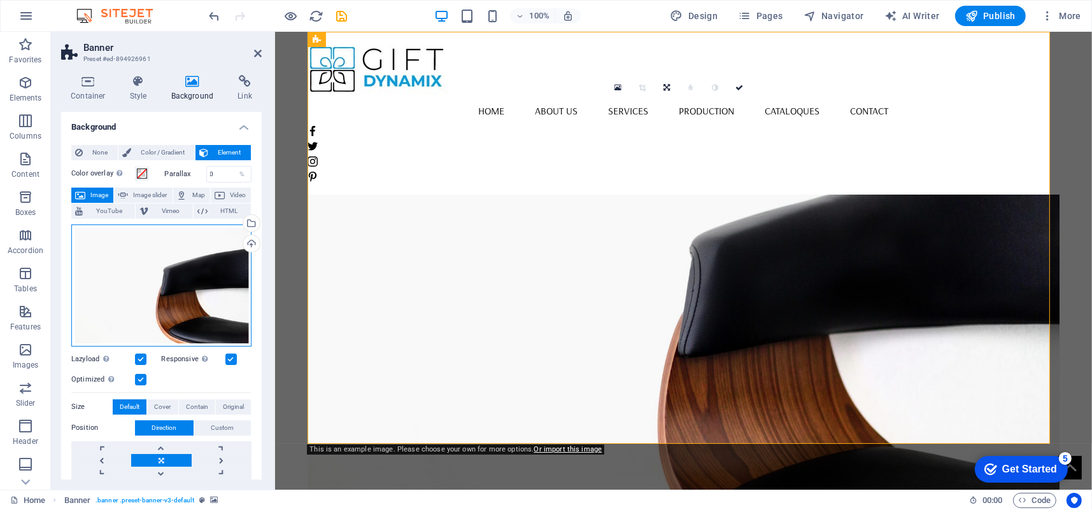
click at [157, 280] on div "Drag files here, click to choose files or select files from Files or our free s…" at bounding box center [161, 286] width 180 height 122
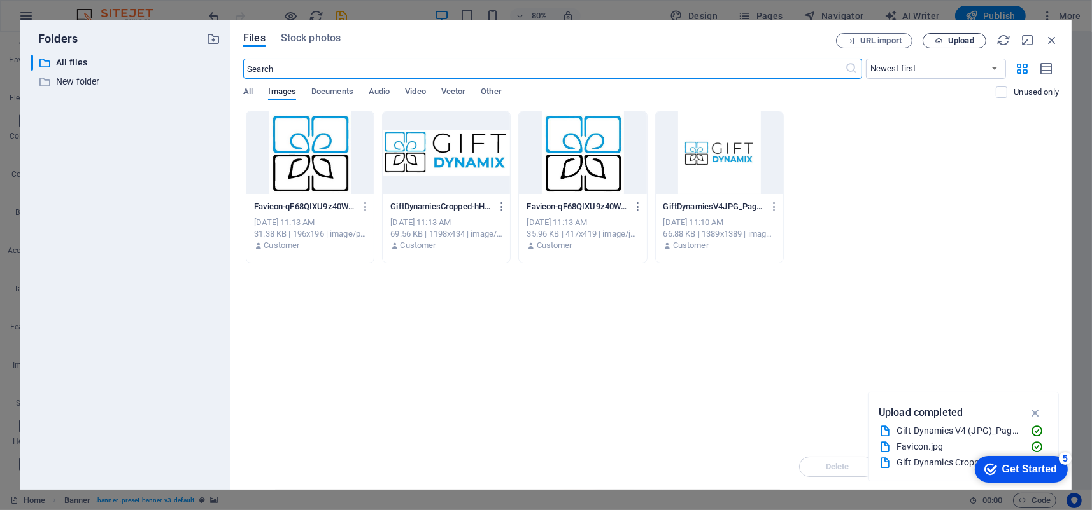
click at [959, 46] on button "Upload" at bounding box center [954, 40] width 64 height 15
